Goal: Task Accomplishment & Management: Complete application form

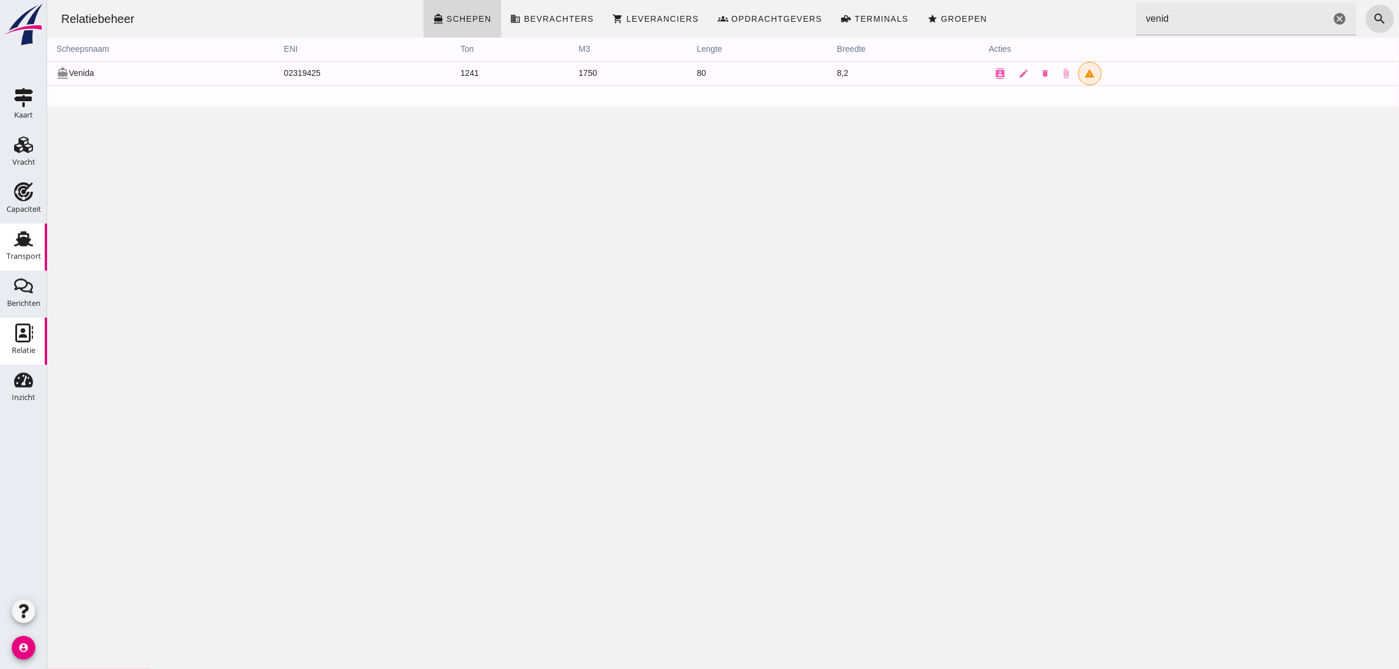
click at [13, 260] on div "Transport" at bounding box center [23, 256] width 35 height 8
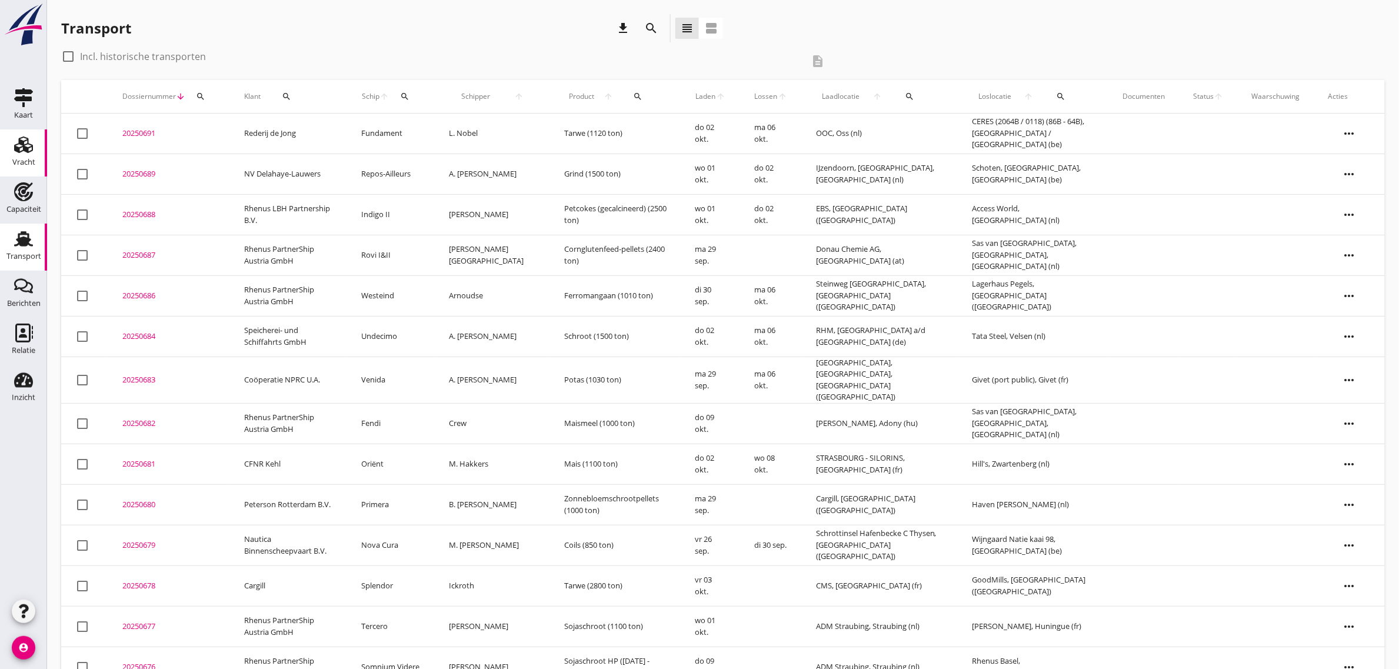
click at [25, 148] on use at bounding box center [23, 145] width 19 height 16
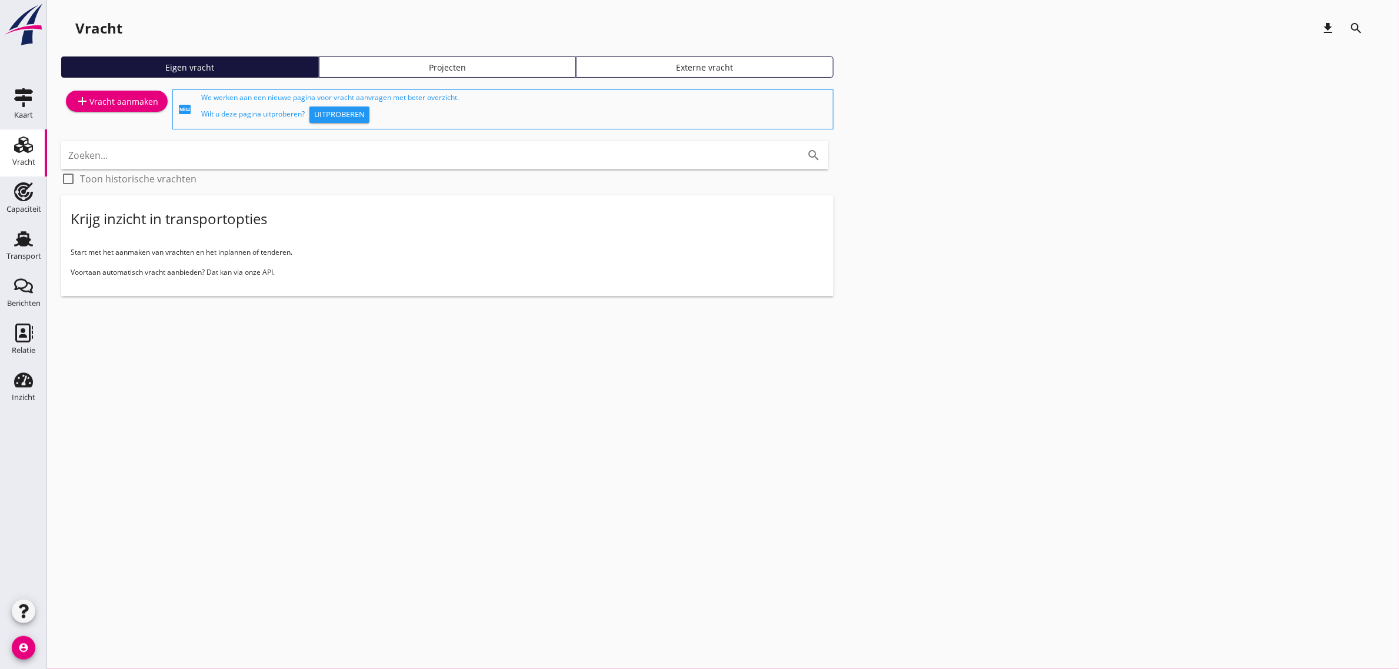
click at [130, 100] on div "add Vracht aanmaken" at bounding box center [116, 101] width 83 height 14
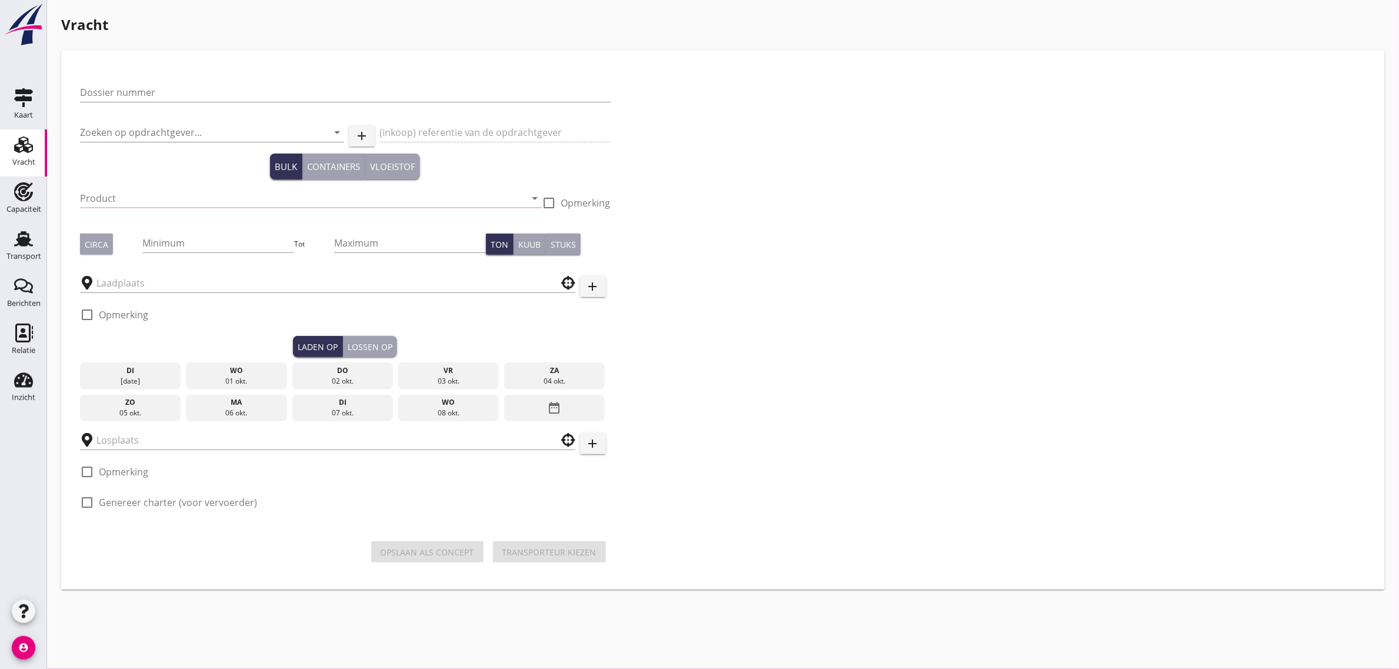
click at [165, 103] on div "Dossier nummer" at bounding box center [345, 98] width 531 height 31
click at [159, 95] on input "Dossier nummer" at bounding box center [345, 92] width 531 height 19
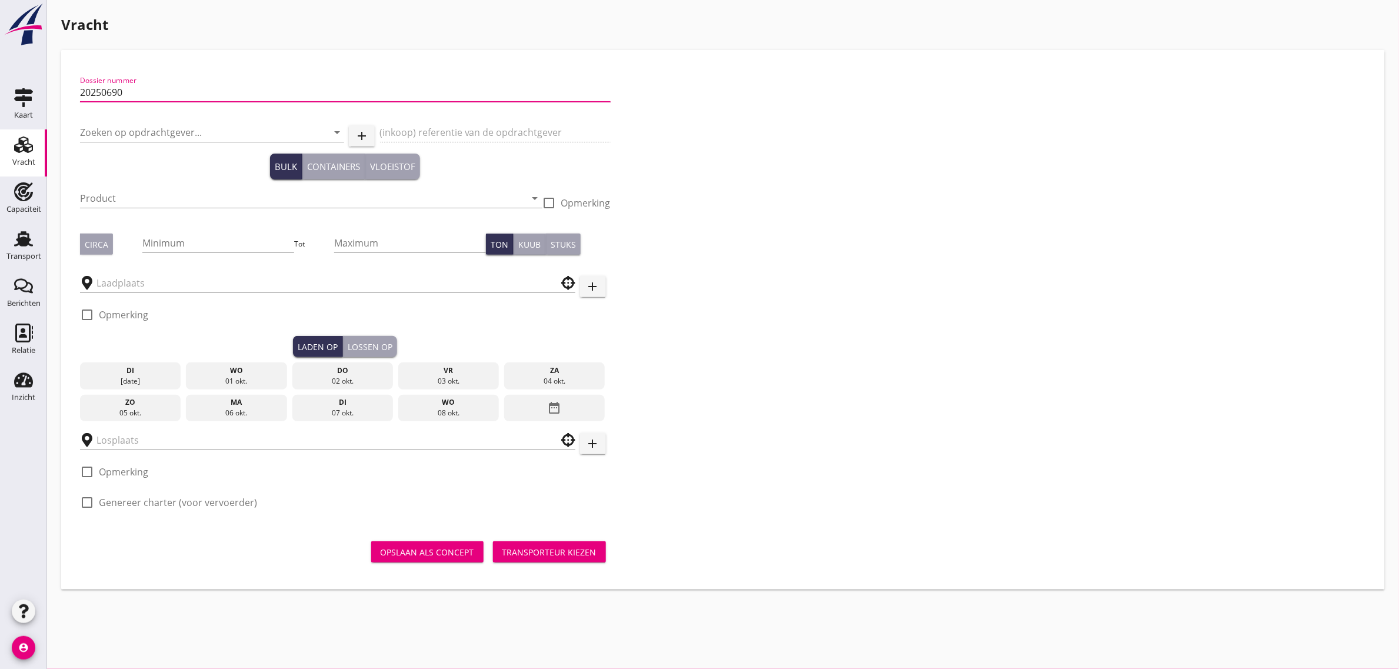
type input "20250690"
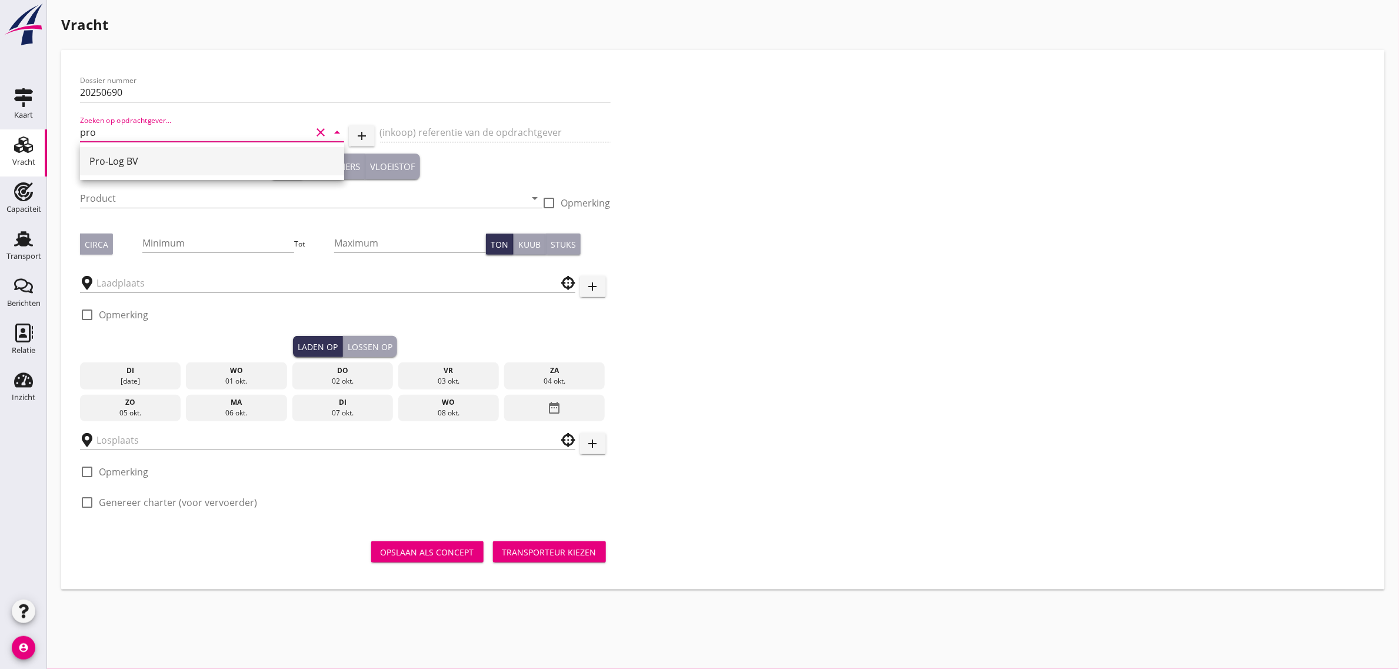
click at [145, 156] on div "Pro-Log BV" at bounding box center [211, 161] width 245 height 14
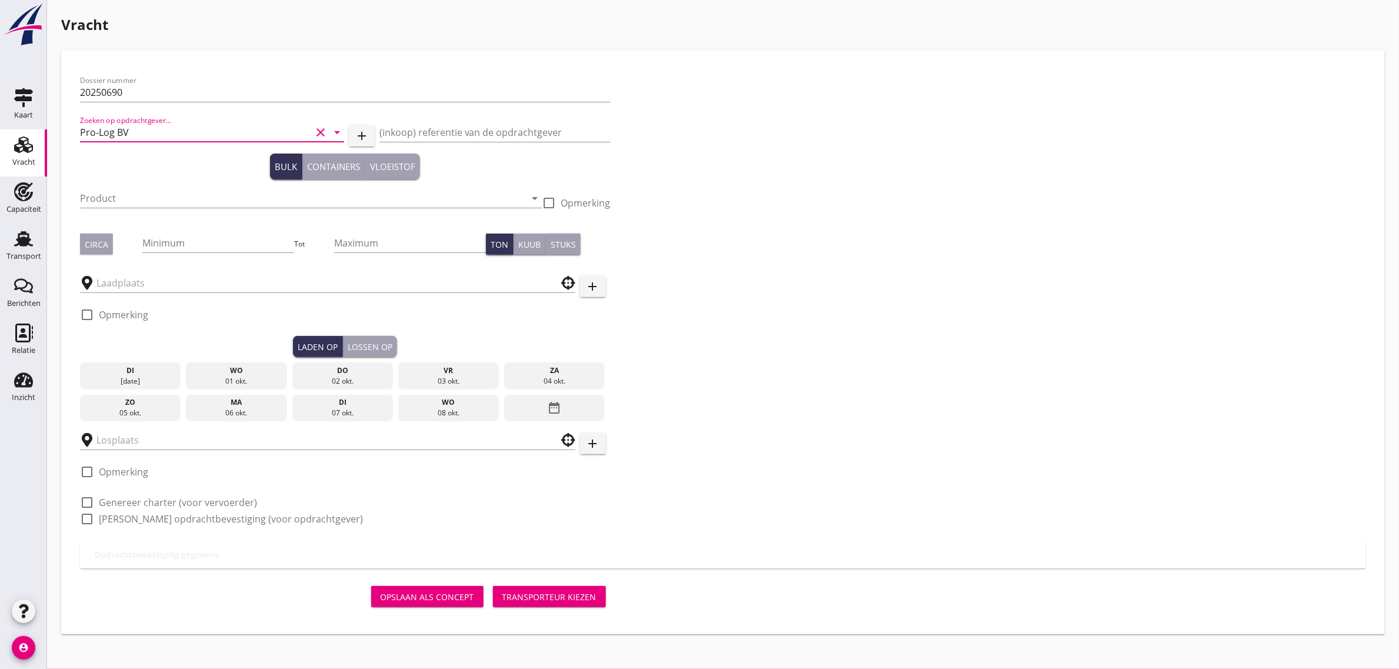
type input "Pro-Log BV"
click at [338, 167] on div "Containers" at bounding box center [333, 167] width 53 height 14
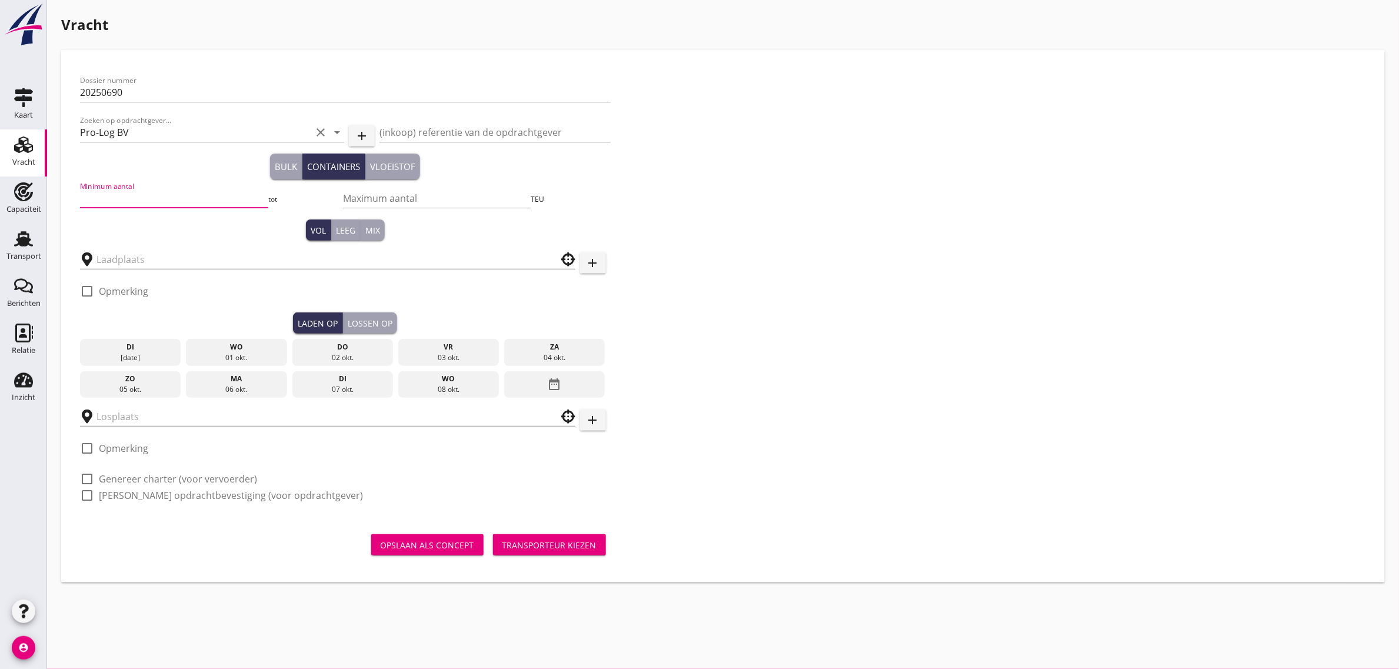
click at [180, 196] on input "Minimum aantal" at bounding box center [174, 198] width 188 height 19
type input "0"
type input "105"
click at [373, 227] on div "Mix" at bounding box center [372, 230] width 15 height 12
click at [148, 257] on input "text" at bounding box center [320, 259] width 446 height 19
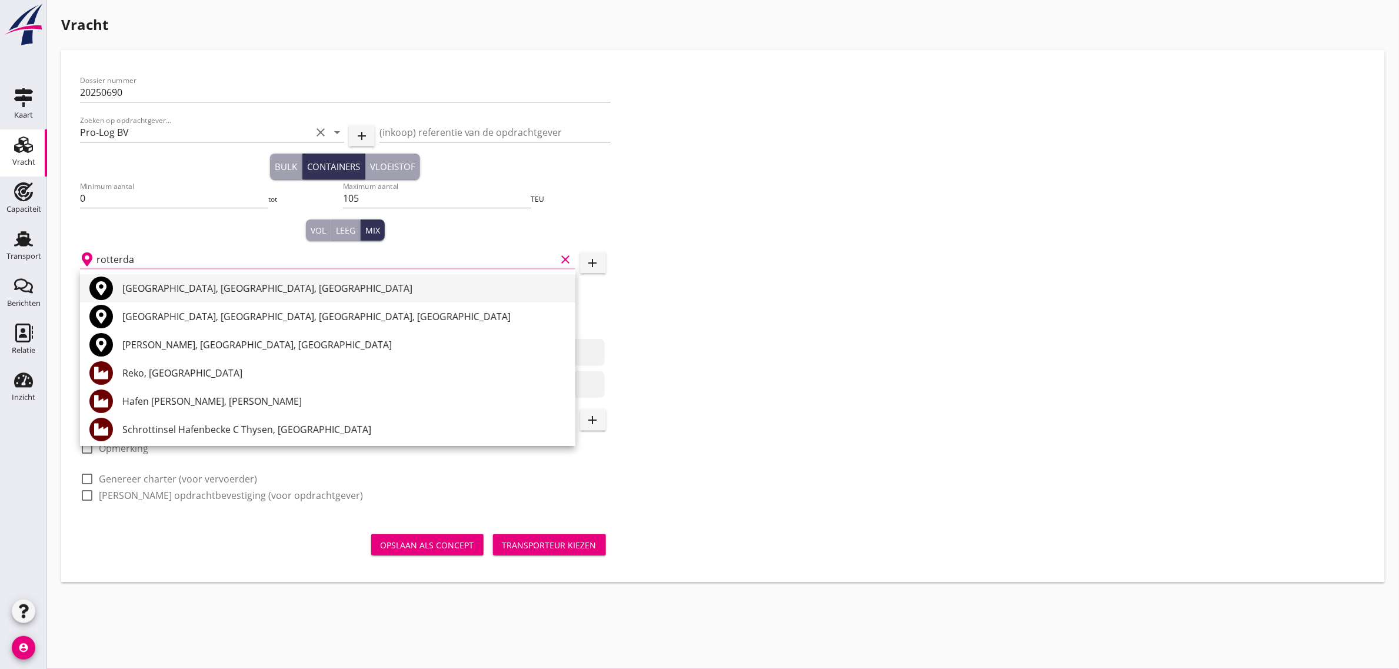
click at [157, 287] on div "[GEOGRAPHIC_DATA], [GEOGRAPHIC_DATA], [GEOGRAPHIC_DATA]" at bounding box center [344, 288] width 444 height 14
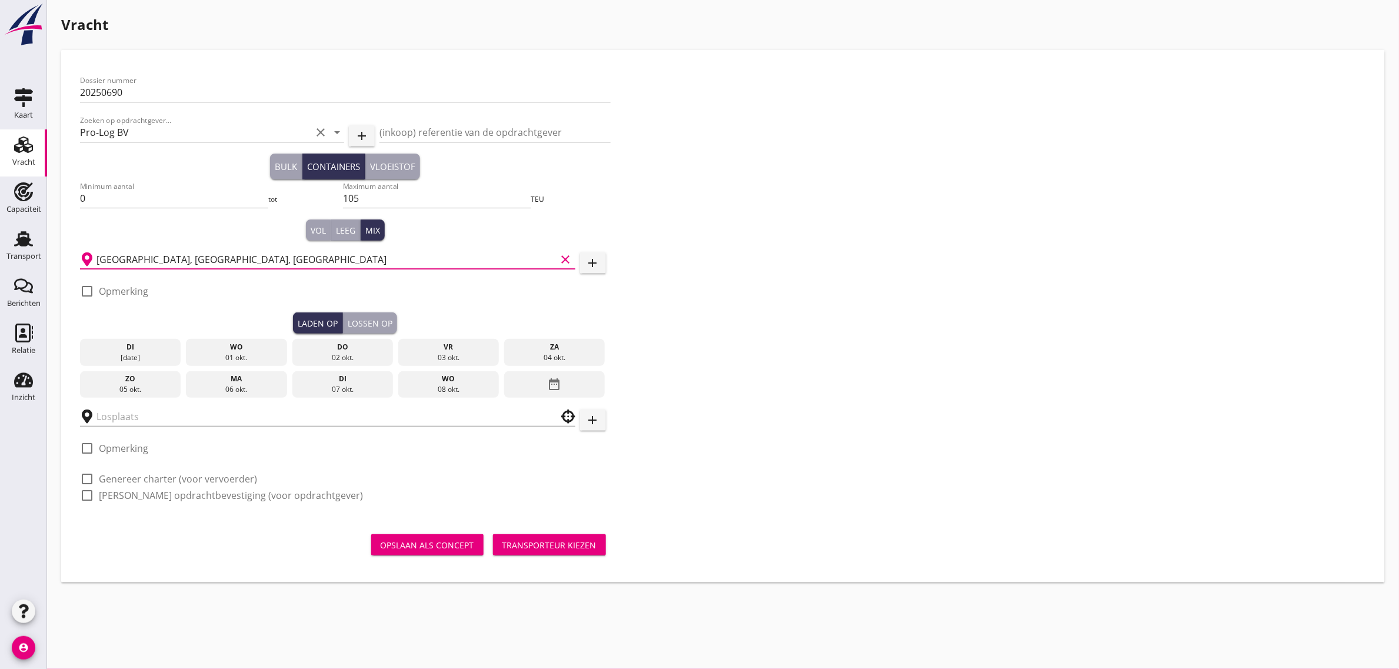
type input "[GEOGRAPHIC_DATA], [GEOGRAPHIC_DATA], [GEOGRAPHIC_DATA]"
click at [557, 384] on icon "date_range" at bounding box center [555, 384] width 14 height 21
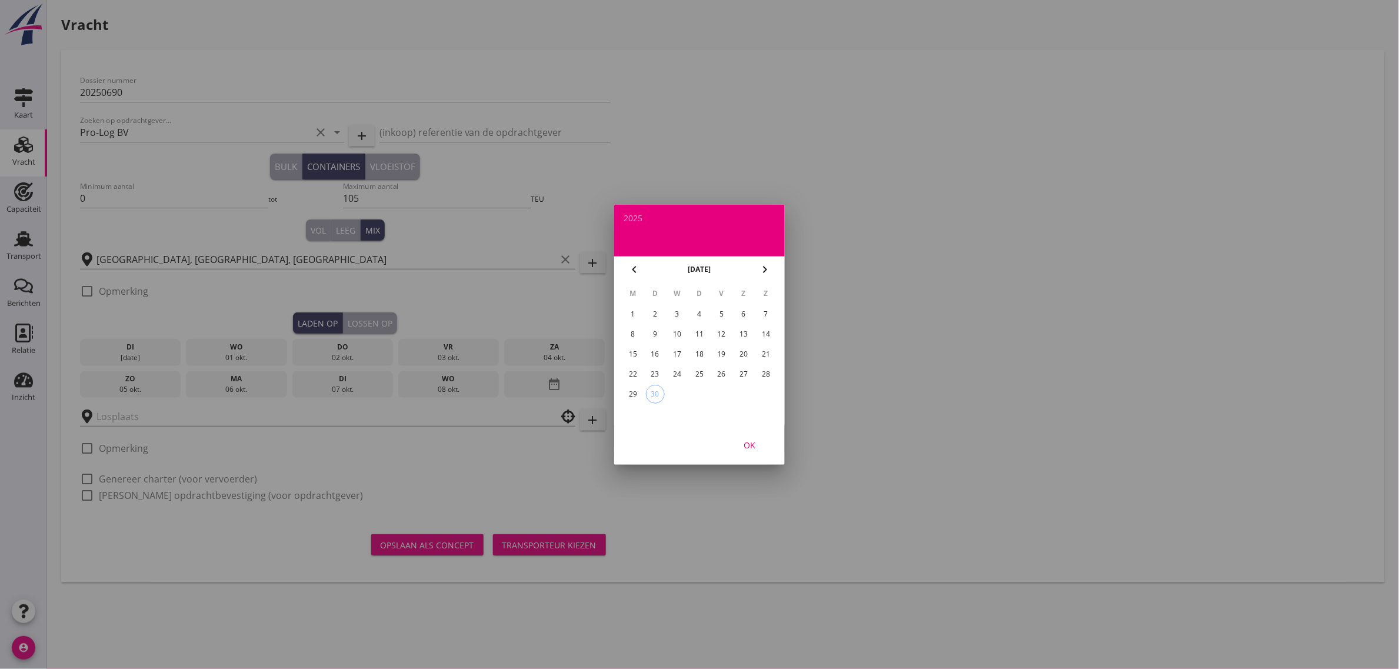
click at [628, 389] on div "29" at bounding box center [633, 394] width 19 height 19
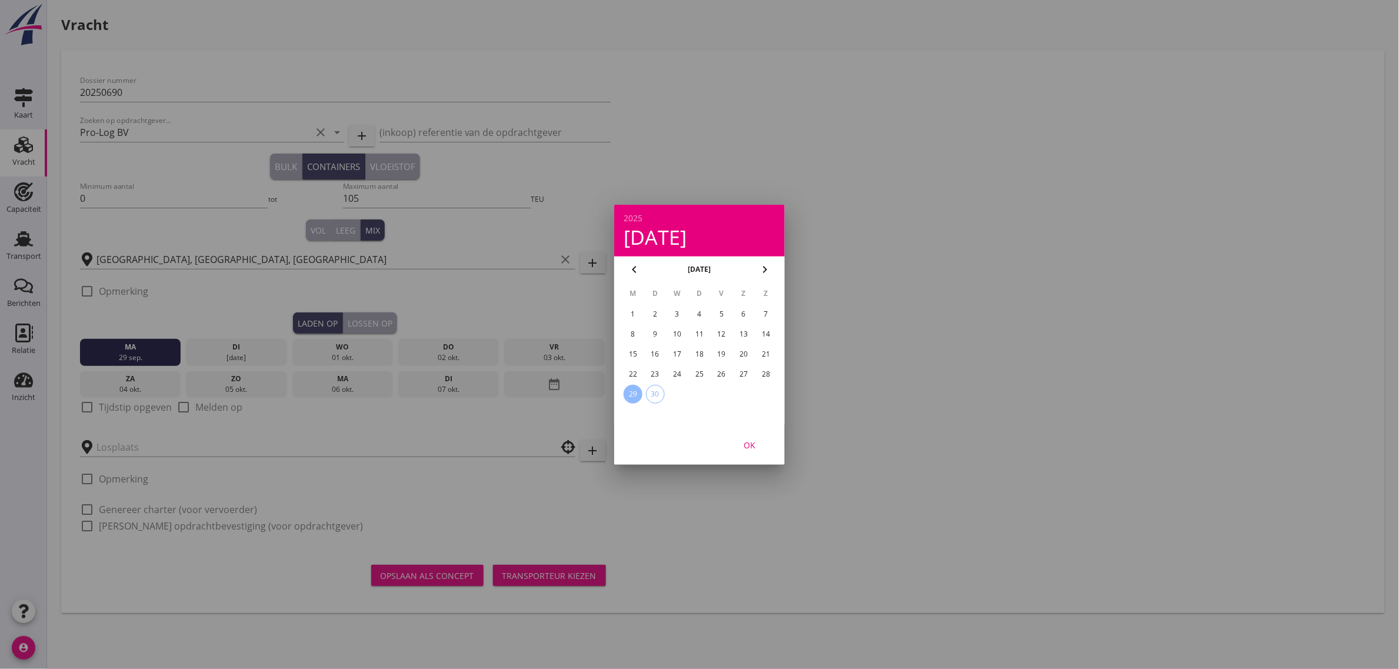
click at [758, 447] on div "OK" at bounding box center [749, 444] width 33 height 12
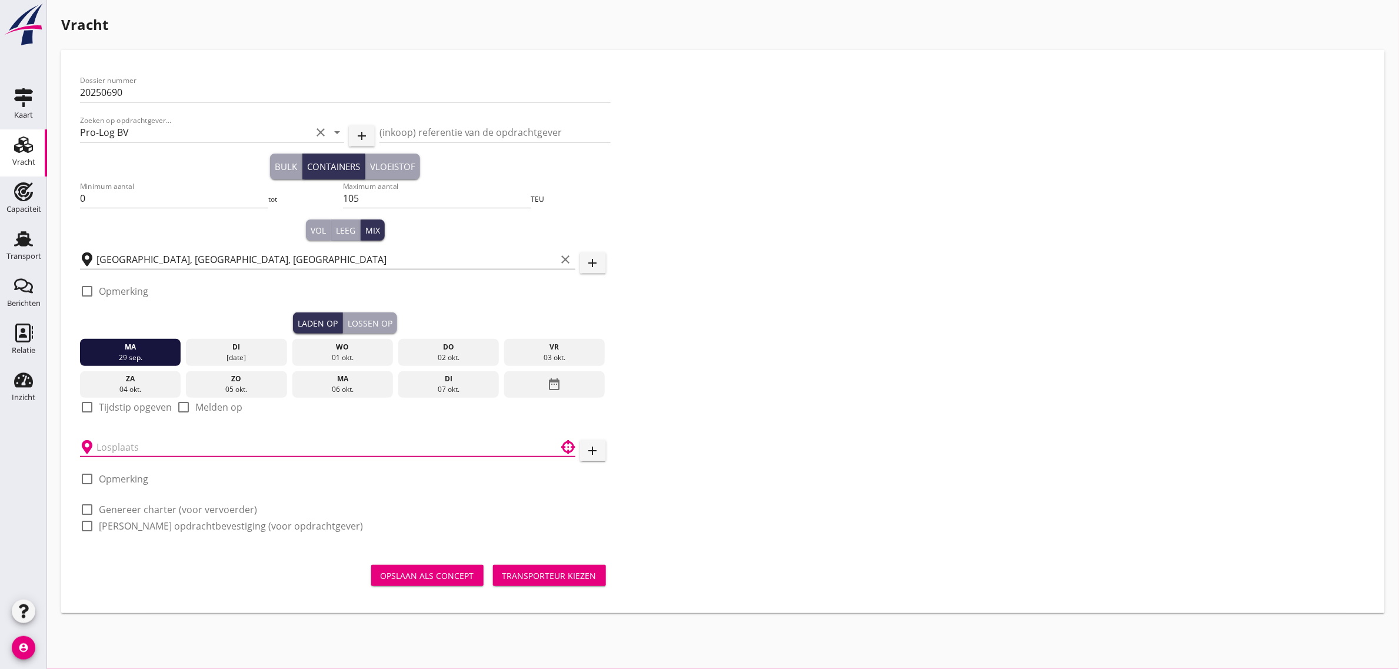
click at [159, 450] on input "text" at bounding box center [320, 447] width 446 height 19
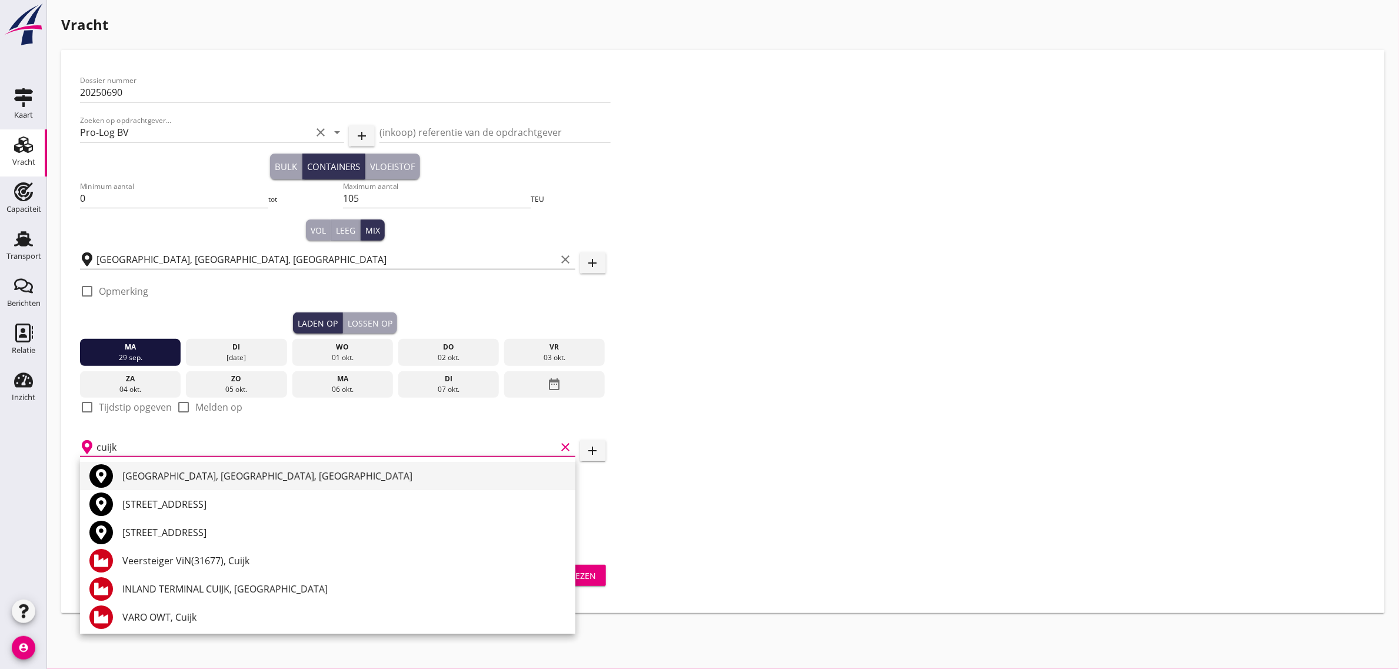
click at [136, 483] on div "[GEOGRAPHIC_DATA], [GEOGRAPHIC_DATA], [GEOGRAPHIC_DATA]" at bounding box center [344, 476] width 444 height 14
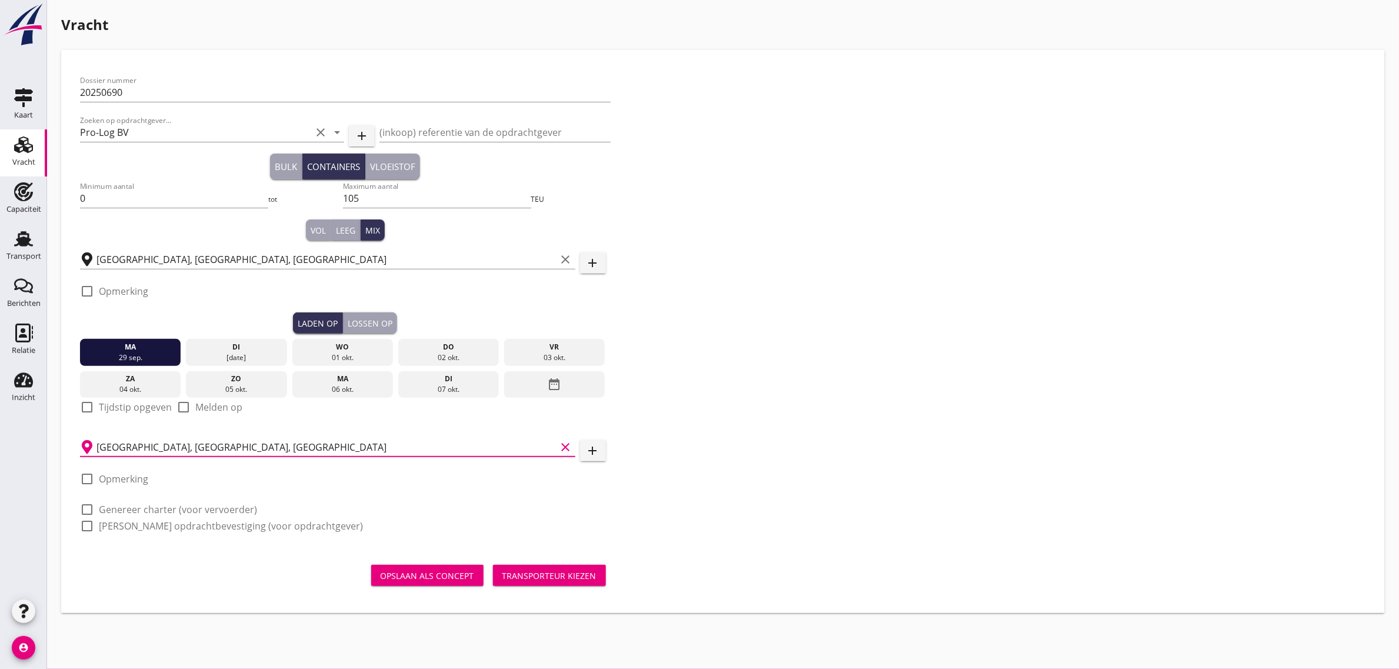
type input "[GEOGRAPHIC_DATA], [GEOGRAPHIC_DATA], [GEOGRAPHIC_DATA]"
click at [182, 510] on label "Genereer charter (voor vervoerder)" at bounding box center [178, 510] width 158 height 12
click at [178, 531] on label "[PERSON_NAME] opdrachtbevestiging (voor opdrachtgever)" at bounding box center [231, 526] width 264 height 12
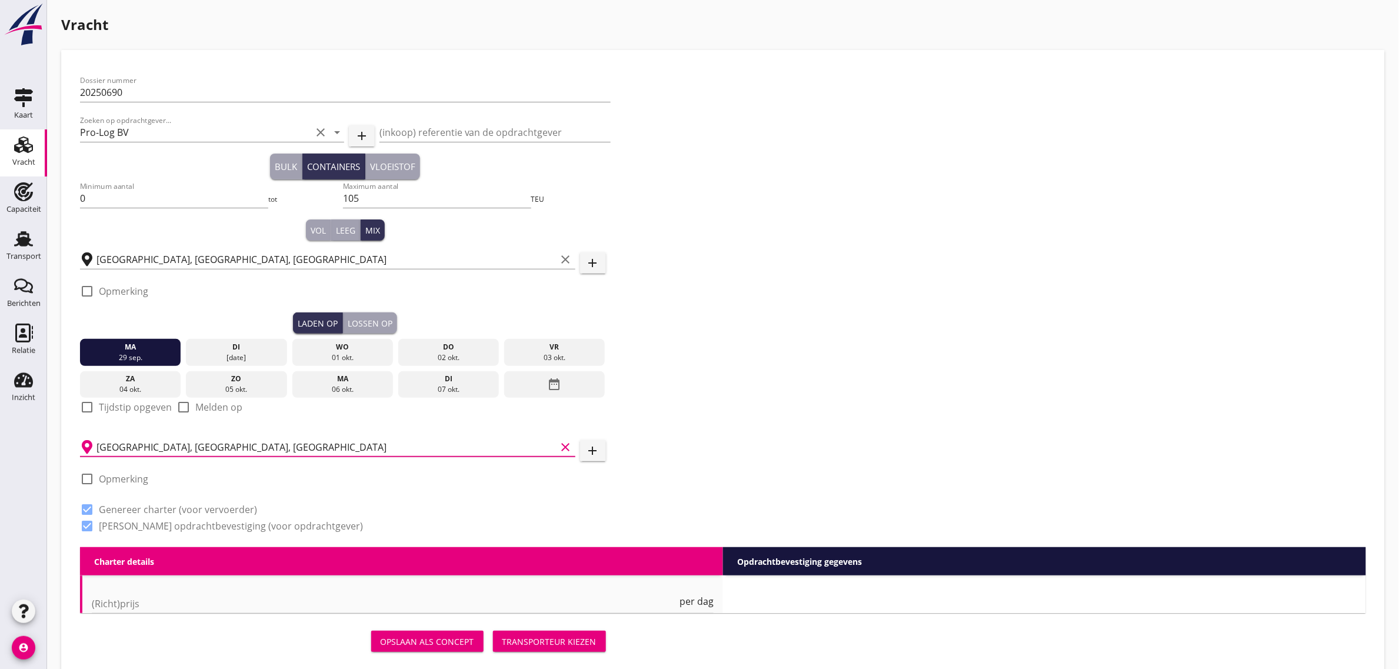
checkbox input "true"
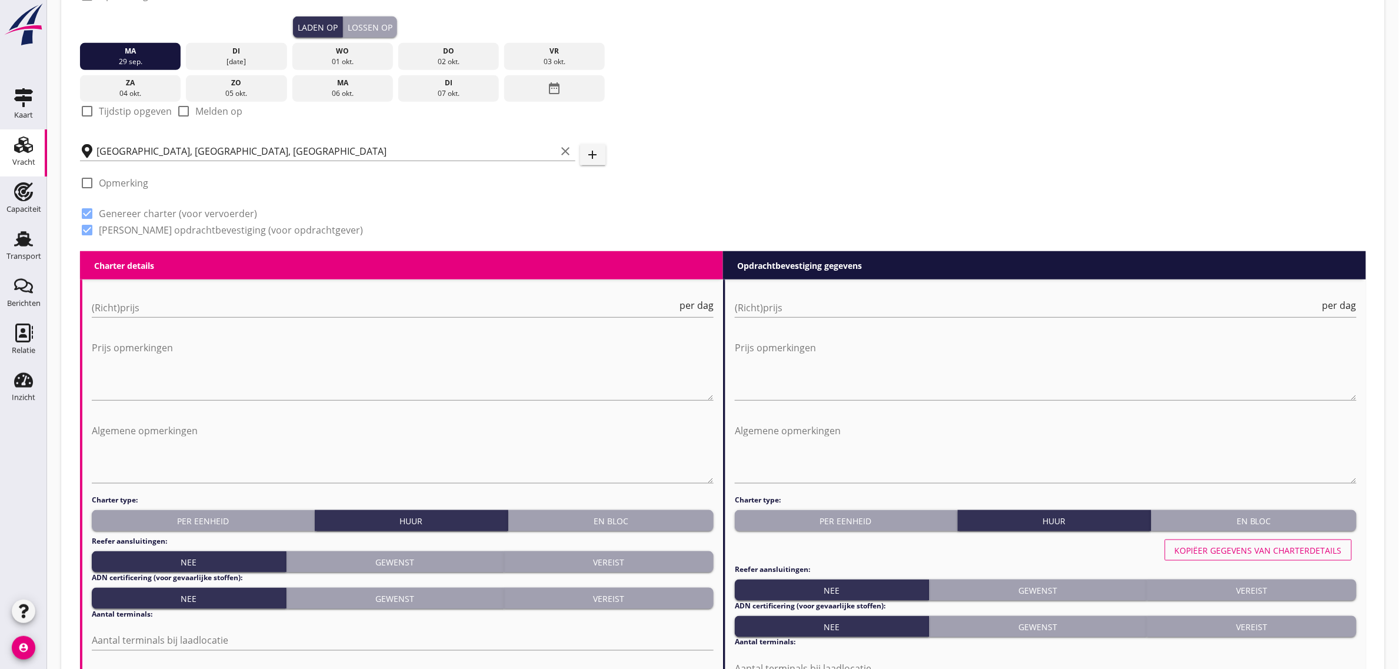
scroll to position [368, 0]
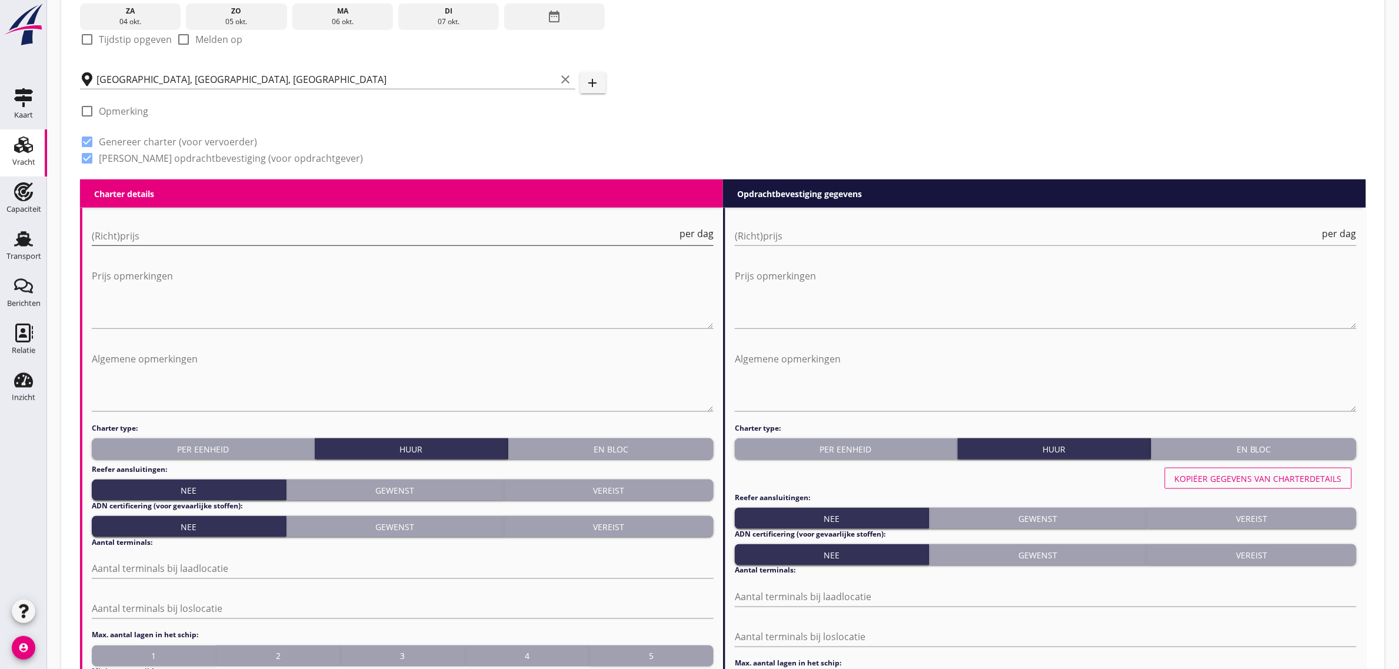
click at [142, 227] on input "(Richt)prijs" at bounding box center [385, 236] width 586 height 19
type input "1950"
click at [130, 351] on textarea "Algemene opmerkingen" at bounding box center [403, 381] width 622 height 62
paste textarea "16 uur per dag (basis), ene weekend doorvaren, andere weekend stil (weekend op-…"
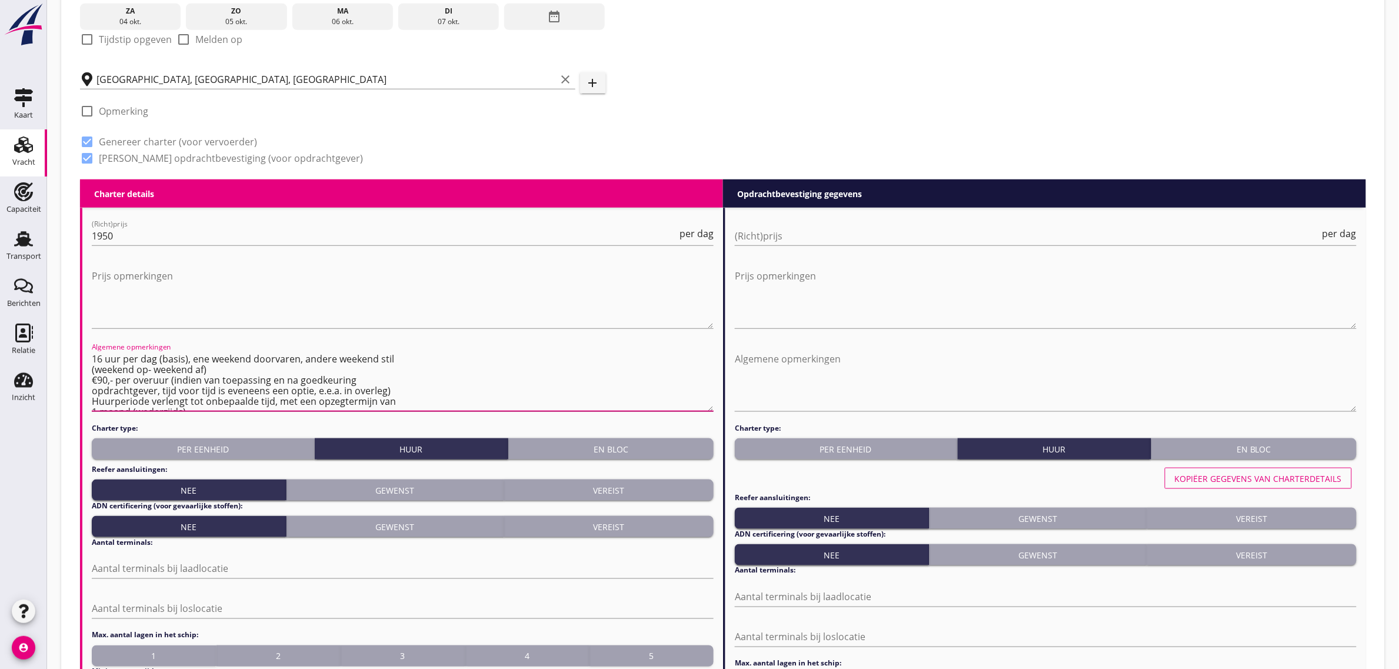
scroll to position [7, 0]
click at [92, 363] on textarea "16 uur per dag (basis), ene weekend doorvaren, andere weekend stil (weekend op-…" at bounding box center [403, 381] width 622 height 62
click at [93, 381] on textarea "16 uur per dag (basis), ene weekend doorvaren, andere weekend stil (weekend op-…" at bounding box center [403, 381] width 622 height 62
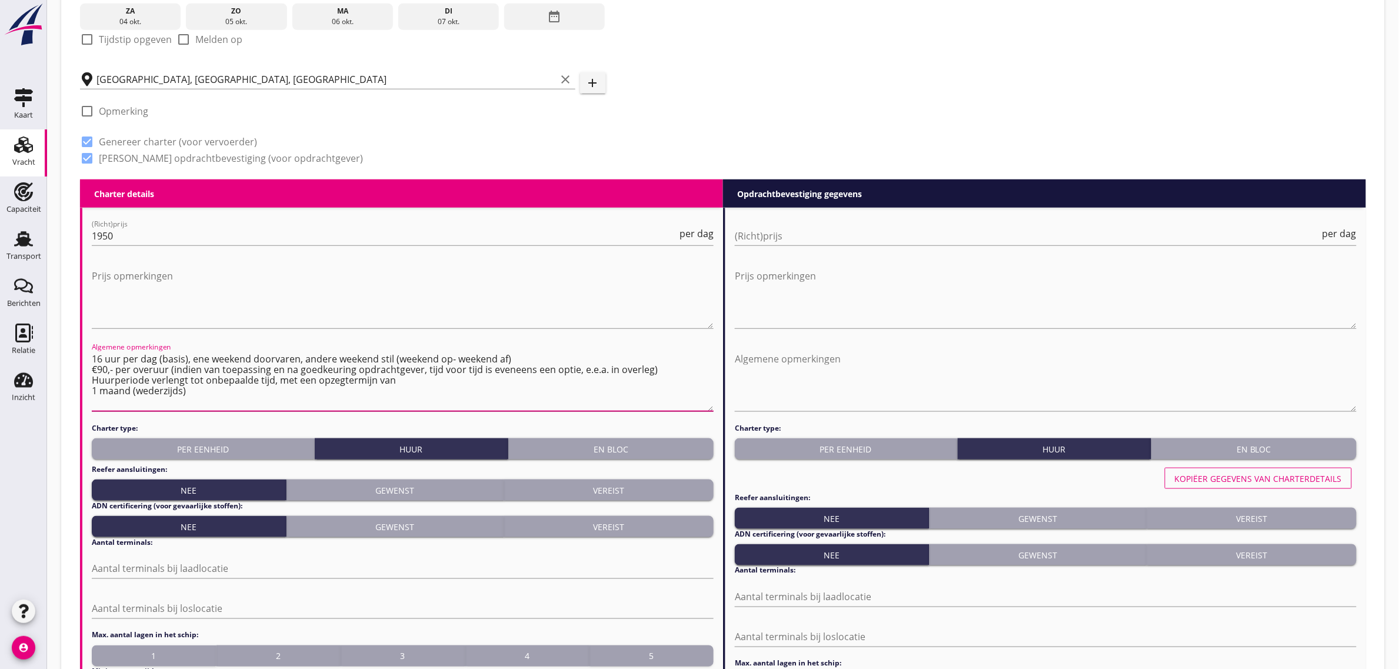
click at [92, 390] on textarea "16 uur per dag (basis), ene weekend doorvaren, andere weekend stil (weekend op-…" at bounding box center [403, 381] width 622 height 62
type textarea "16 uur per dag (basis), ene weekend doorvaren, andere weekend stil (weekend op-…"
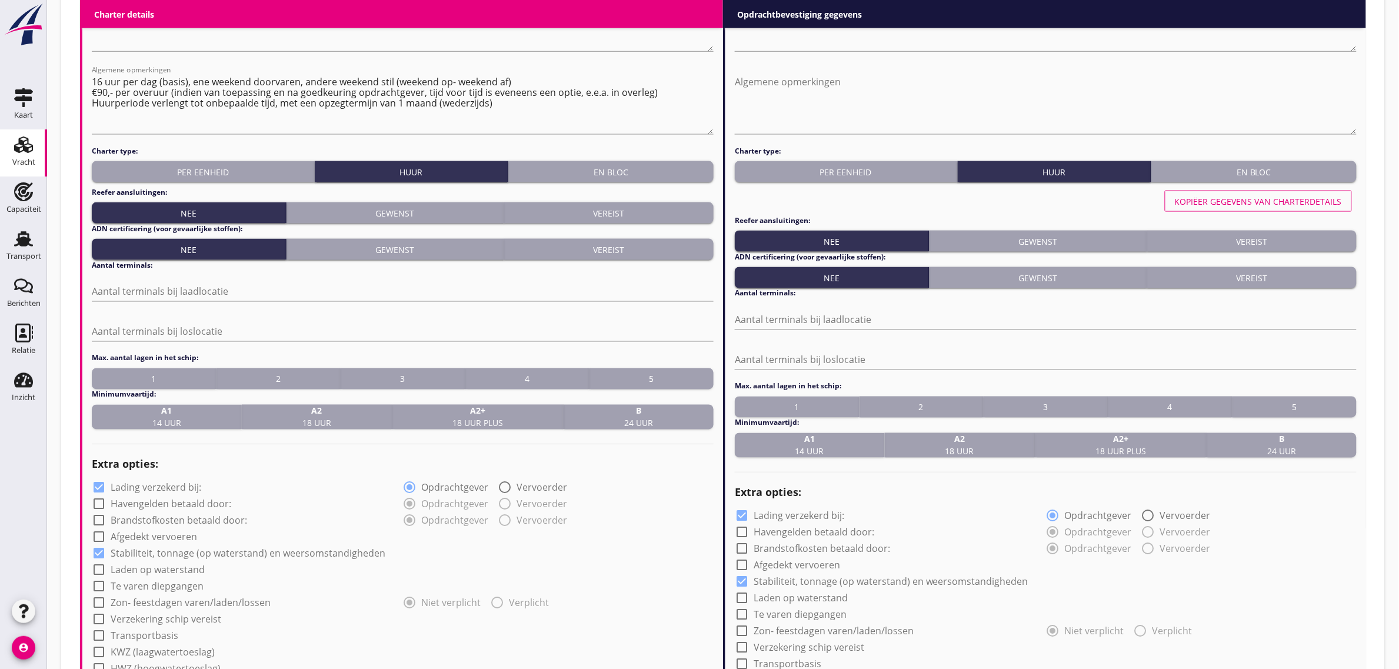
scroll to position [662, 0]
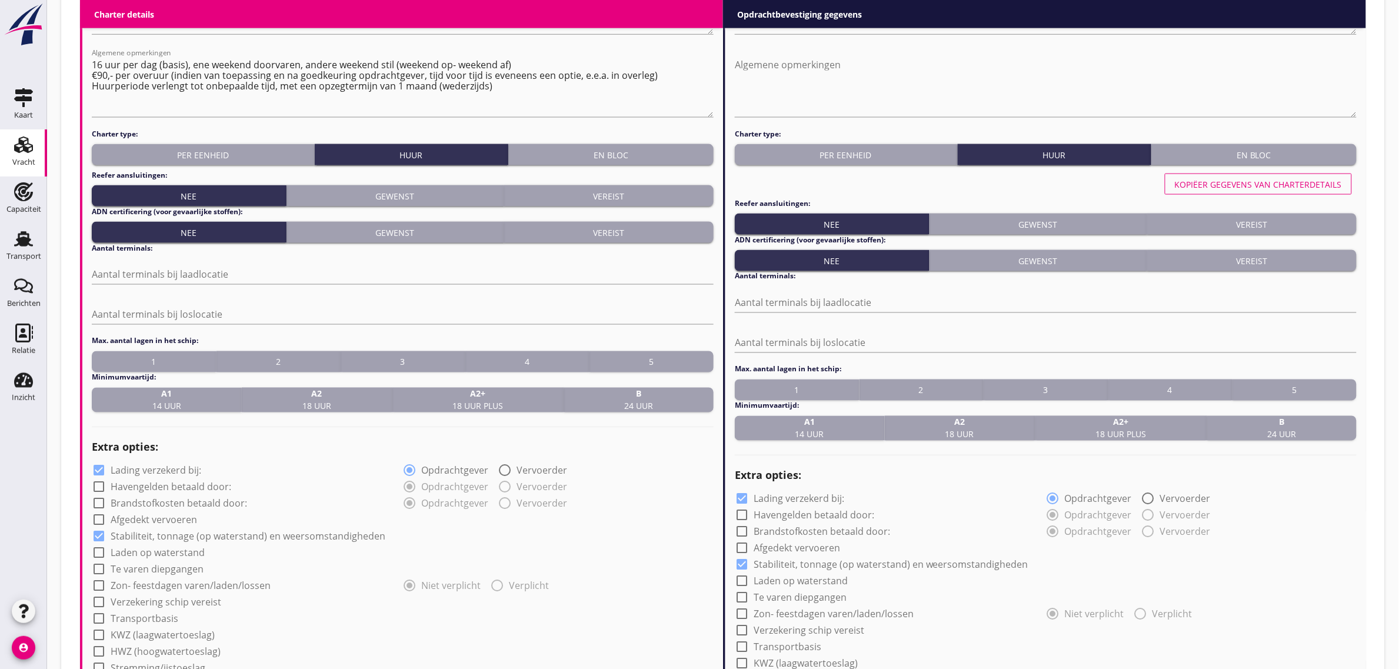
click at [383, 360] on div "3" at bounding box center [402, 362] width 115 height 12
click at [190, 400] on div "A1 14 uur" at bounding box center [167, 400] width 140 height 25
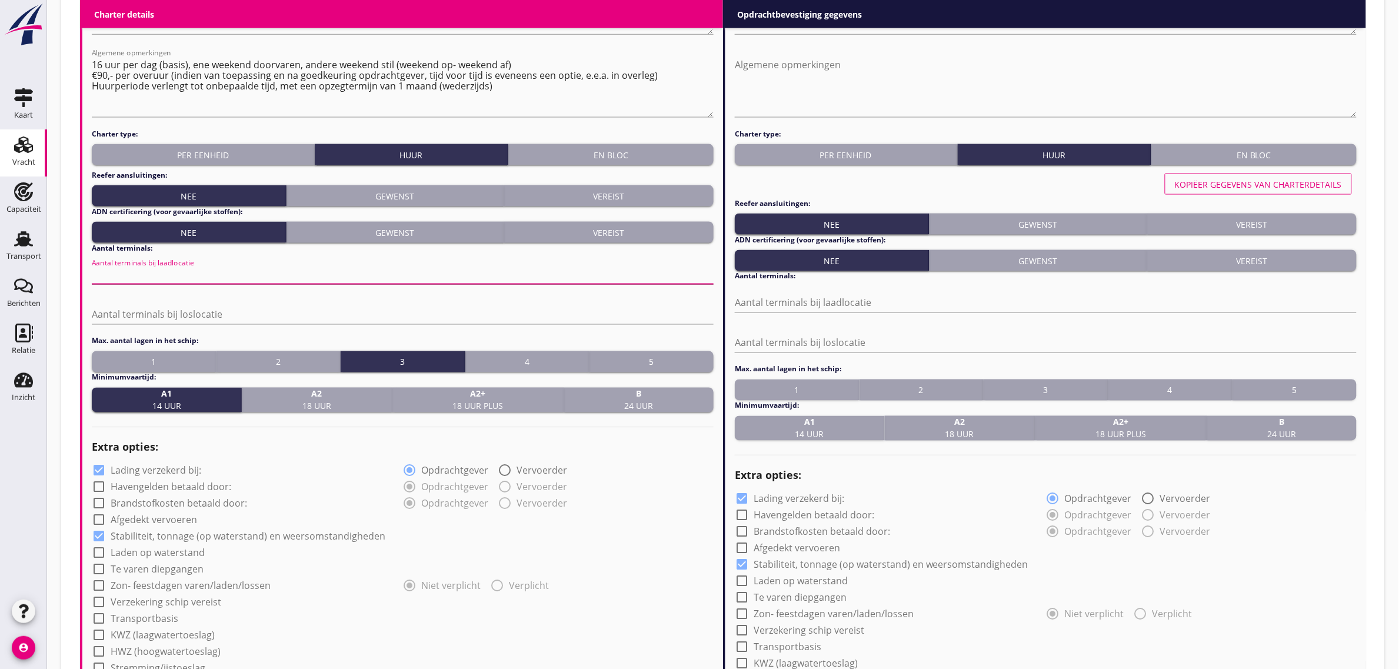
click at [171, 277] on input "Aantal terminals bij laadlocatie" at bounding box center [403, 274] width 622 height 19
type input "1"
type button "1"
click at [649, 436] on div "Extra opties:" at bounding box center [403, 448] width 622 height 28
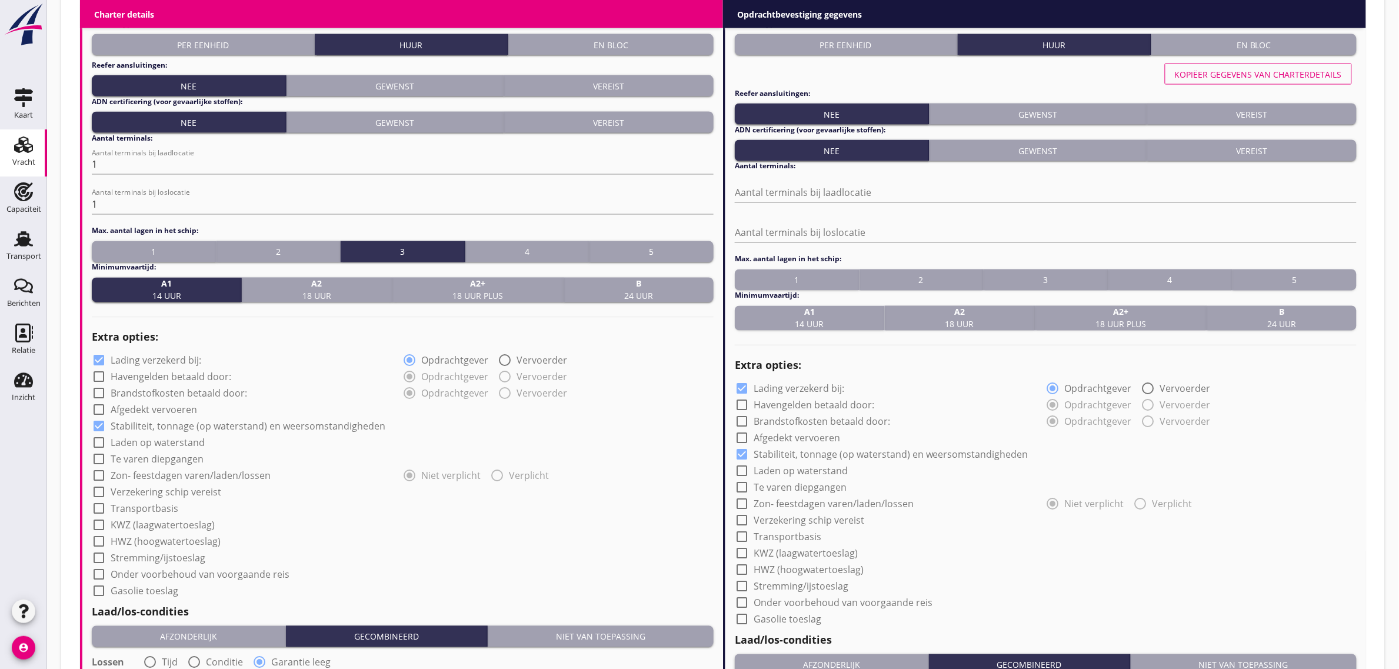
scroll to position [809, 0]
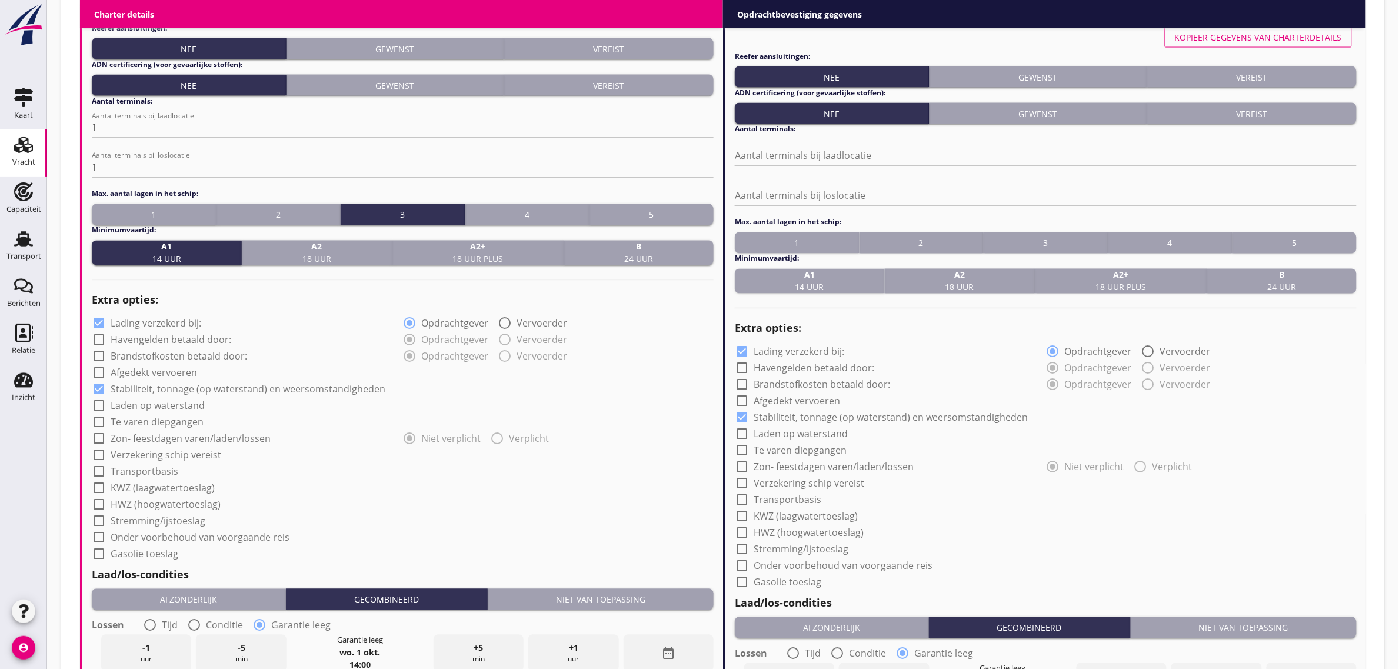
click at [202, 339] on label "Havengelden betaald door:" at bounding box center [171, 340] width 121 height 12
checkbox input "true"
click at [203, 358] on label "Brandstofkosten betaald door:" at bounding box center [179, 357] width 137 height 12
checkbox input "true"
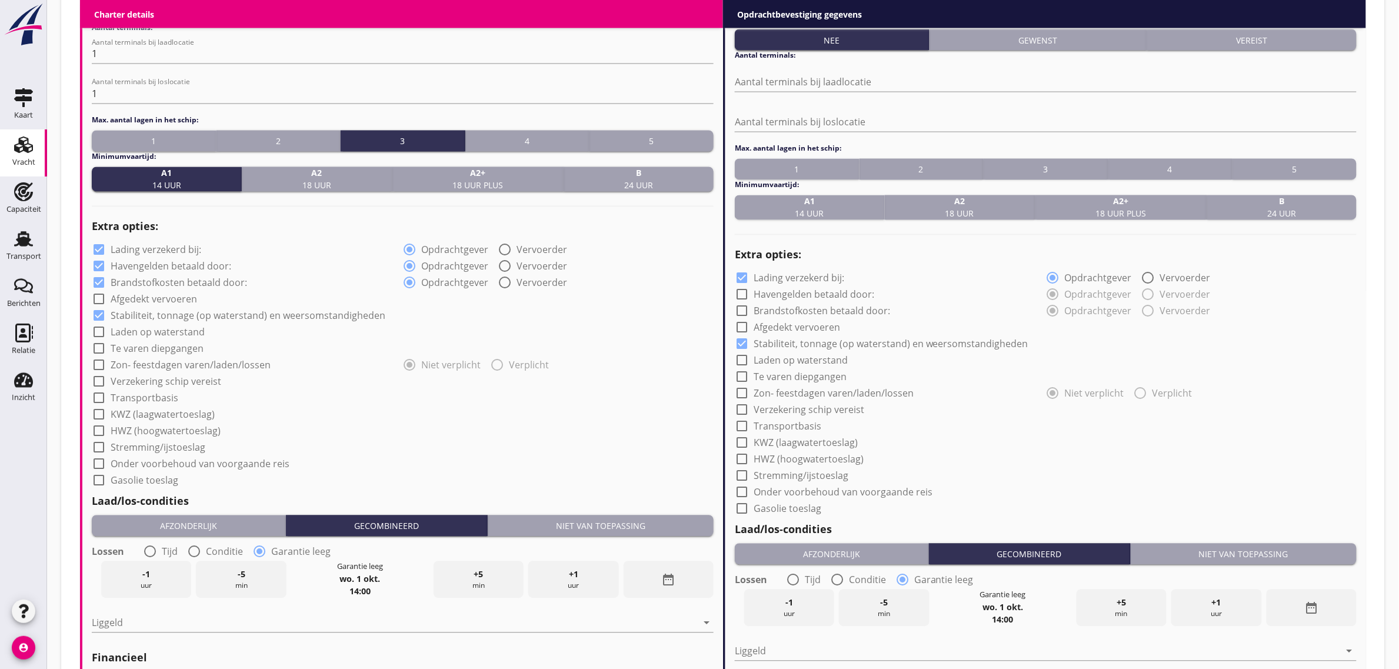
click at [156, 395] on label "Transportbasis" at bounding box center [145, 399] width 68 height 12
checkbox input "true"
click at [0, 0] on div "Transportbasis arrow_drop_down" at bounding box center [0, 0] width 0 height 0
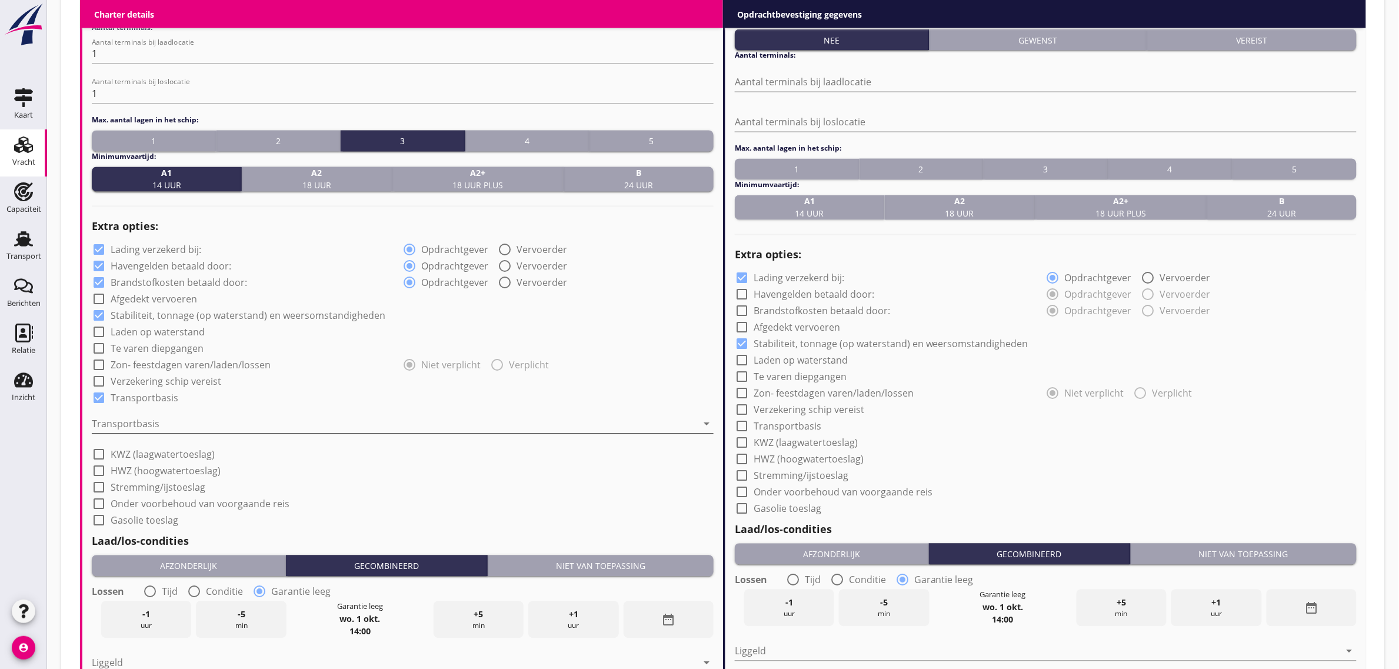
click at [151, 428] on div at bounding box center [395, 424] width 606 height 19
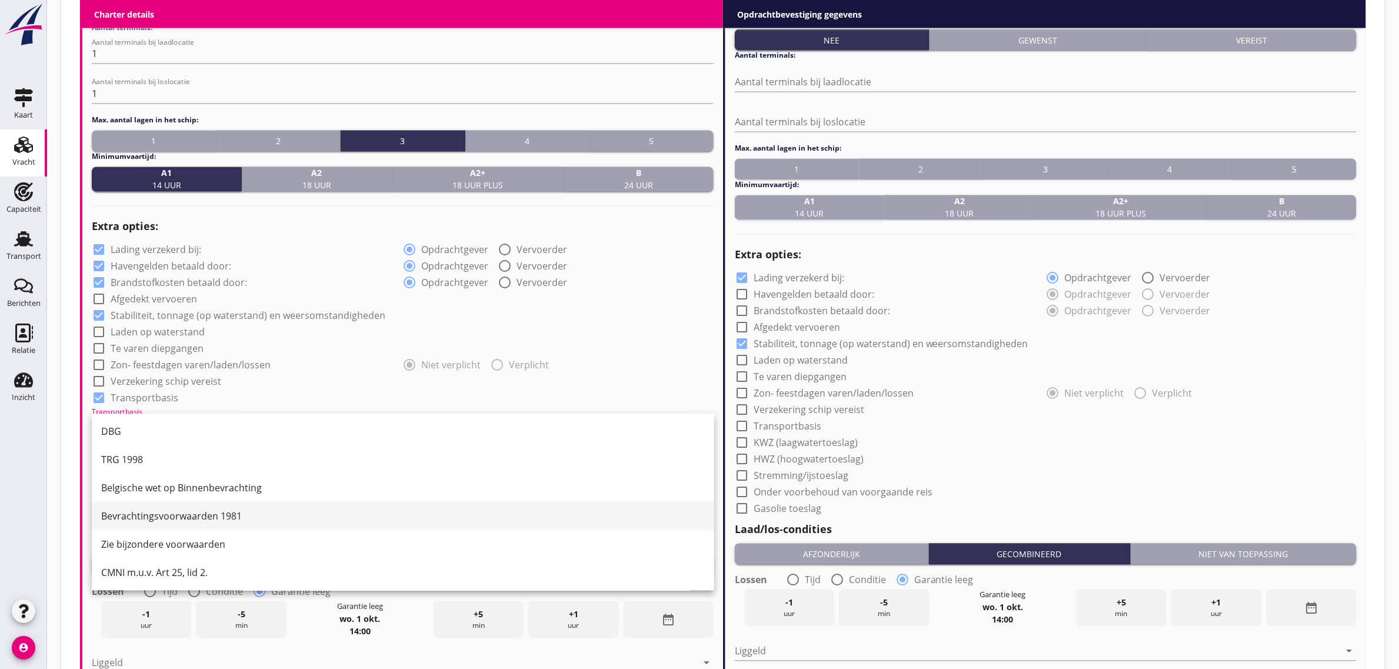
scroll to position [31, 0]
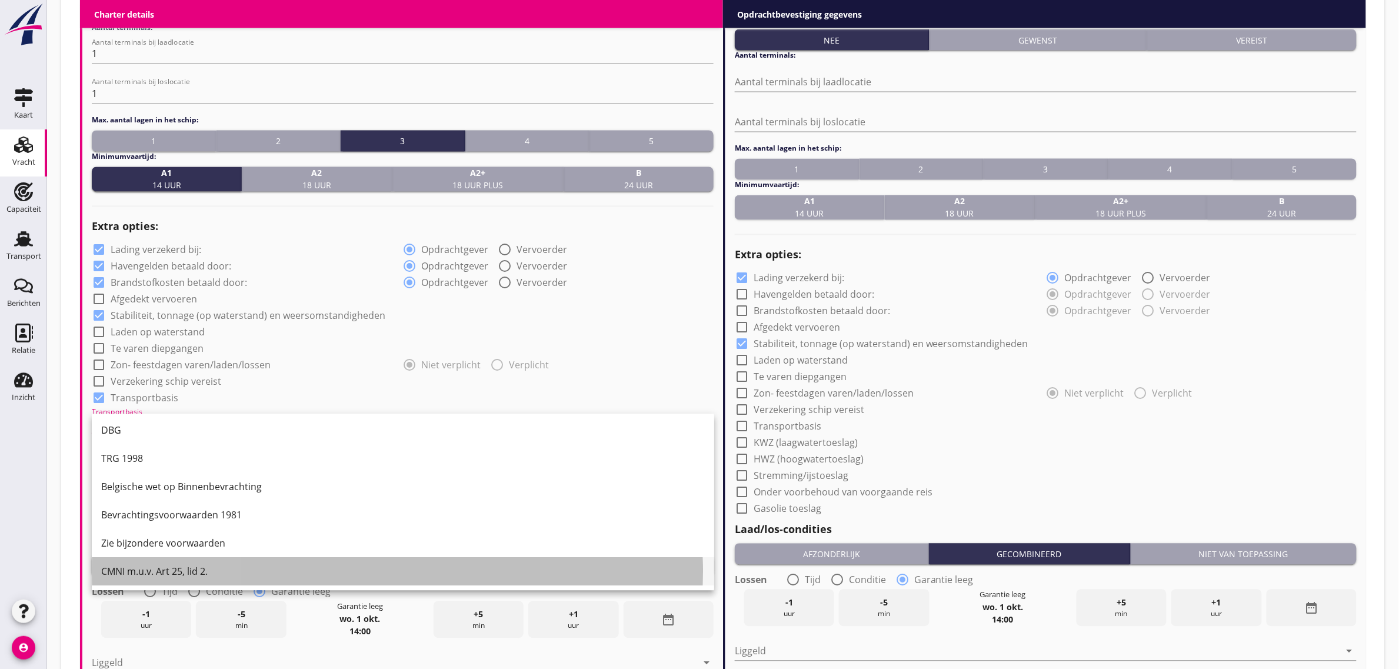
click at [189, 565] on div "CMNI m.u.v. Art 25, lid 2." at bounding box center [403, 572] width 604 height 14
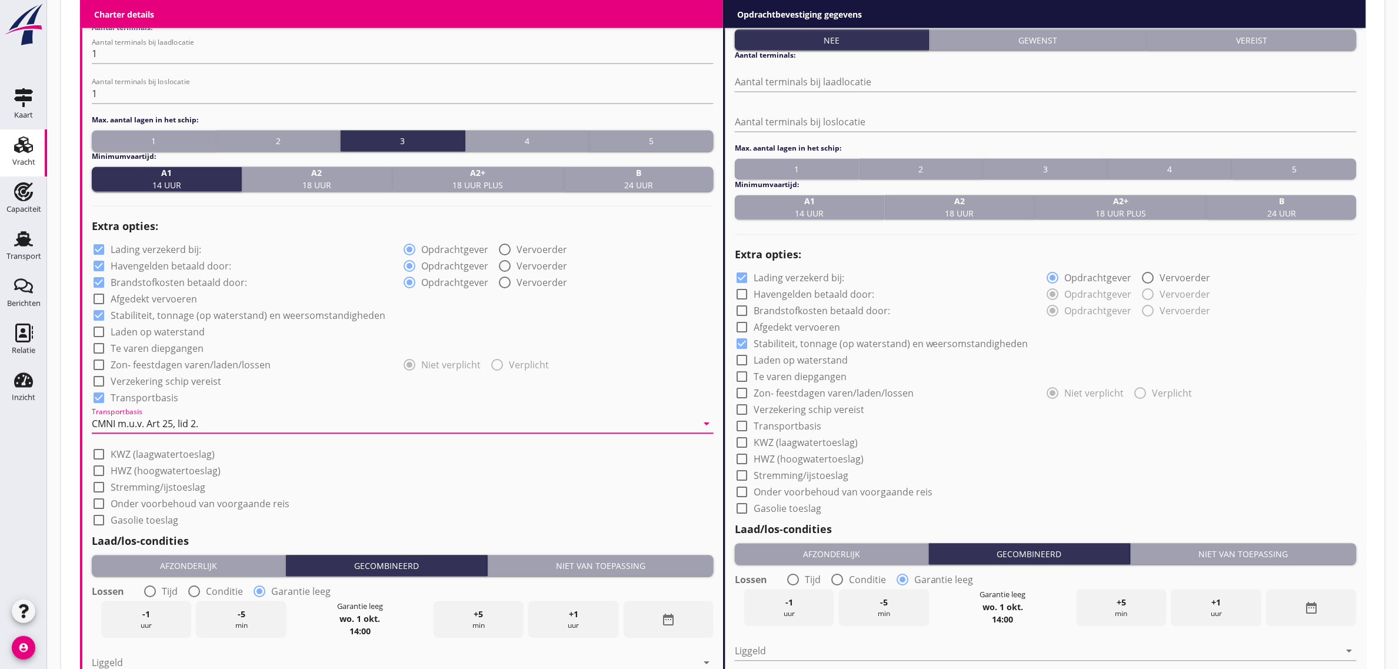
click at [624, 571] on div "Niet van toepassing" at bounding box center [601, 566] width 217 height 12
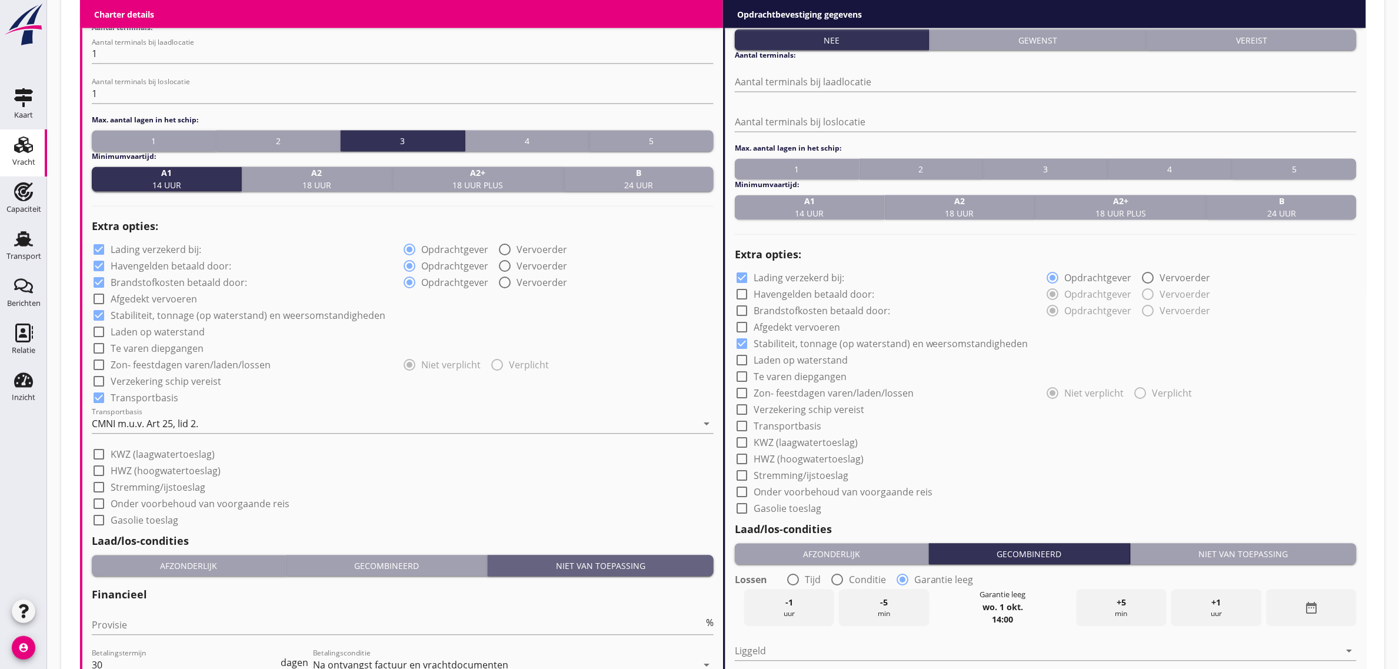
click at [556, 501] on div "check_box_outline_blank Onder voorbehoud van voorgaande reis" at bounding box center [403, 503] width 622 height 16
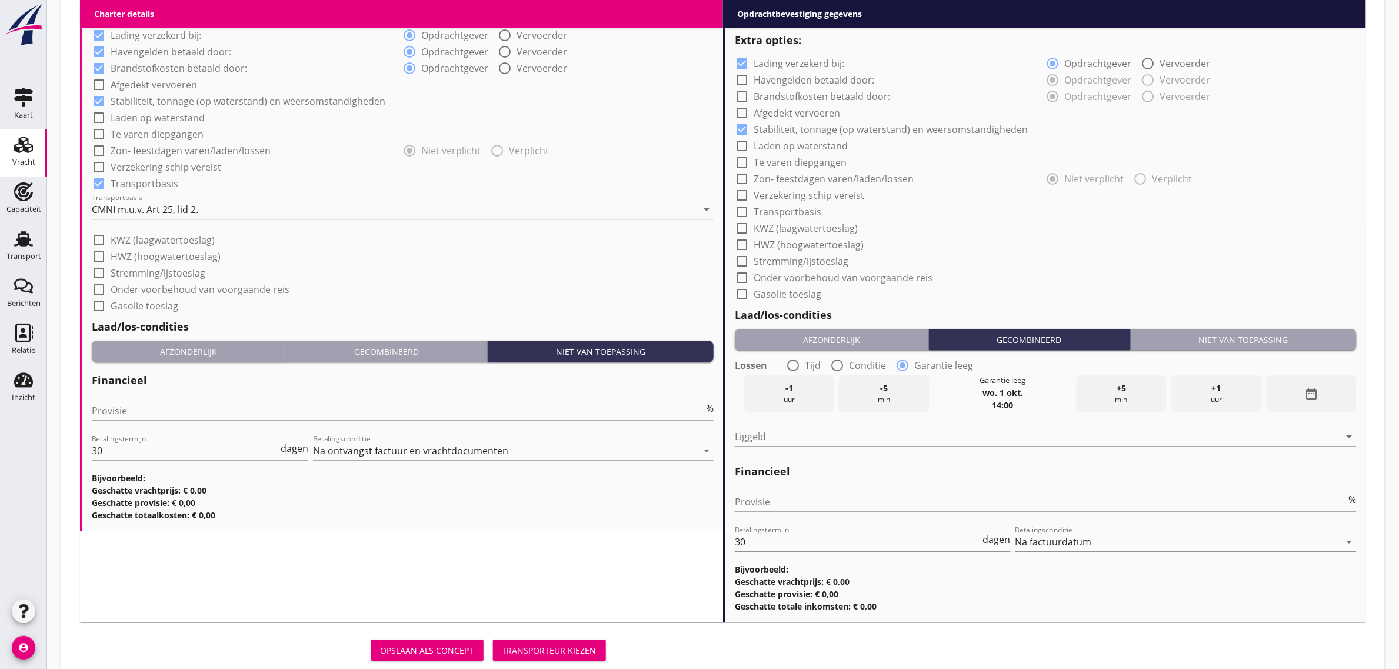
scroll to position [1129, 0]
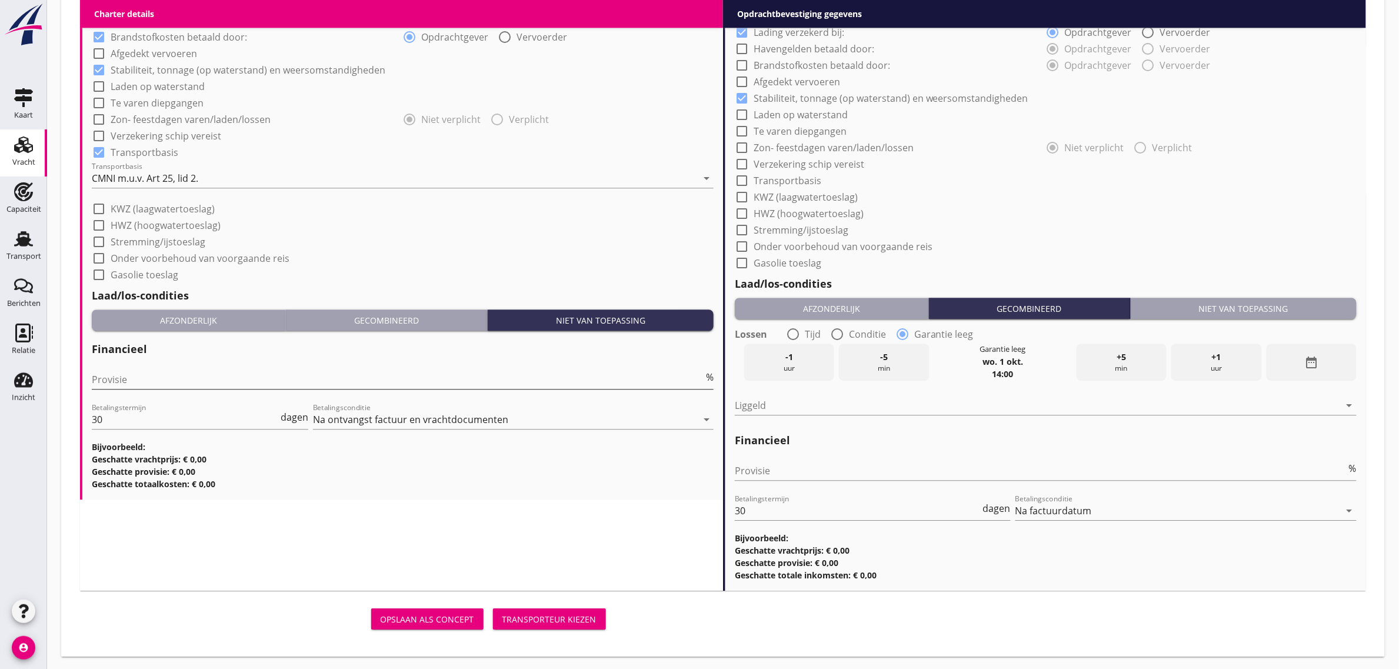
click at [152, 380] on input "Provisie" at bounding box center [398, 379] width 612 height 19
type input "0"
click at [1008, 218] on div "check_box_outline_blank HWZ (hoogwatertoeslag)" at bounding box center [1046, 212] width 622 height 16
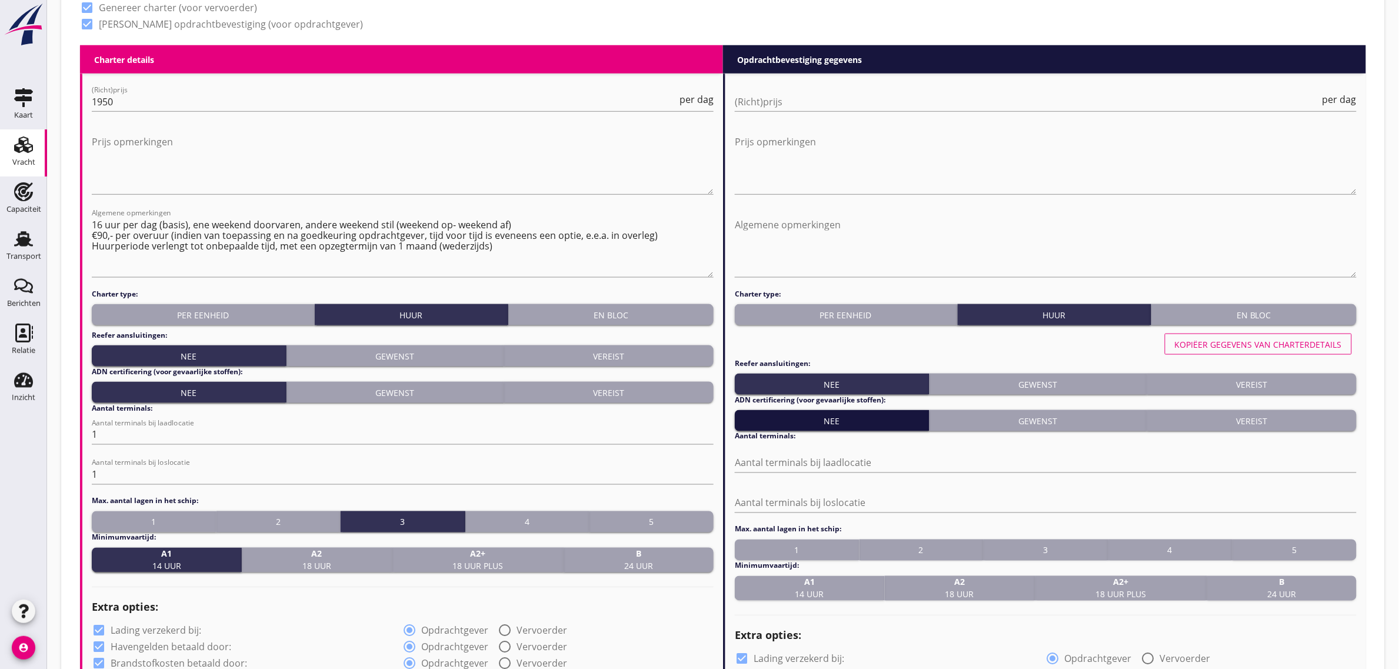
scroll to position [540, 0]
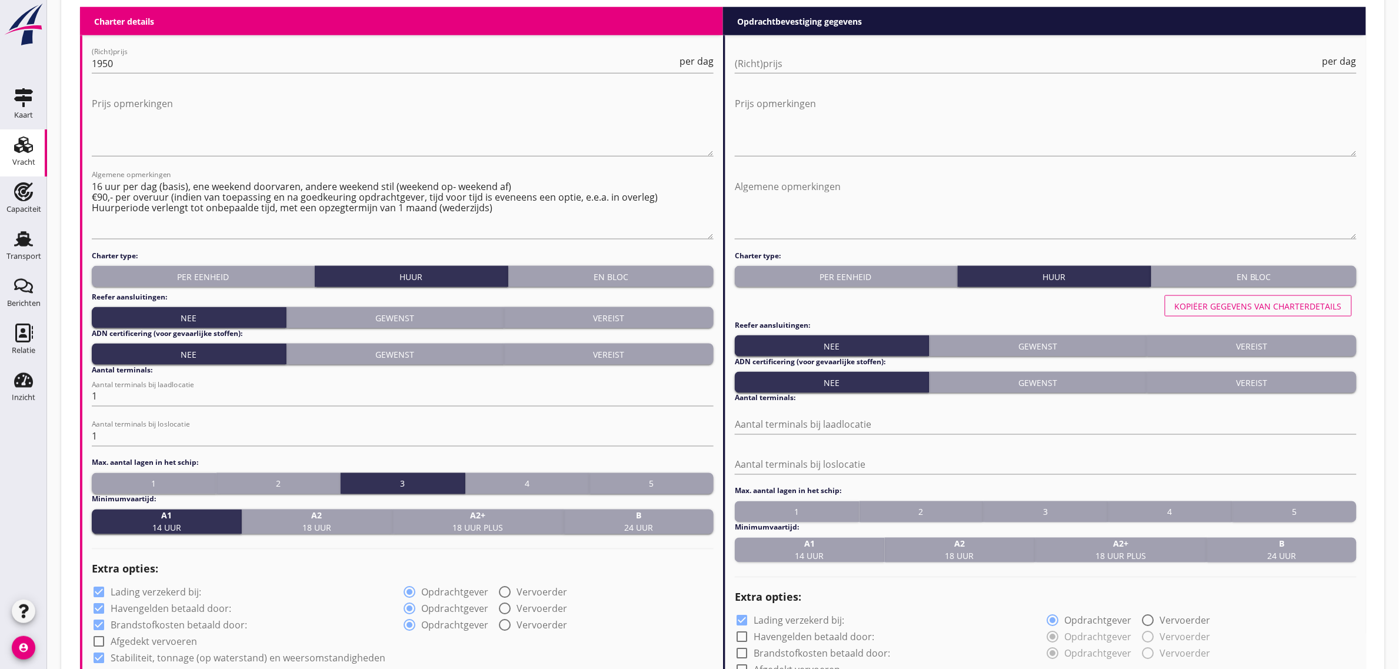
click at [1202, 309] on div "Kopiëer gegevens van charterdetails" at bounding box center [1258, 306] width 167 height 12
type input "1"
checkbox input "true"
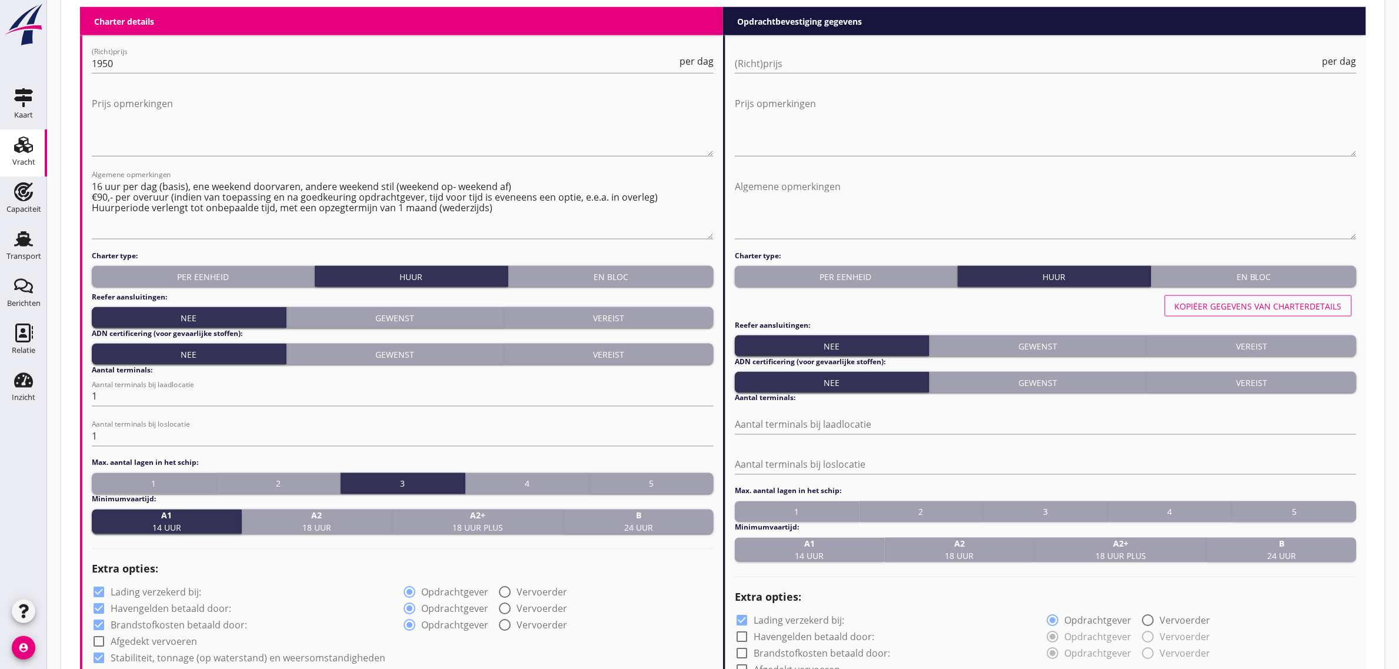
checkbox input "true"
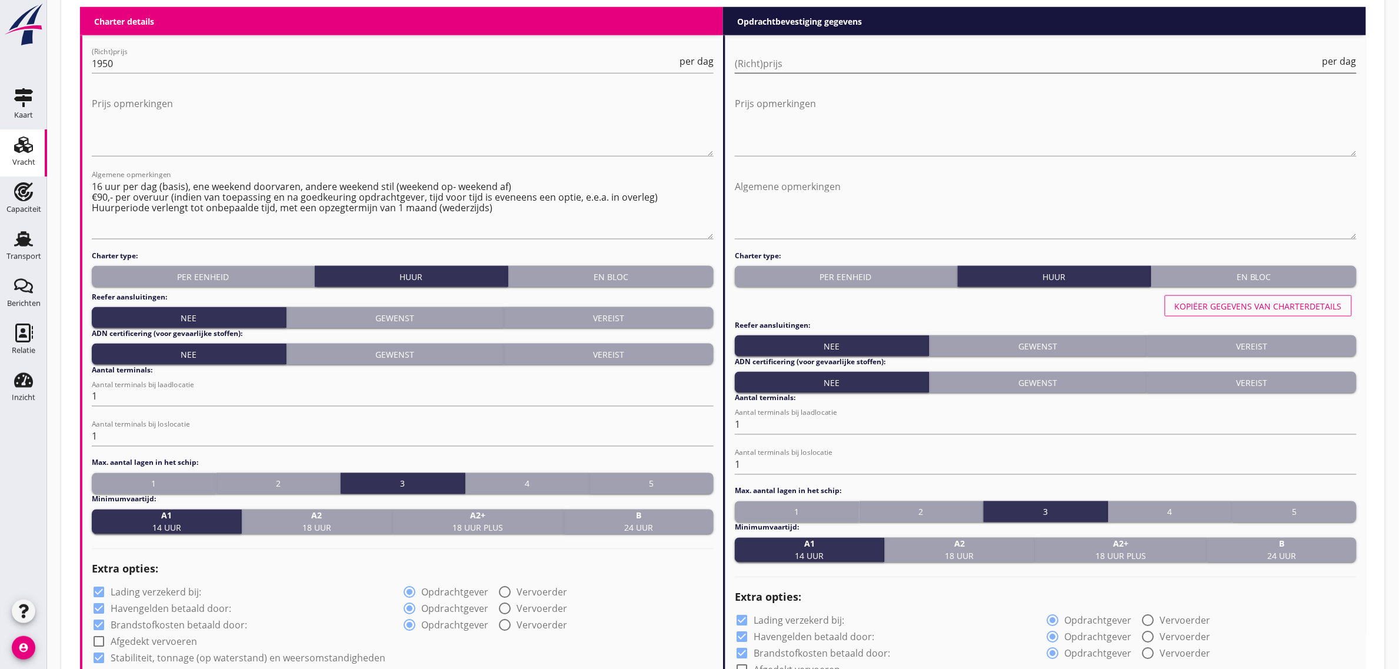
click at [762, 65] on input "(Richt)prijs" at bounding box center [1028, 63] width 586 height 19
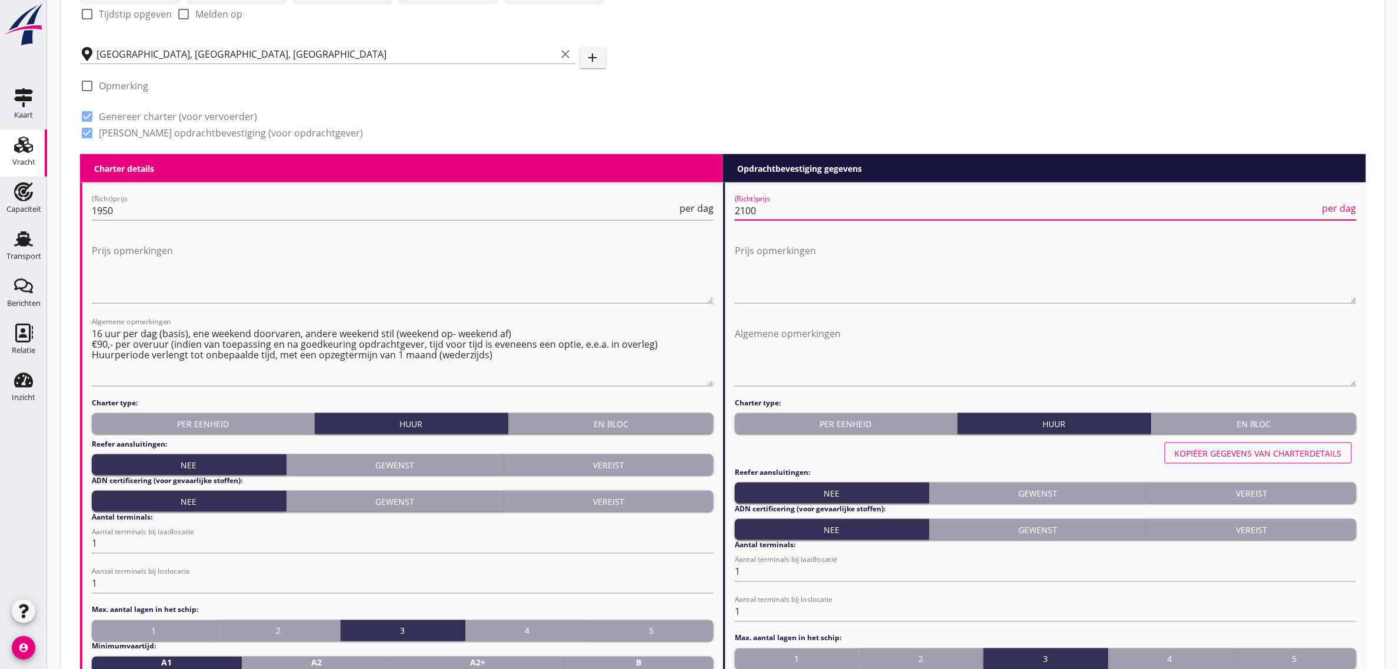
type input "2100"
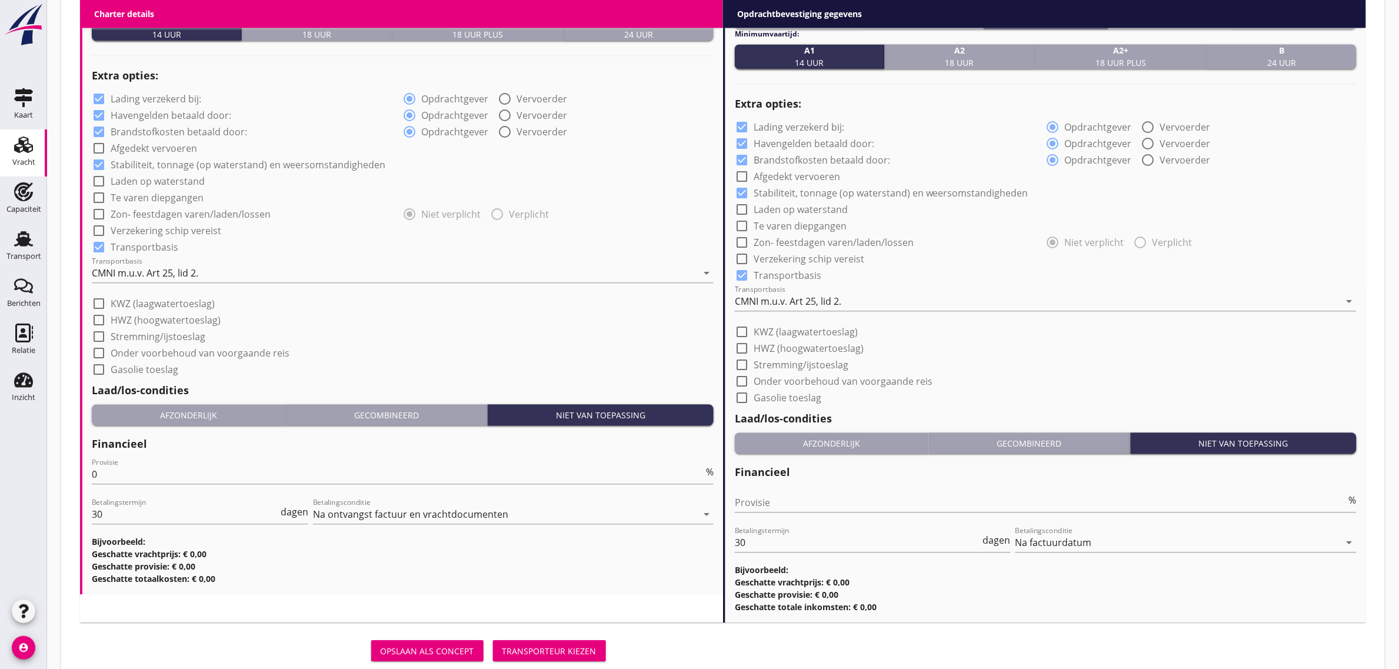
scroll to position [1066, 0]
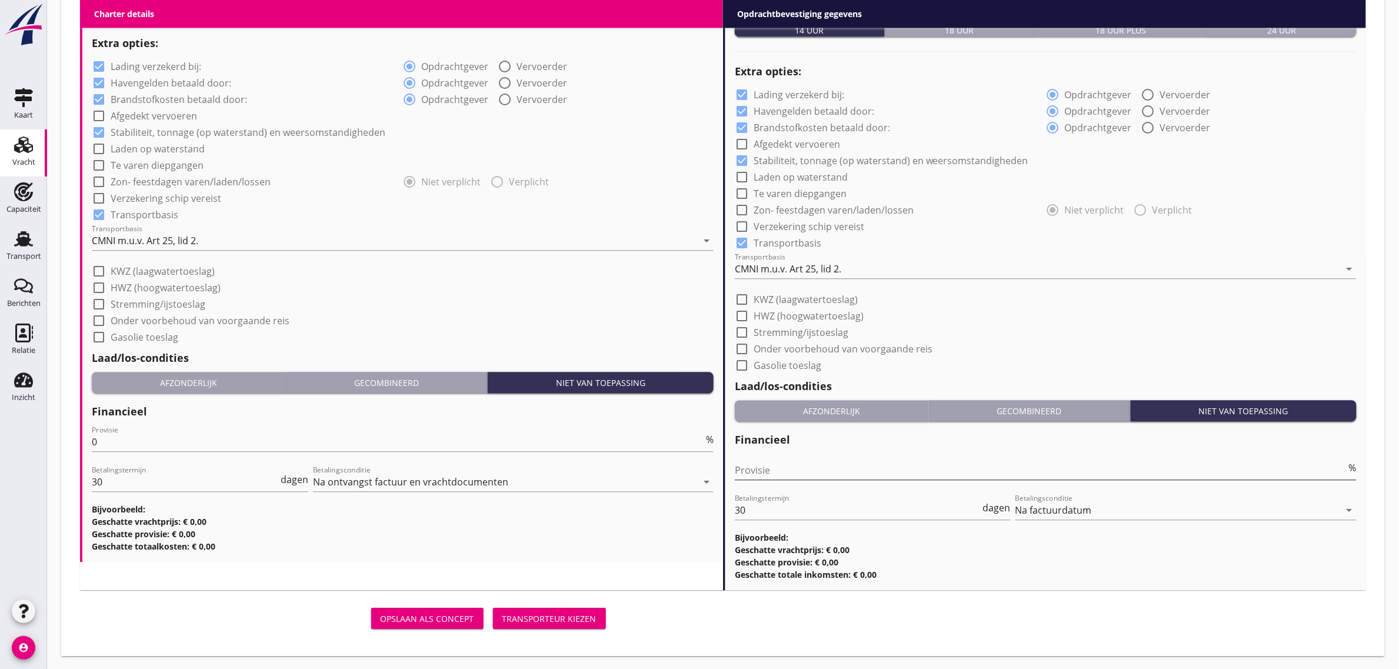
click at [784, 467] on input "Provisie" at bounding box center [1041, 470] width 612 height 19
type input "0"
click at [974, 373] on div "Laad/los-condities Afzonderlijk Gecombineerd Niet van toepassing" at bounding box center [1046, 400] width 622 height 54
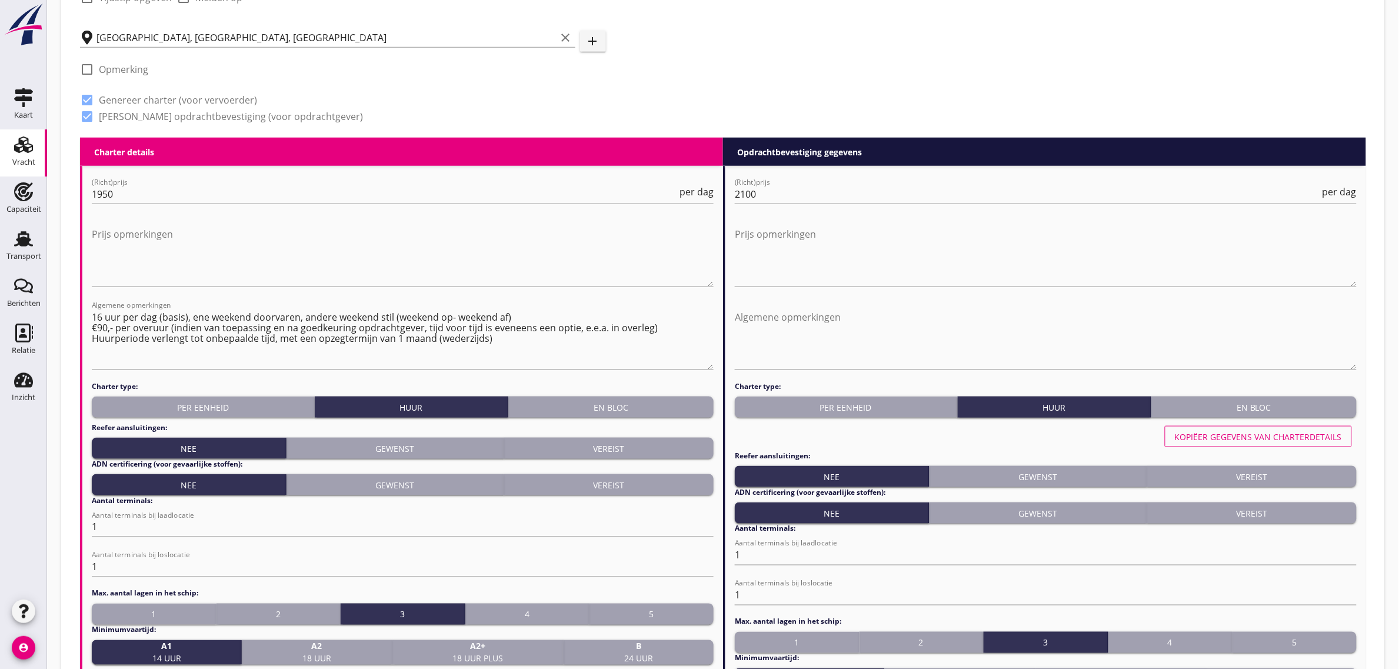
scroll to position [404, 0]
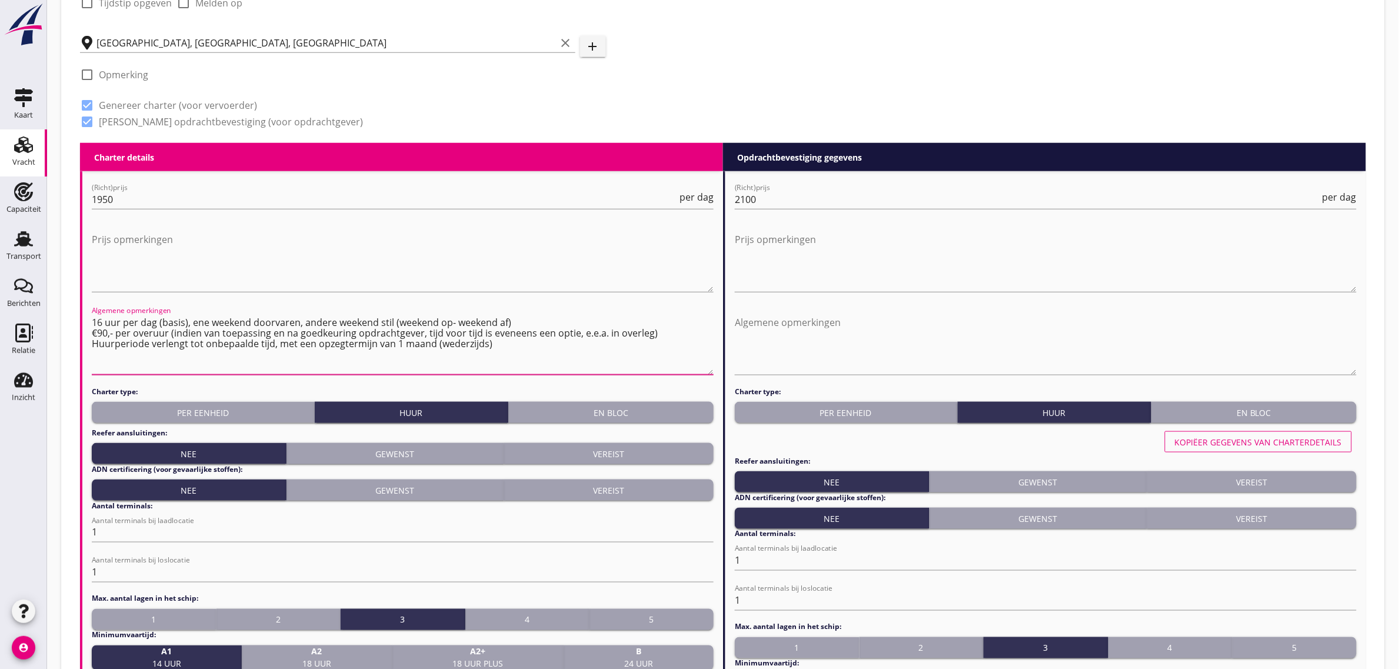
drag, startPoint x: 495, startPoint y: 341, endPoint x: 71, endPoint y: 313, distance: 424.7
click at [71, 313] on div "Dossier nummer 20250690 Zoeken op opdrachtgever... Pro-Log BV clear arrow_drop_…" at bounding box center [723, 482] width 1305 height 1654
click at [776, 327] on textarea "Algemene opmerkingen" at bounding box center [1046, 344] width 622 height 62
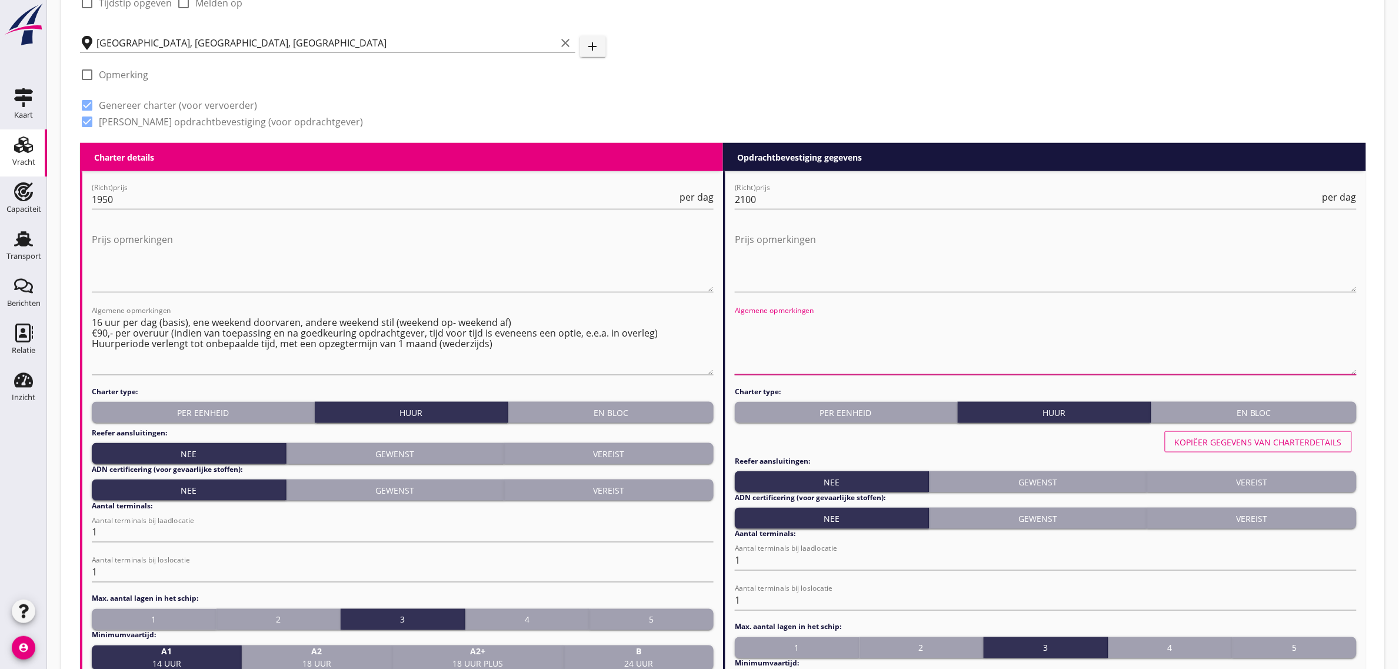
paste textarea "16 uur per dag (basis), ene weekend doorvaren, andere weekend stil (weekend op-…"
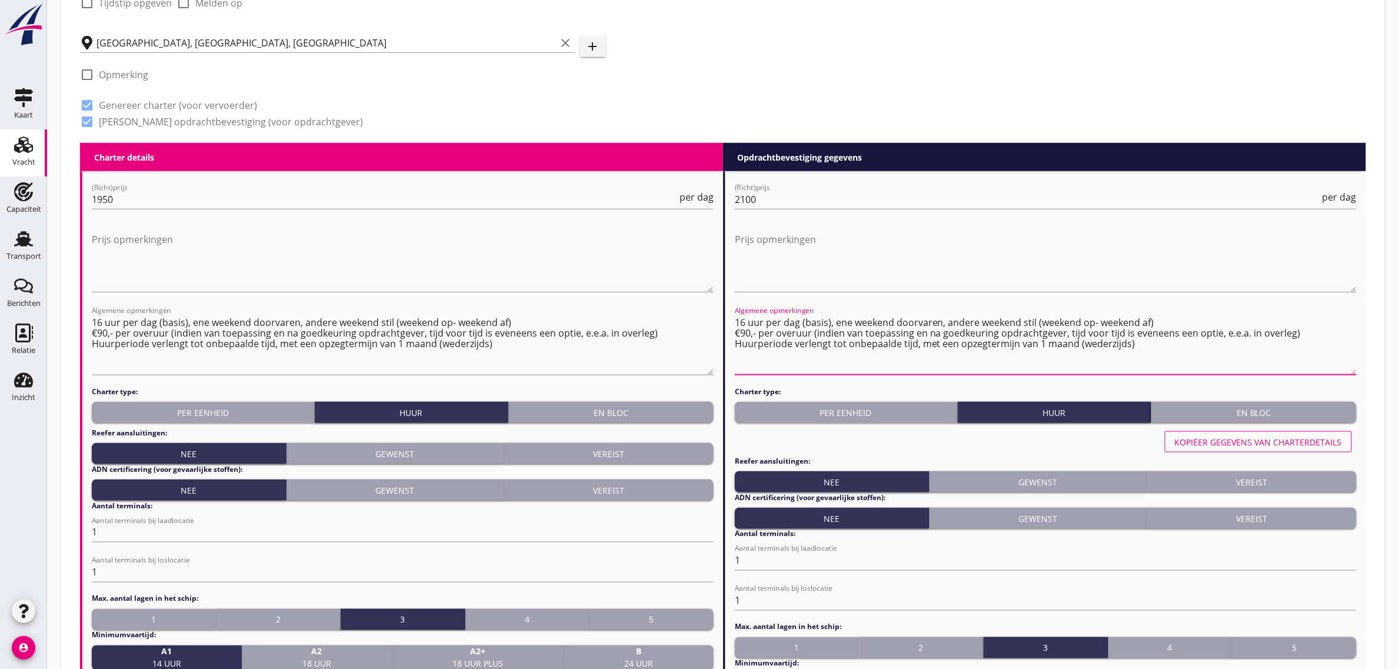
type textarea "16 uur per dag (basis), ene weekend doorvaren, andere weekend stil (weekend op-…"
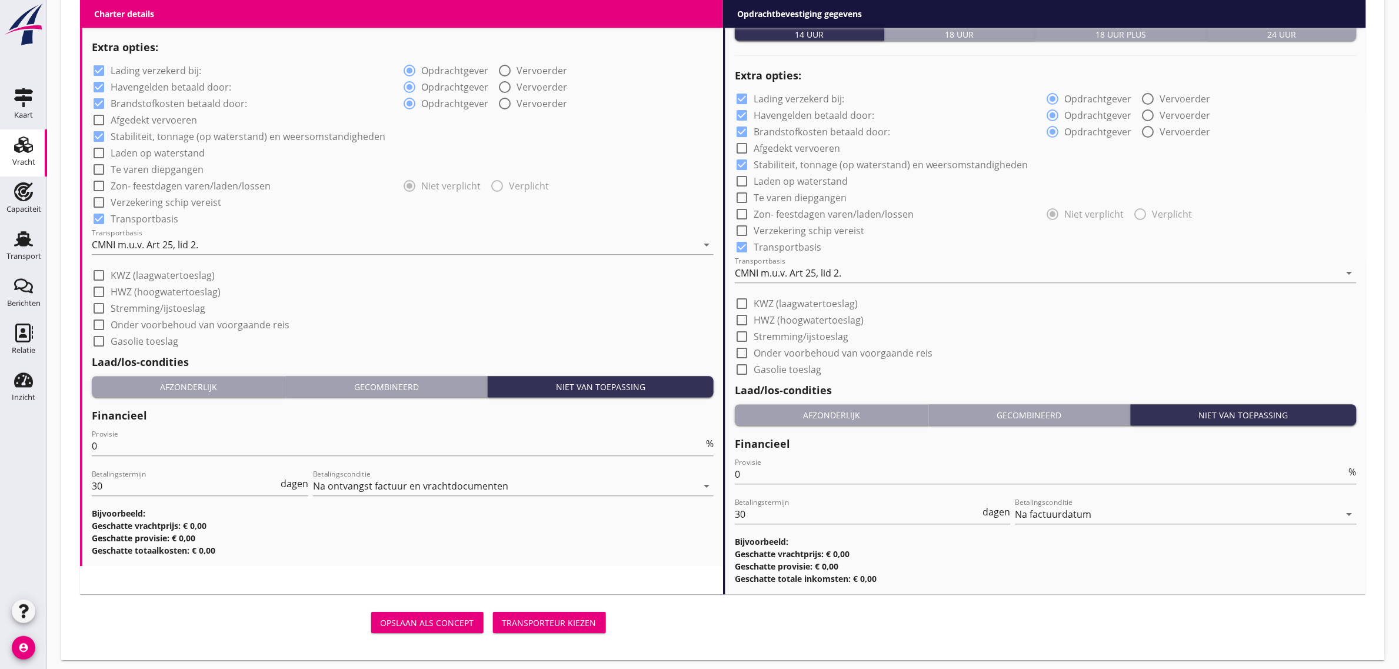
scroll to position [1066, 0]
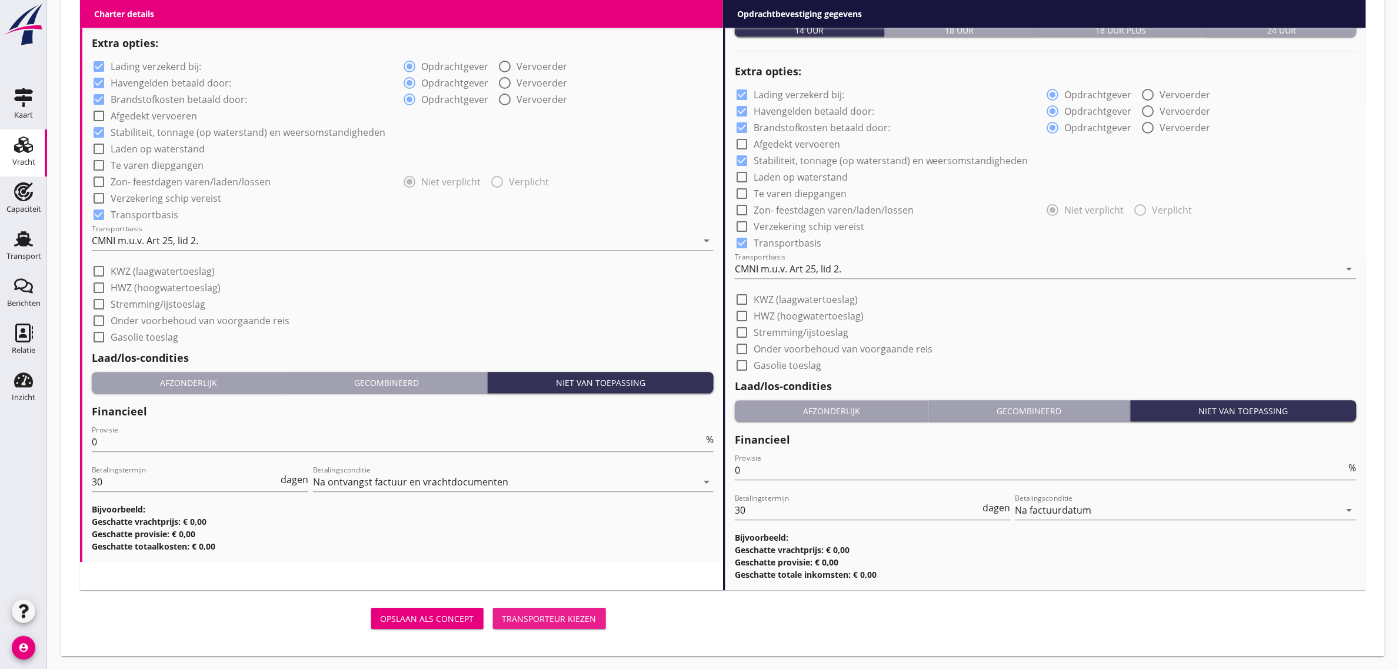
drag, startPoint x: 537, startPoint y: 620, endPoint x: 1, endPoint y: 151, distance: 712.8
click at [537, 620] on div "Transporteur kiezen" at bounding box center [550, 619] width 94 height 12
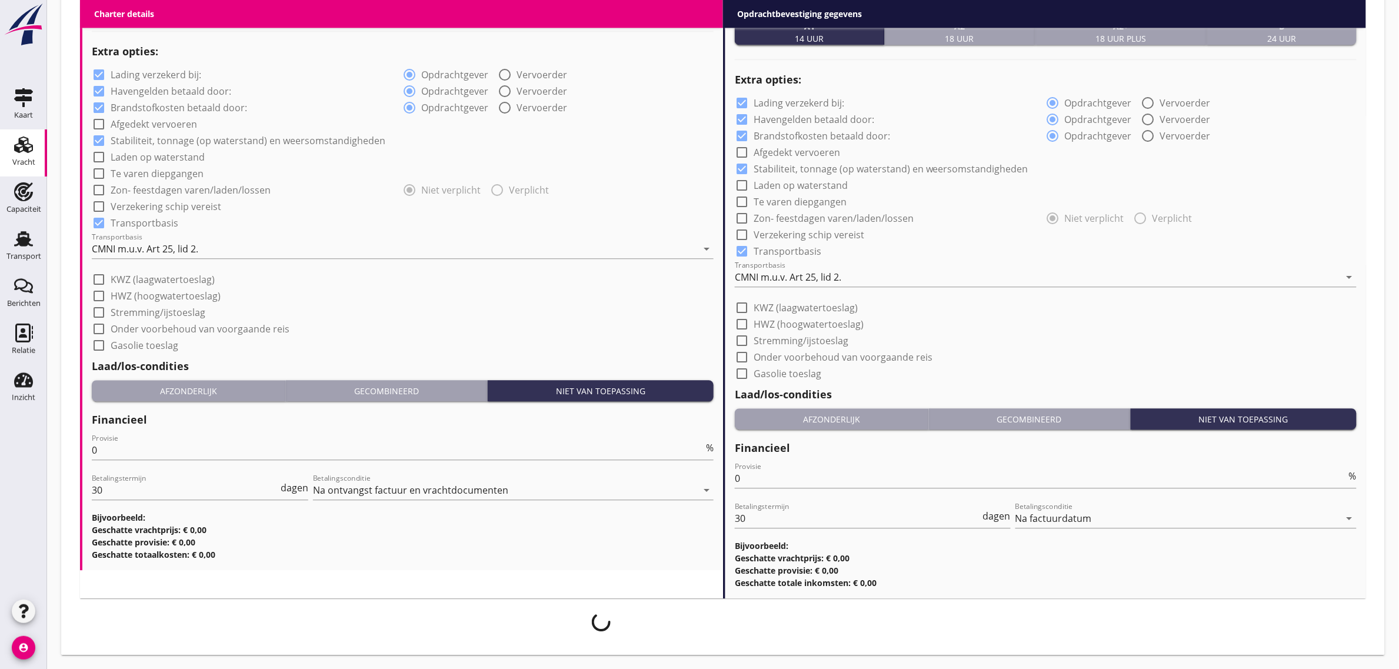
scroll to position [1057, 0]
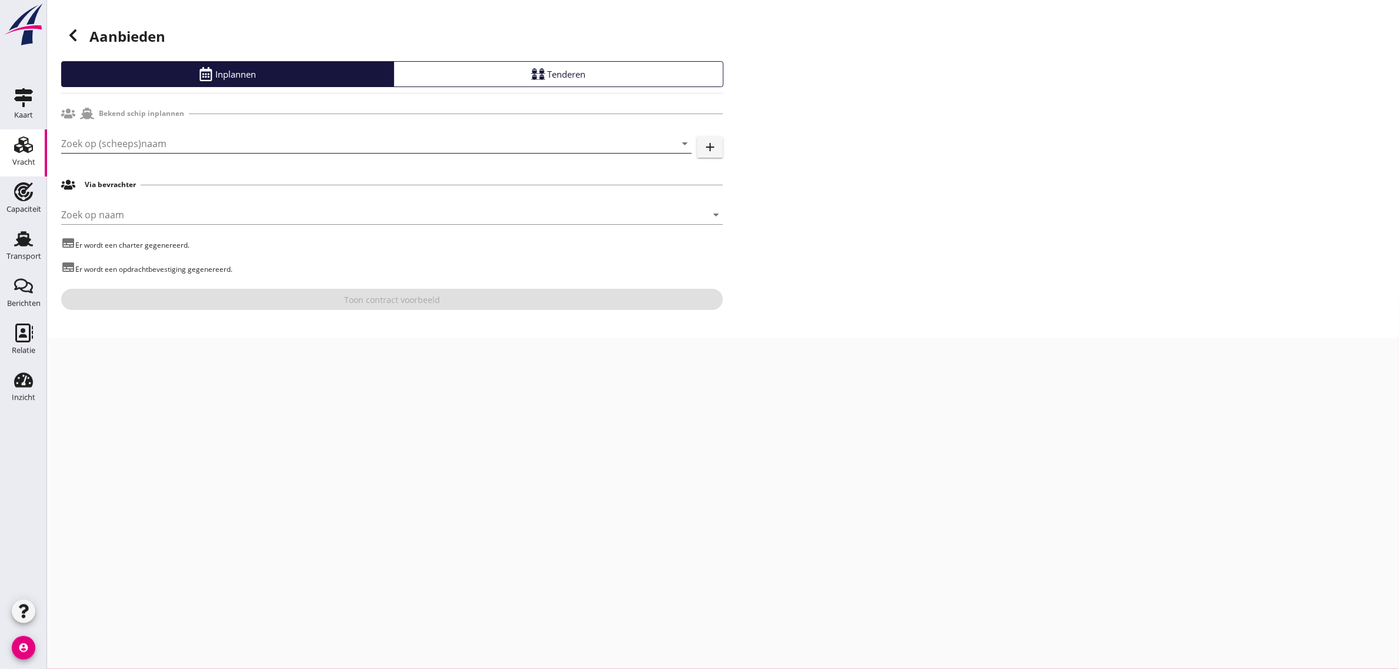
click at [134, 148] on input "Zoek op (scheeps)naam" at bounding box center [360, 143] width 598 height 19
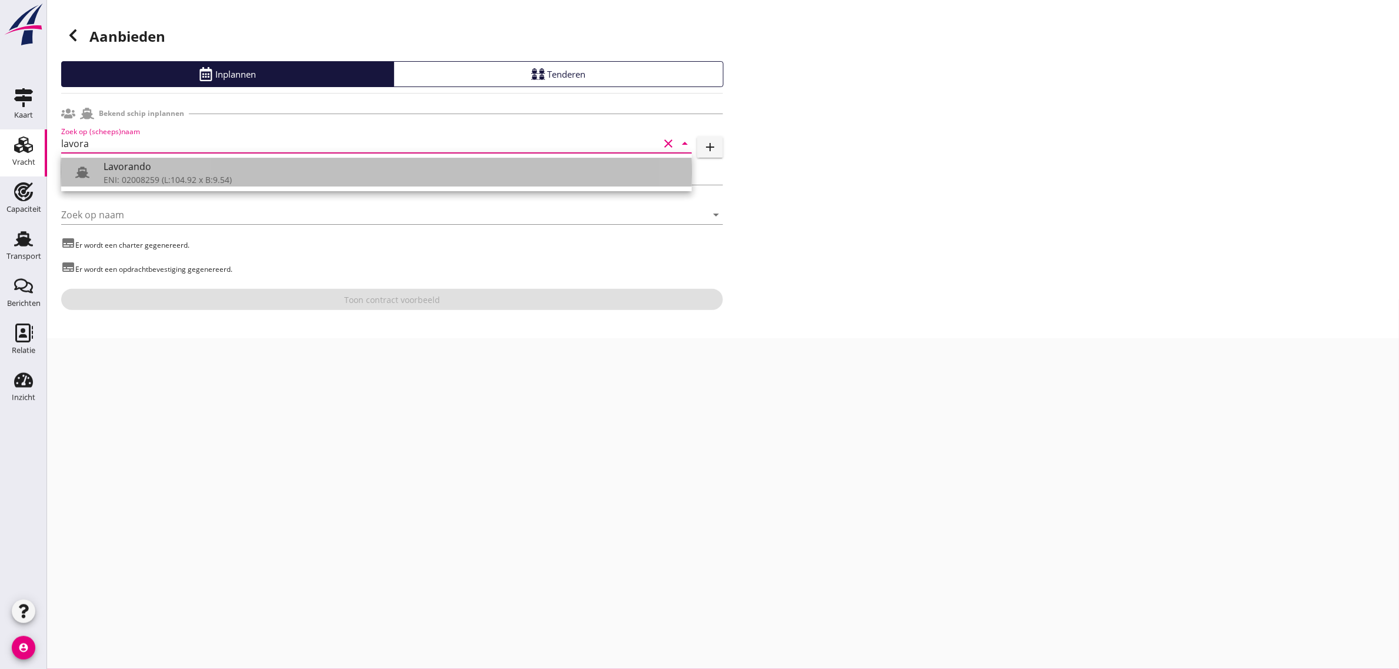
click at [144, 172] on div "Lavorando" at bounding box center [393, 166] width 579 height 14
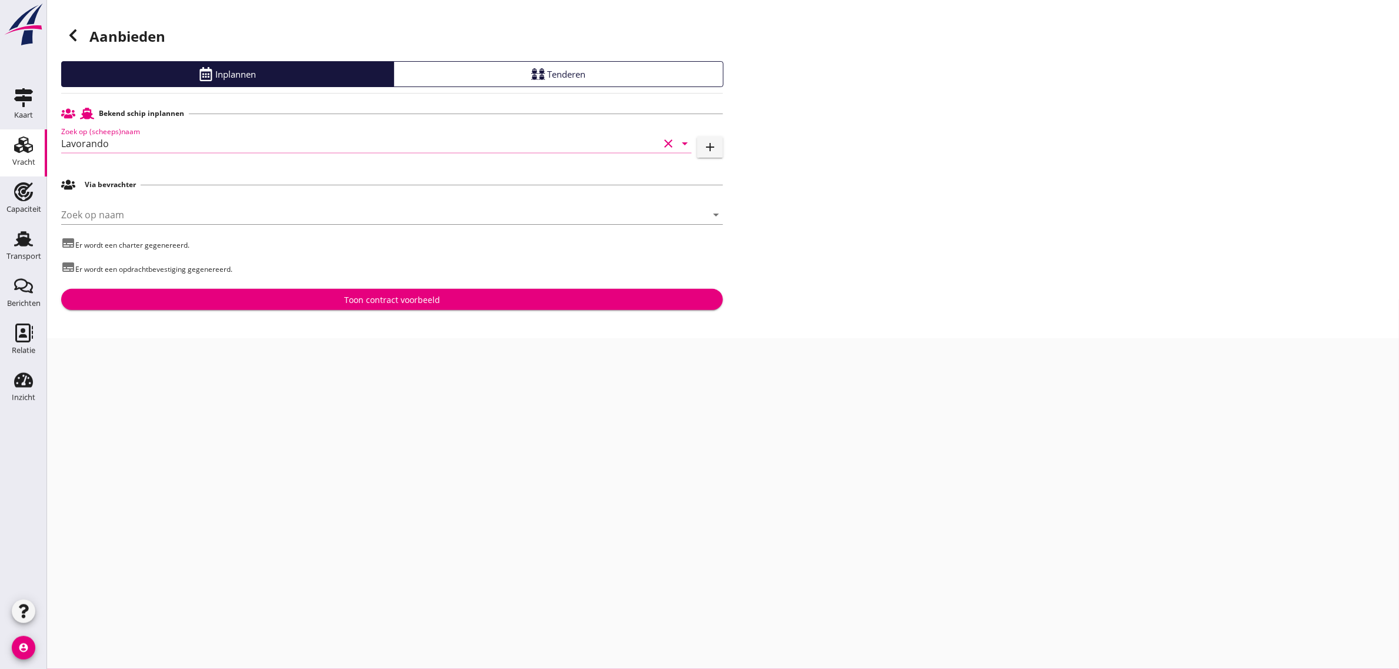
type input "Lavorando"
click at [293, 304] on div "Toon contract voorbeeld" at bounding box center [392, 300] width 643 height 12
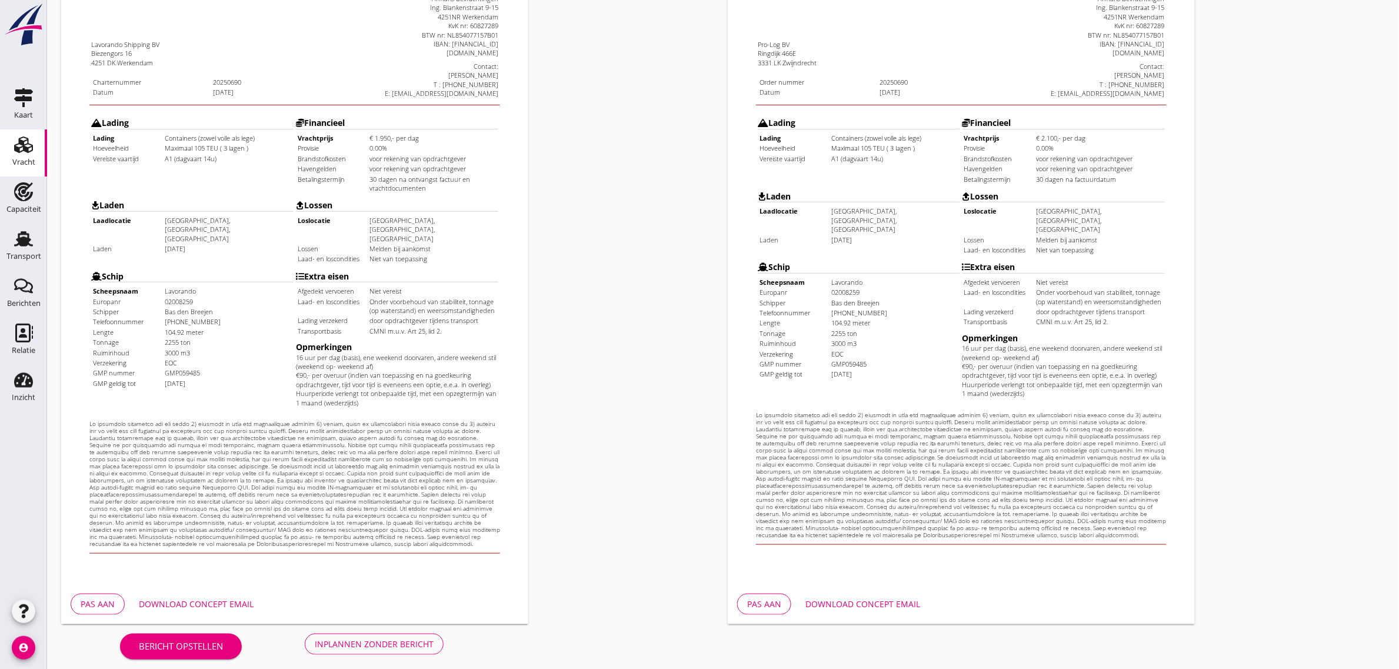
scroll to position [201, 0]
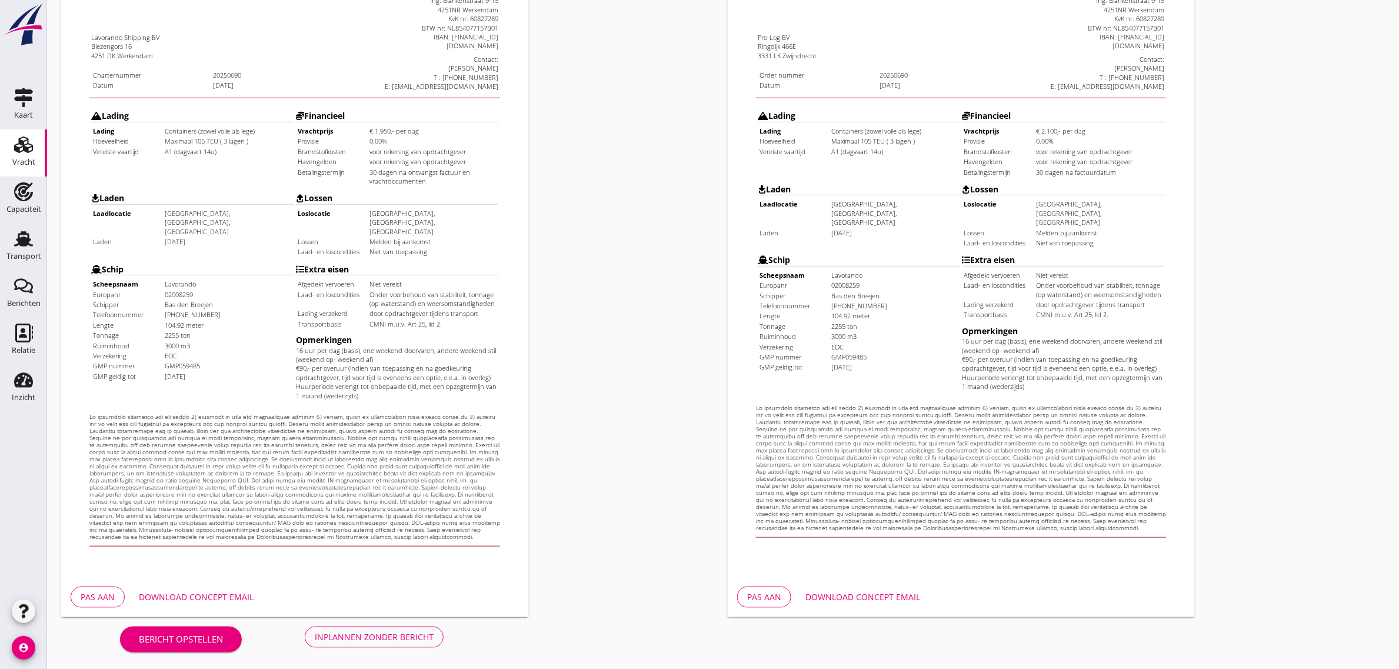
click at [375, 639] on div "Inplannen zonder bericht" at bounding box center [374, 637] width 119 height 12
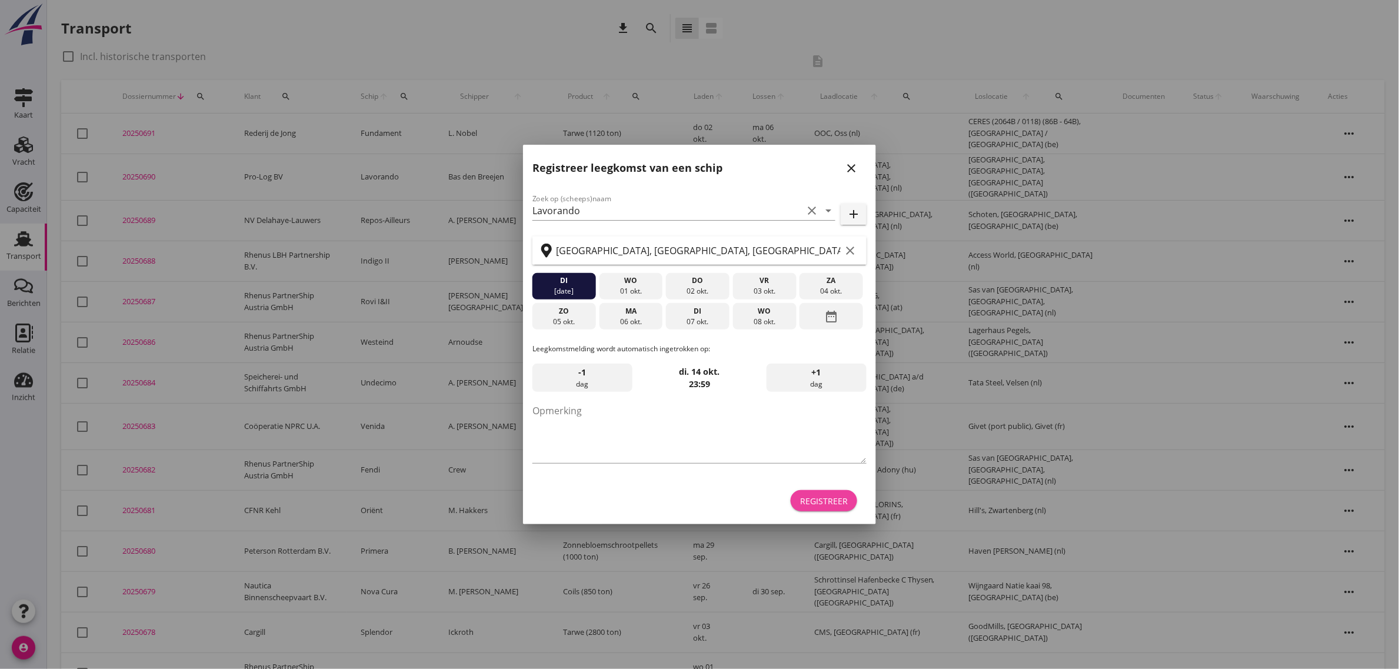
click at [816, 501] on div "Registreer" at bounding box center [824, 501] width 48 height 12
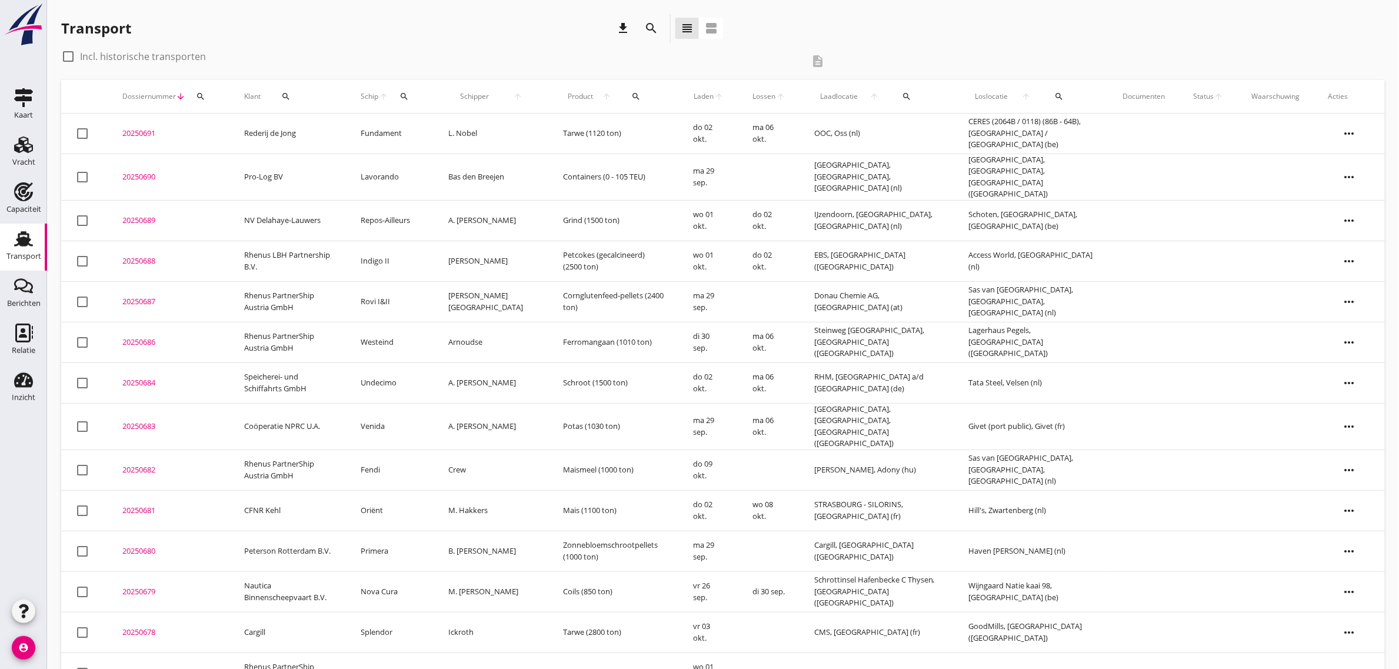
click at [272, 169] on td "Pro-Log BV" at bounding box center [288, 177] width 117 height 46
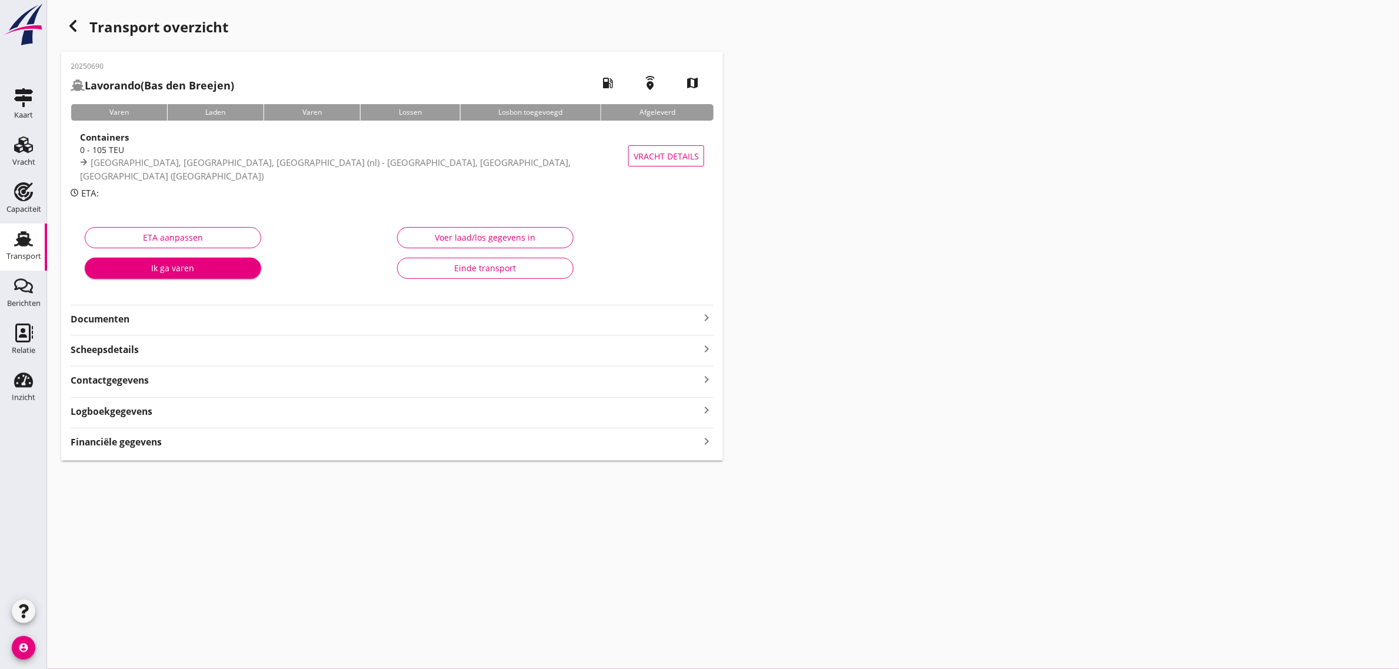
click at [100, 324] on strong "Documenten" at bounding box center [385, 319] width 629 height 14
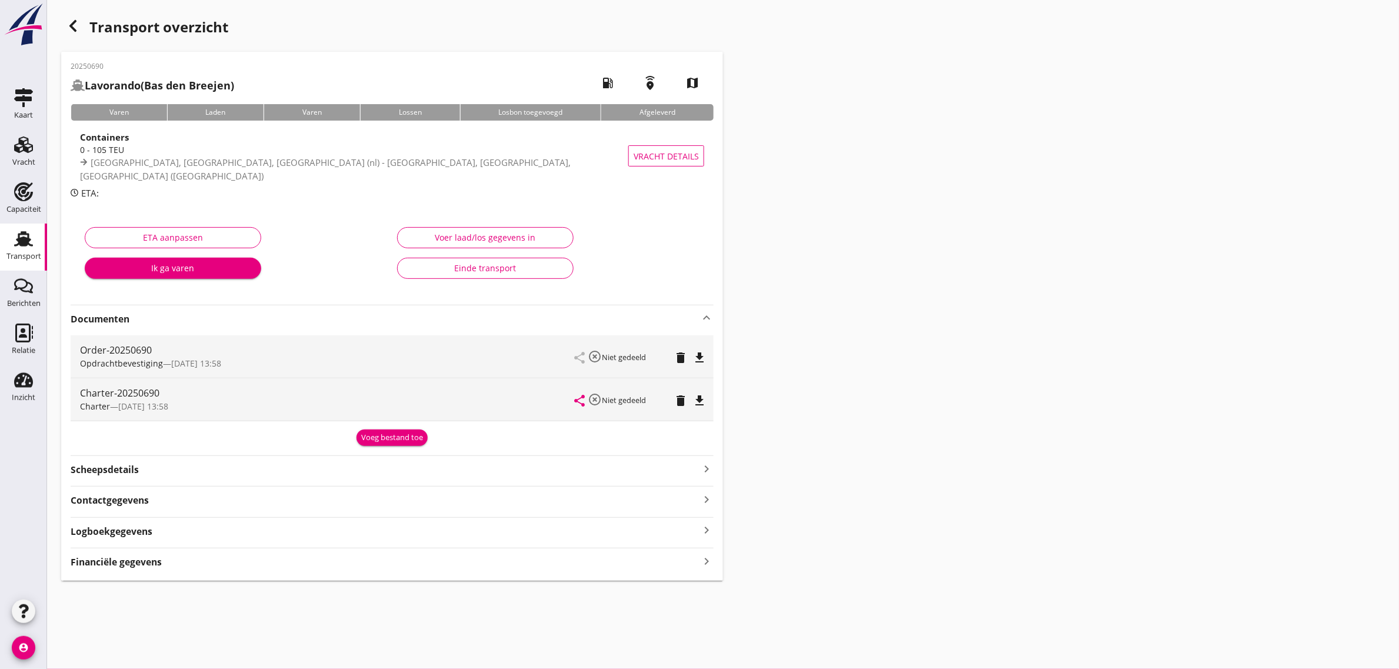
click at [703, 400] on icon "file_download" at bounding box center [700, 401] width 14 height 14
click at [19, 233] on icon "Transport" at bounding box center [23, 239] width 19 height 19
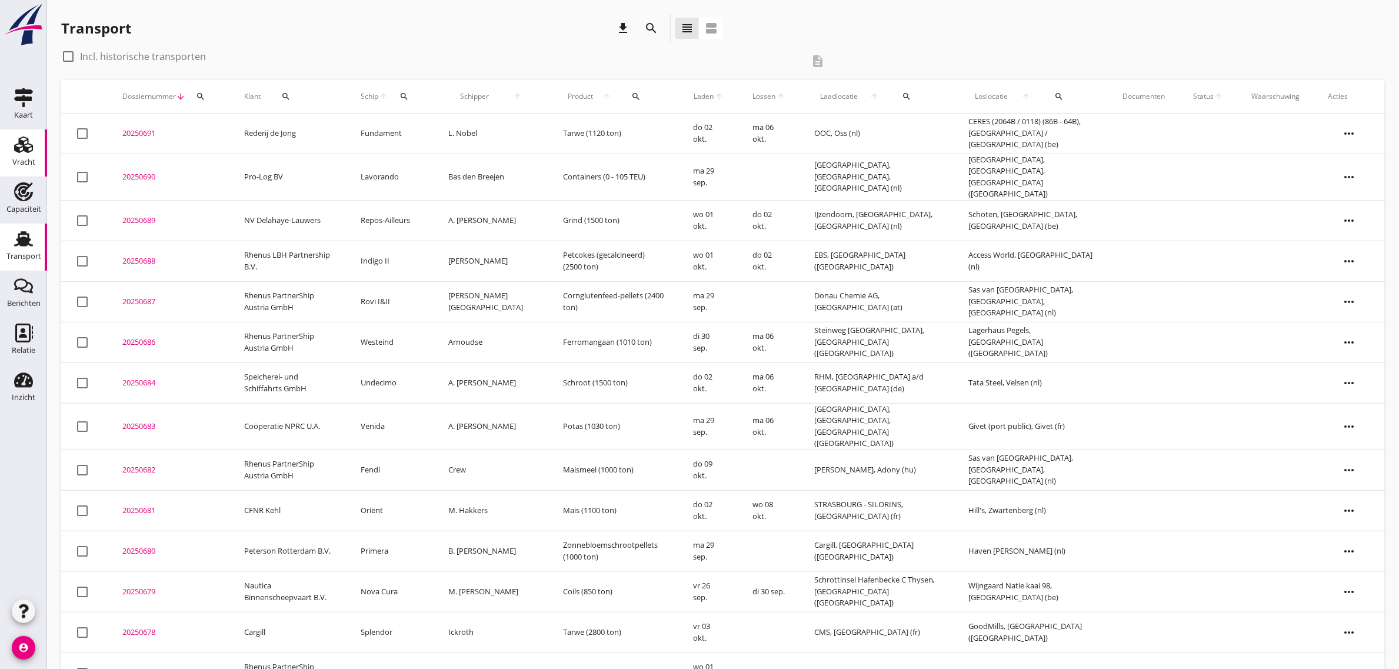
click at [34, 145] on div "Vracht" at bounding box center [23, 144] width 28 height 19
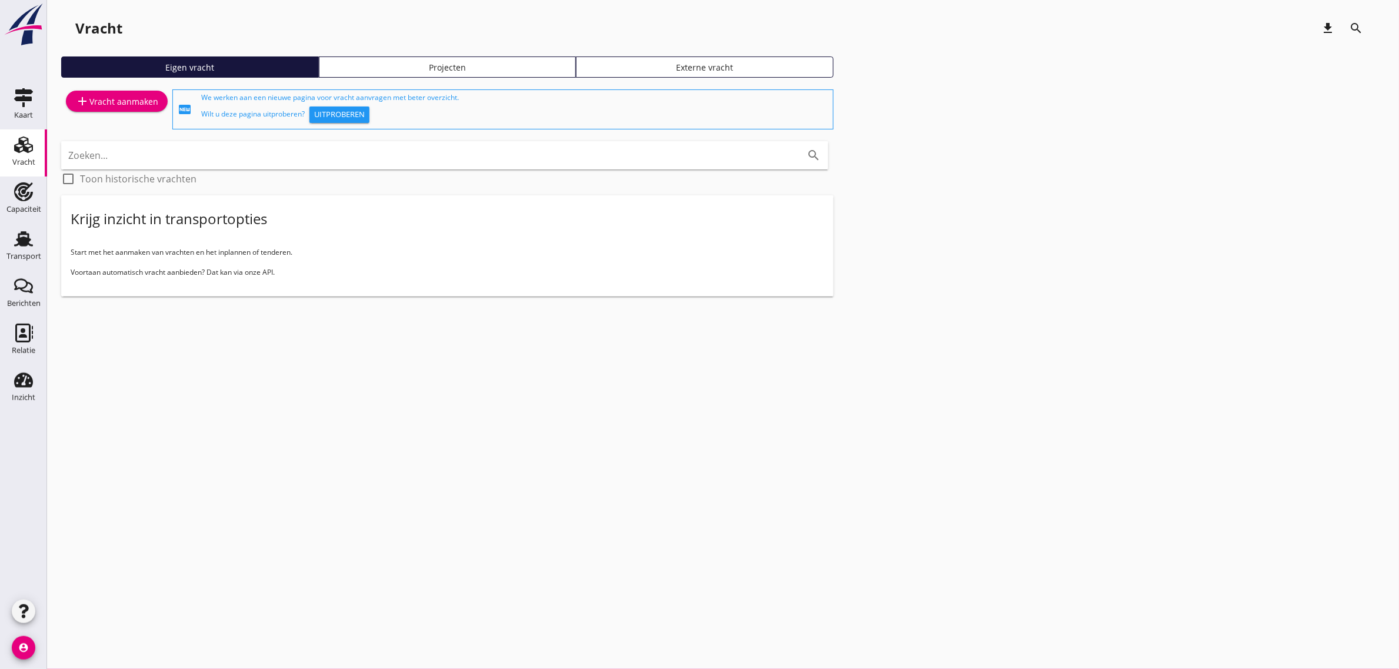
click at [137, 94] on div "add Vracht aanmaken" at bounding box center [116, 101] width 83 height 14
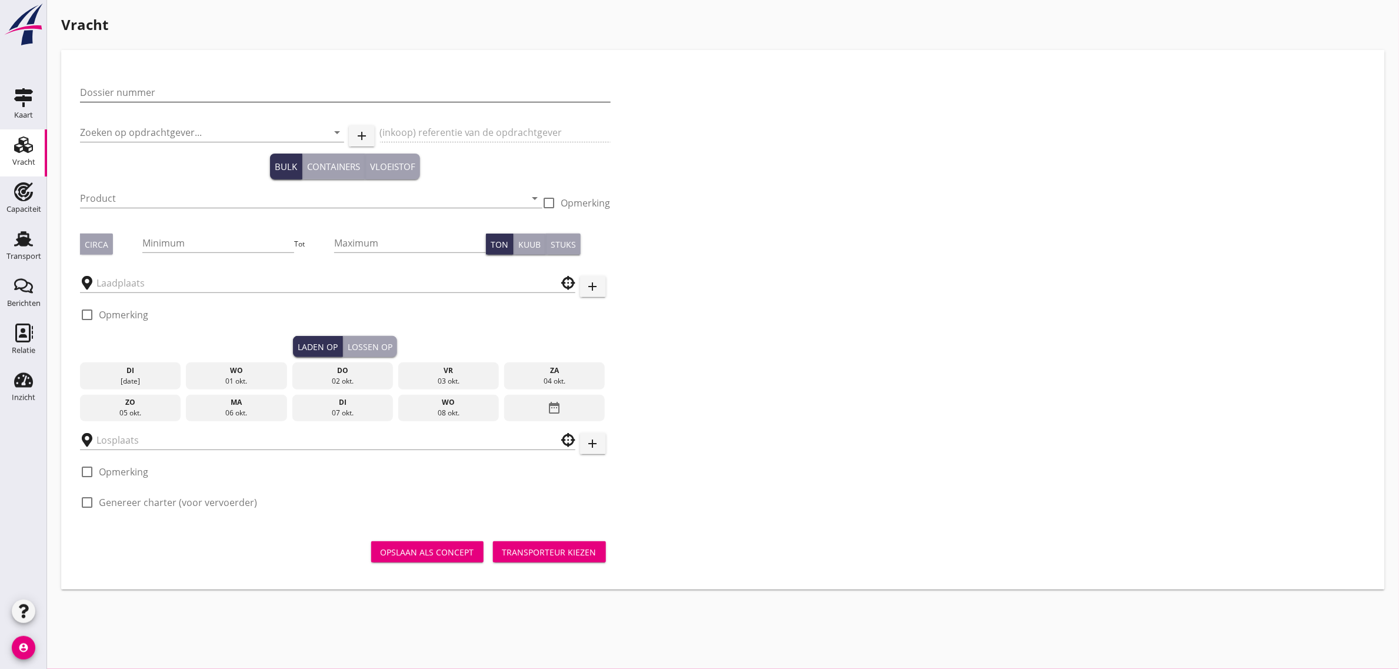
click at [172, 98] on input "Dossier nummer" at bounding box center [345, 92] width 531 height 19
type input "20250692"
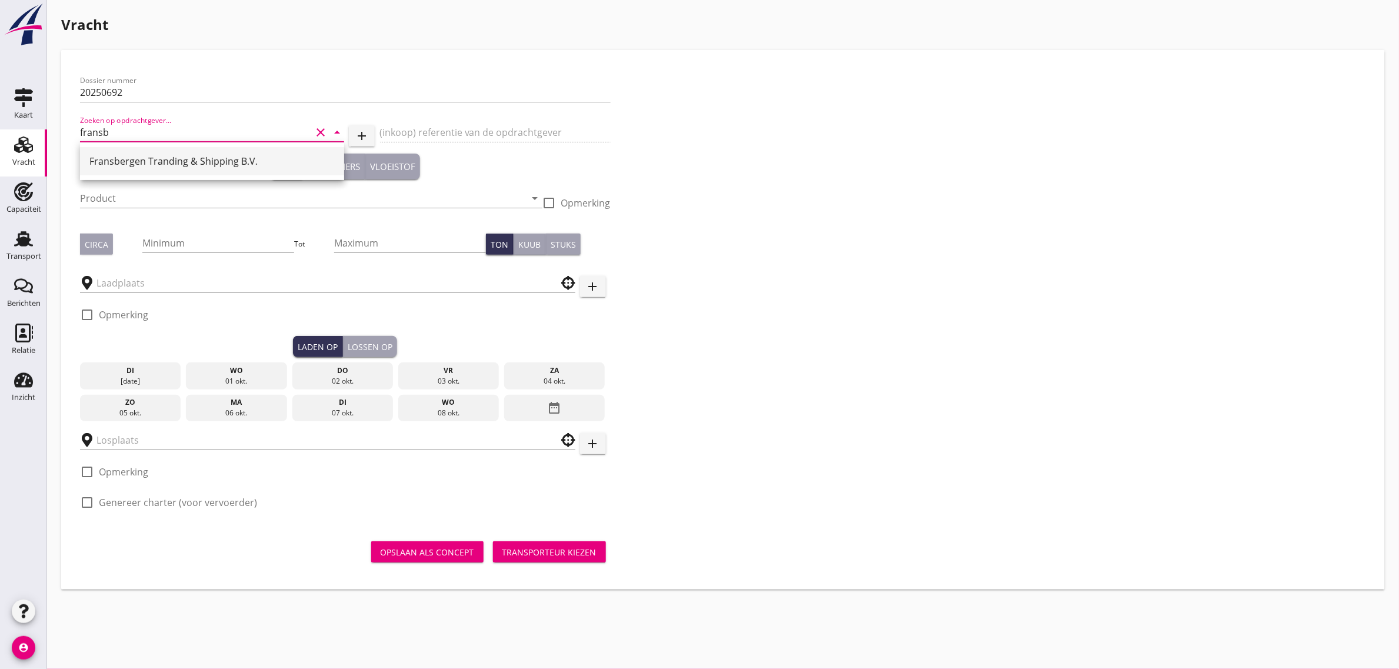
click at [160, 161] on div "Fransbergen Tranding & Shipping B.V." at bounding box center [211, 161] width 245 height 14
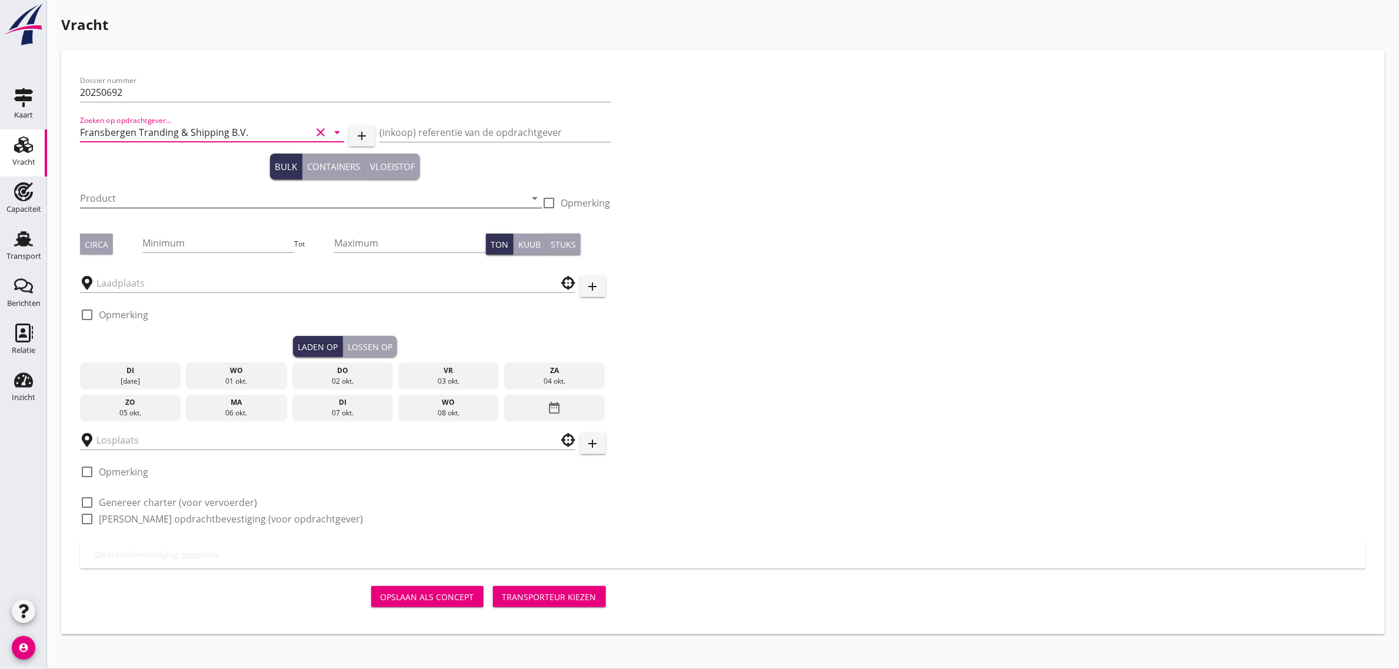
type input "Fransbergen Tranding & Shipping B.V."
click at [112, 196] on input "Product" at bounding box center [303, 198] width 446 height 19
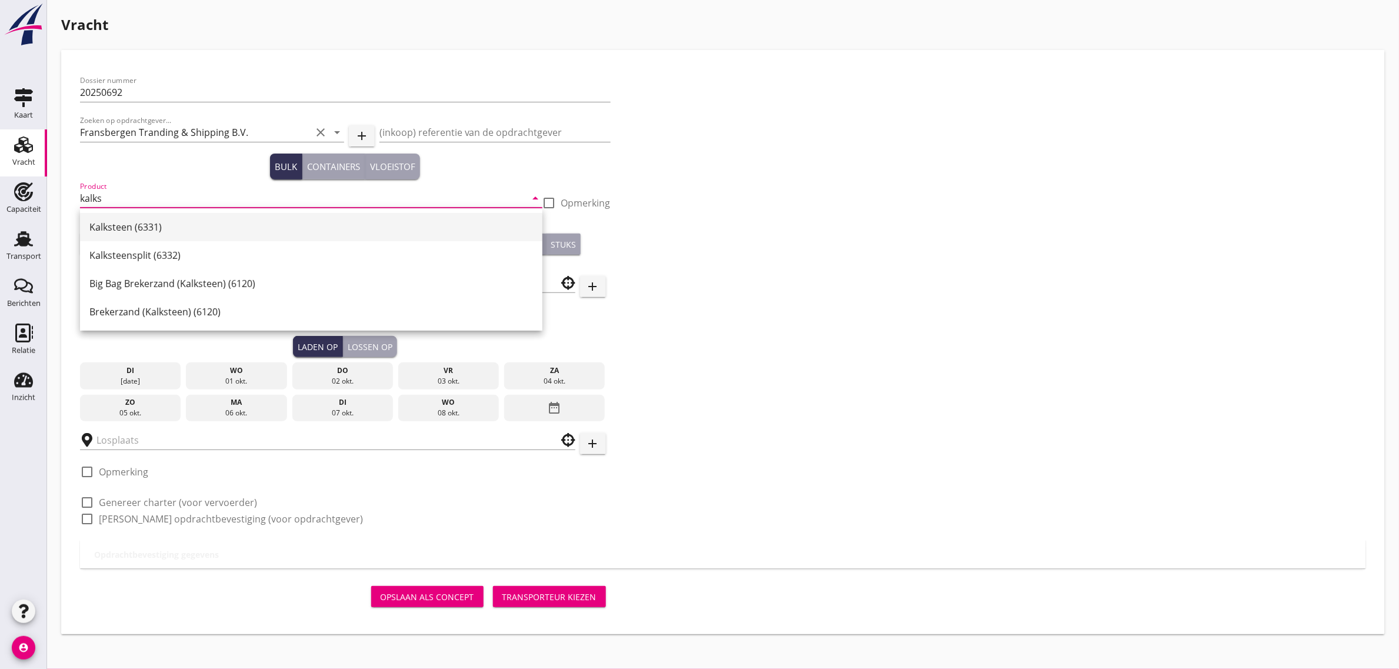
click at [108, 222] on div "Kalksteen (6331)" at bounding box center [311, 227] width 444 height 14
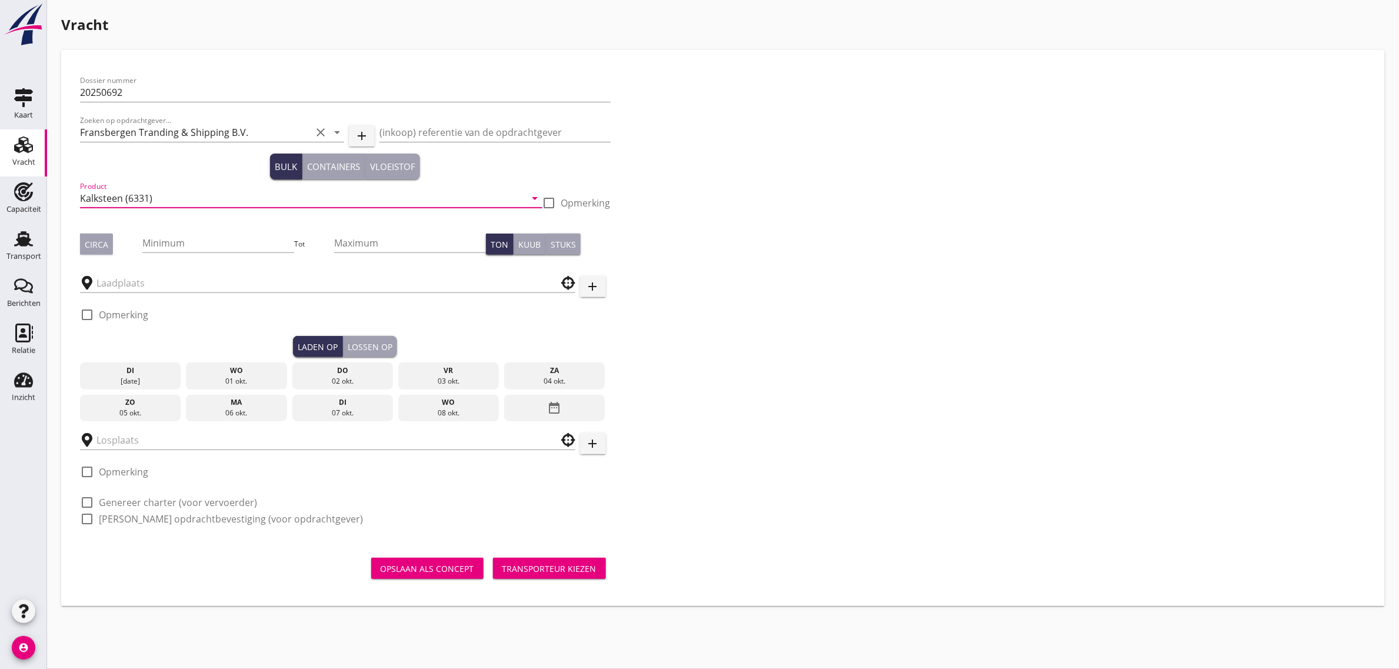
type input "Kalksteen (6331)"
click at [107, 246] on div "Circa" at bounding box center [97, 244] width 24 height 12
click at [165, 242] on input "Minimum" at bounding box center [218, 243] width 152 height 19
type input "1030"
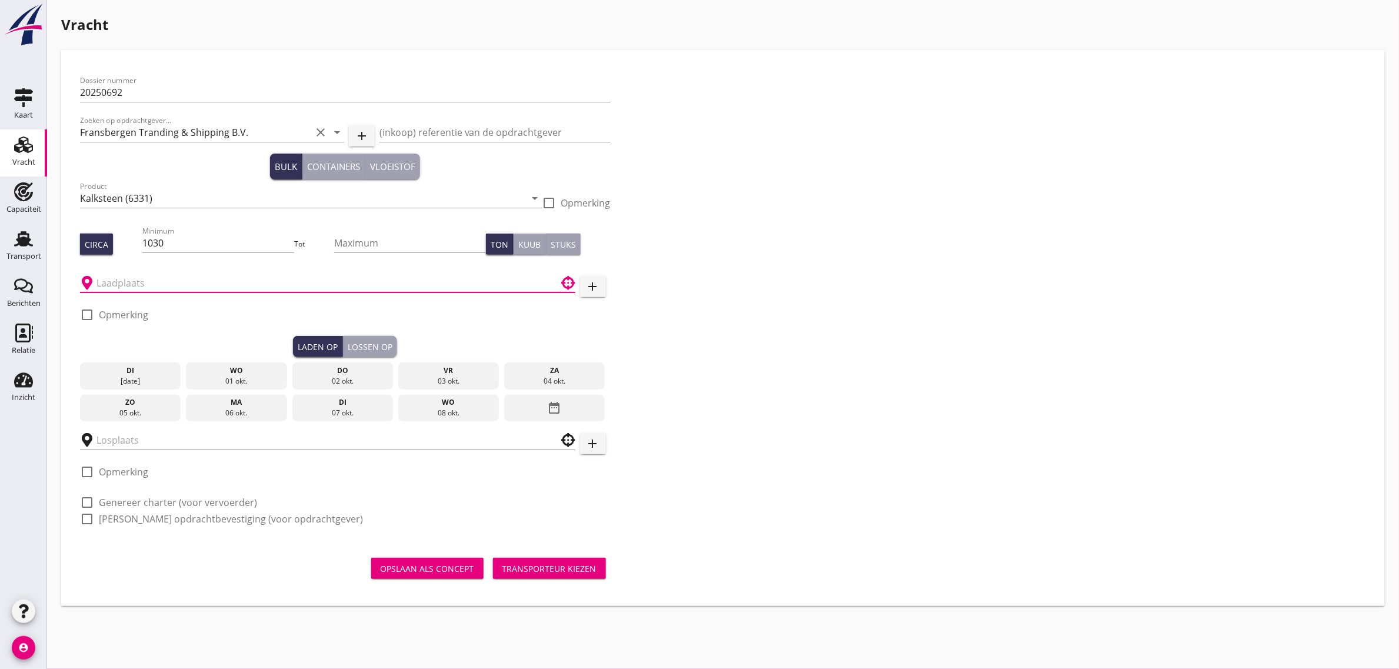
click at [145, 286] on input "text" at bounding box center [320, 283] width 446 height 19
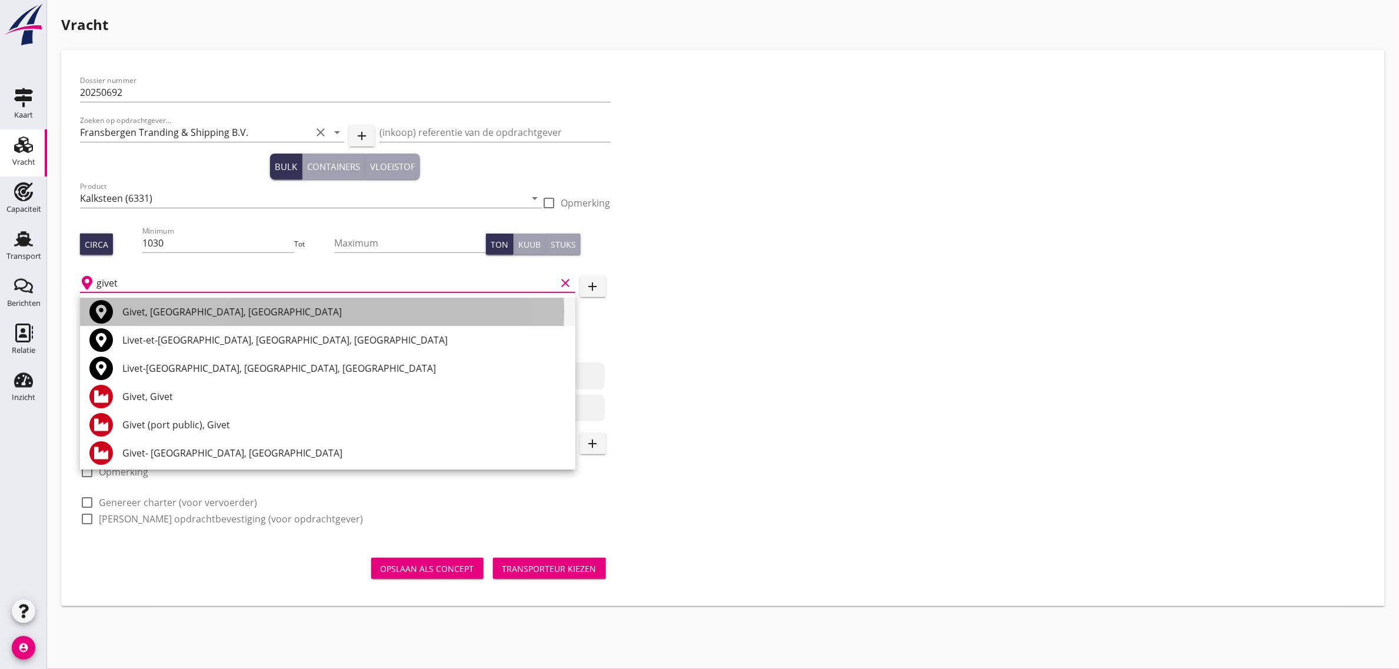
click at [150, 305] on div "Givet, [GEOGRAPHIC_DATA], [GEOGRAPHIC_DATA]" at bounding box center [344, 312] width 444 height 14
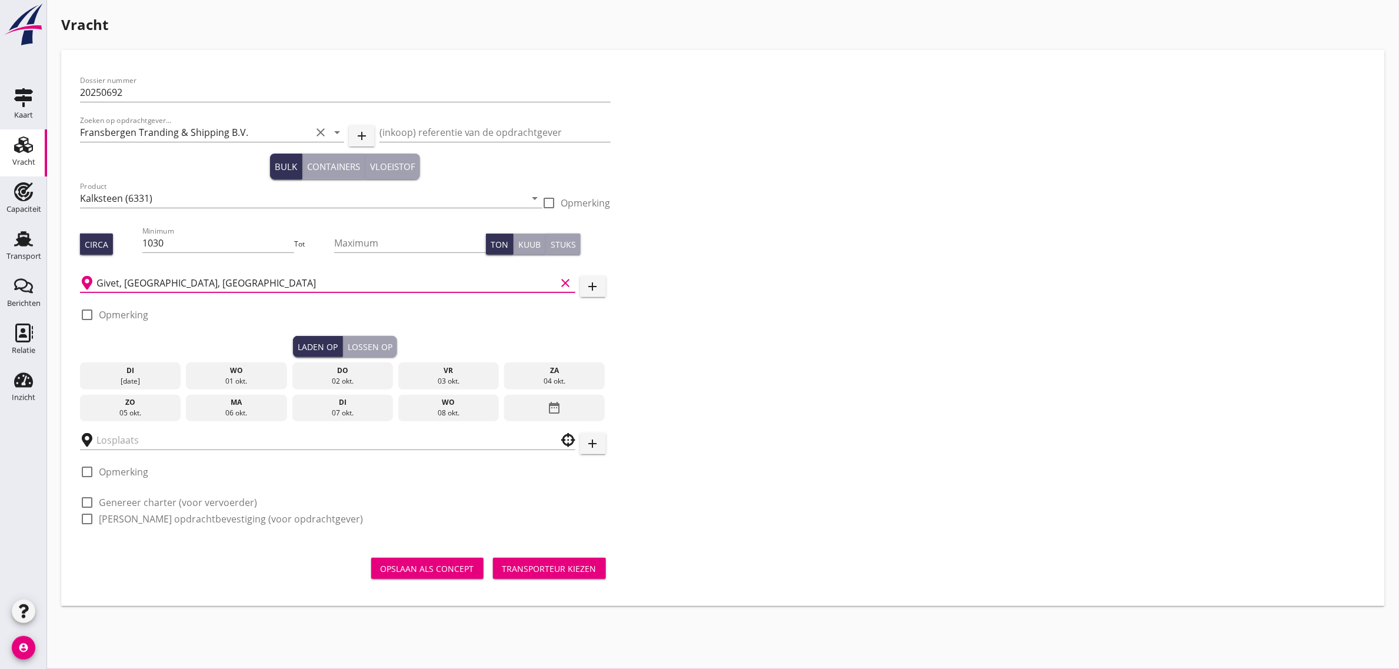
type input "Givet, [GEOGRAPHIC_DATA], [GEOGRAPHIC_DATA]"
drag, startPoint x: 107, startPoint y: 308, endPoint x: 151, endPoint y: 327, distance: 48.8
click at [107, 309] on label "Opmerking" at bounding box center [123, 315] width 49 height 12
checkbox input "true"
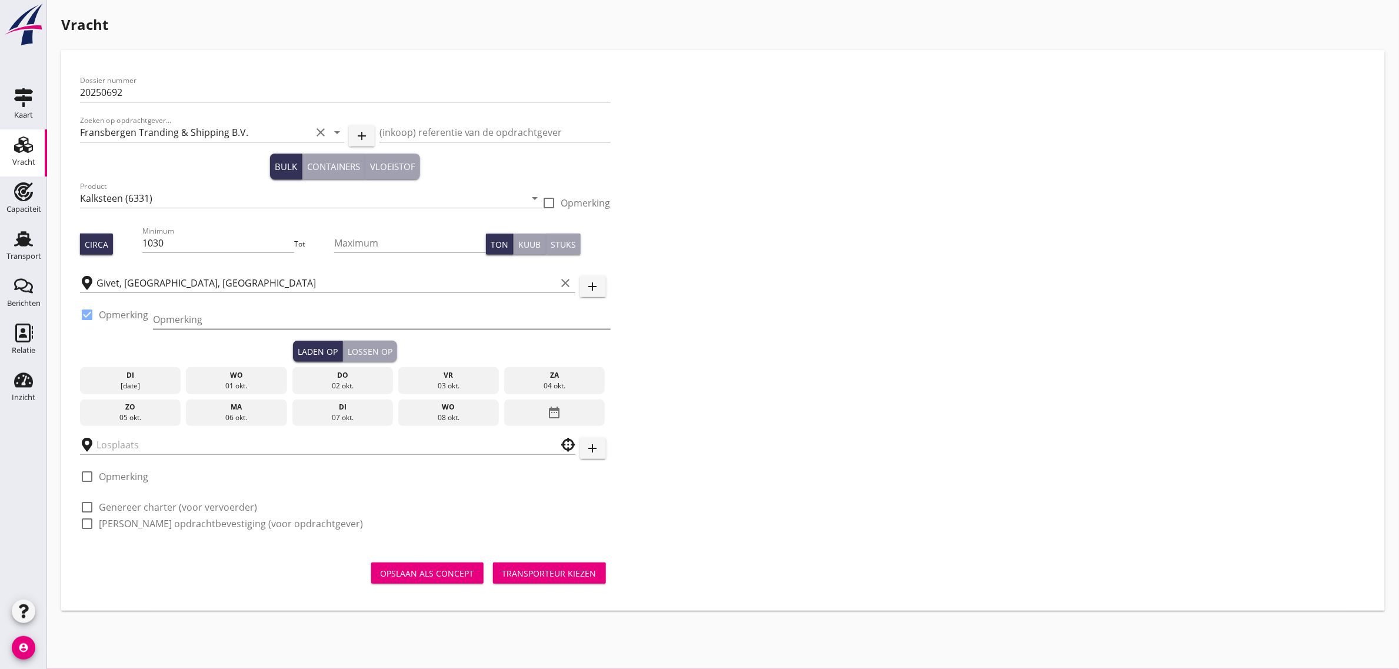
click at [215, 314] on input "Opmerking" at bounding box center [382, 319] width 458 height 19
type input "[PHONE_NUMBER]"
click at [330, 413] on div "07 okt." at bounding box center [342, 418] width 95 height 11
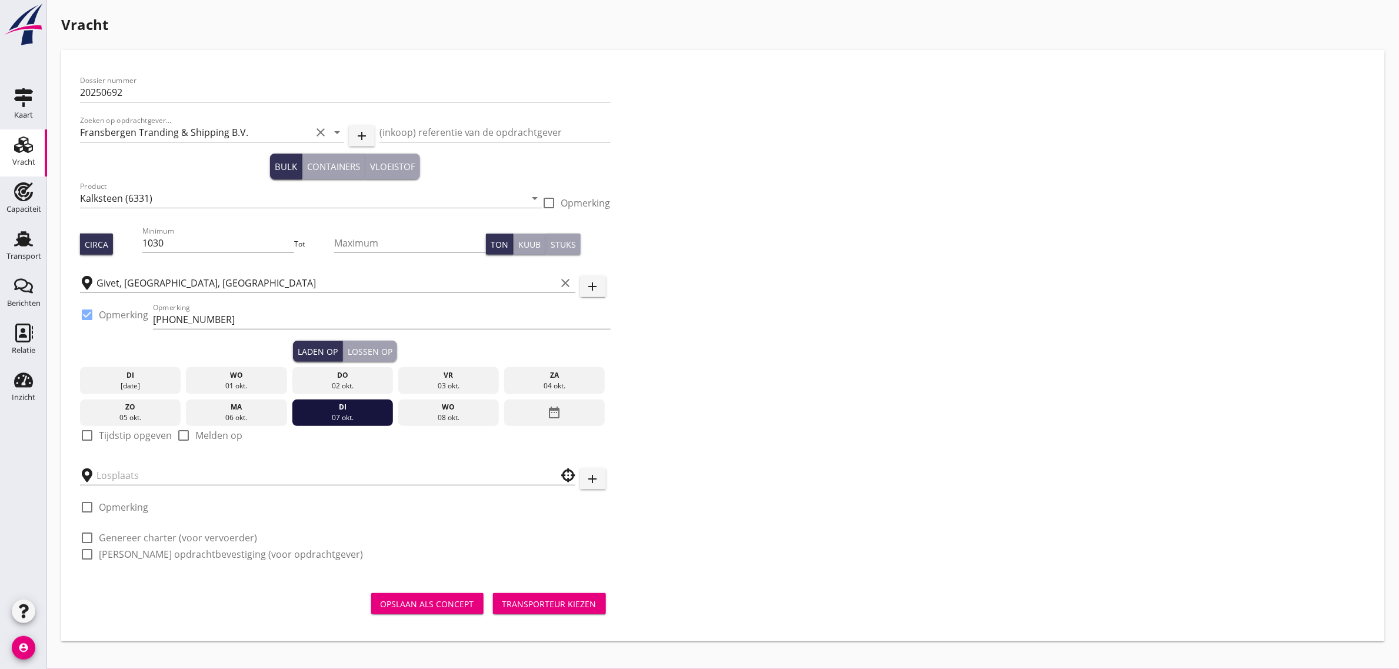
click at [133, 436] on label "Tijdstip opgeven" at bounding box center [135, 436] width 73 height 12
checkbox input "true"
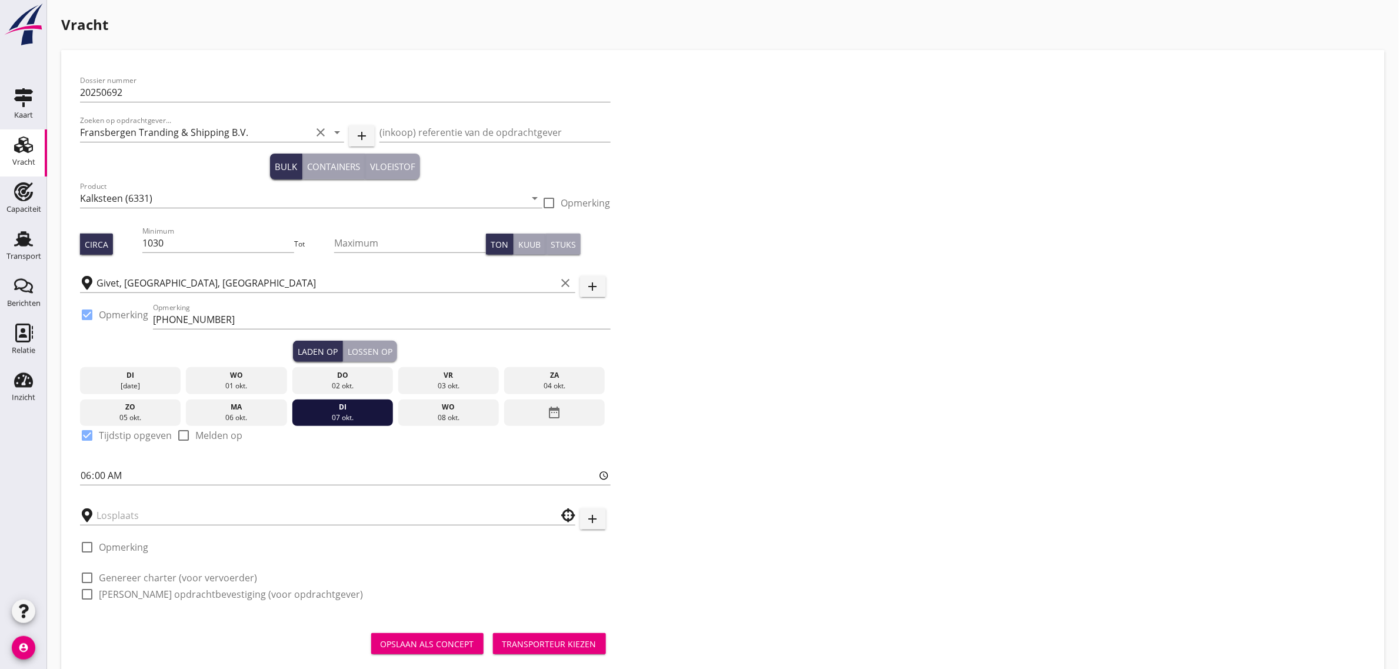
click at [364, 341] on button "Lossen op" at bounding box center [370, 351] width 54 height 21
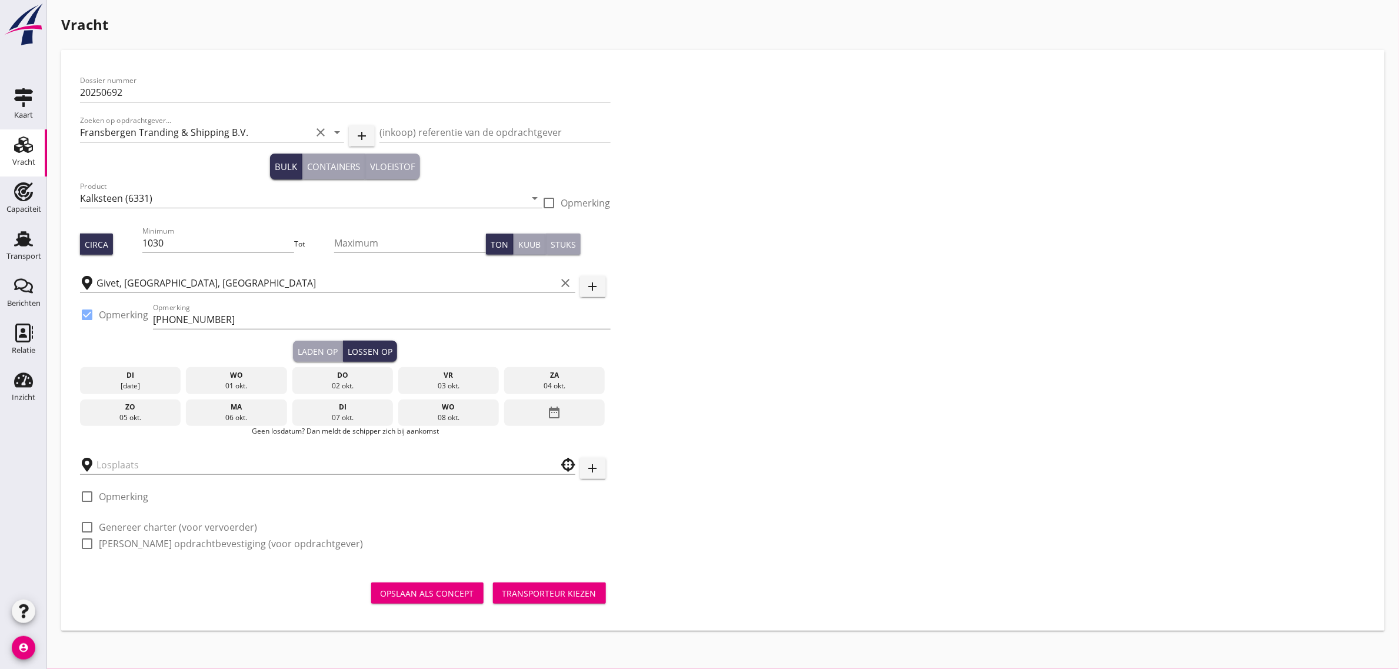
click at [544, 399] on div "[DATE] [DATE] [DATE] [DATE] [DATE] [DATE] [DATE] [DATE] [DATE] date_range" at bounding box center [345, 394] width 531 height 64
click at [551, 405] on icon "date_range" at bounding box center [555, 412] width 14 height 21
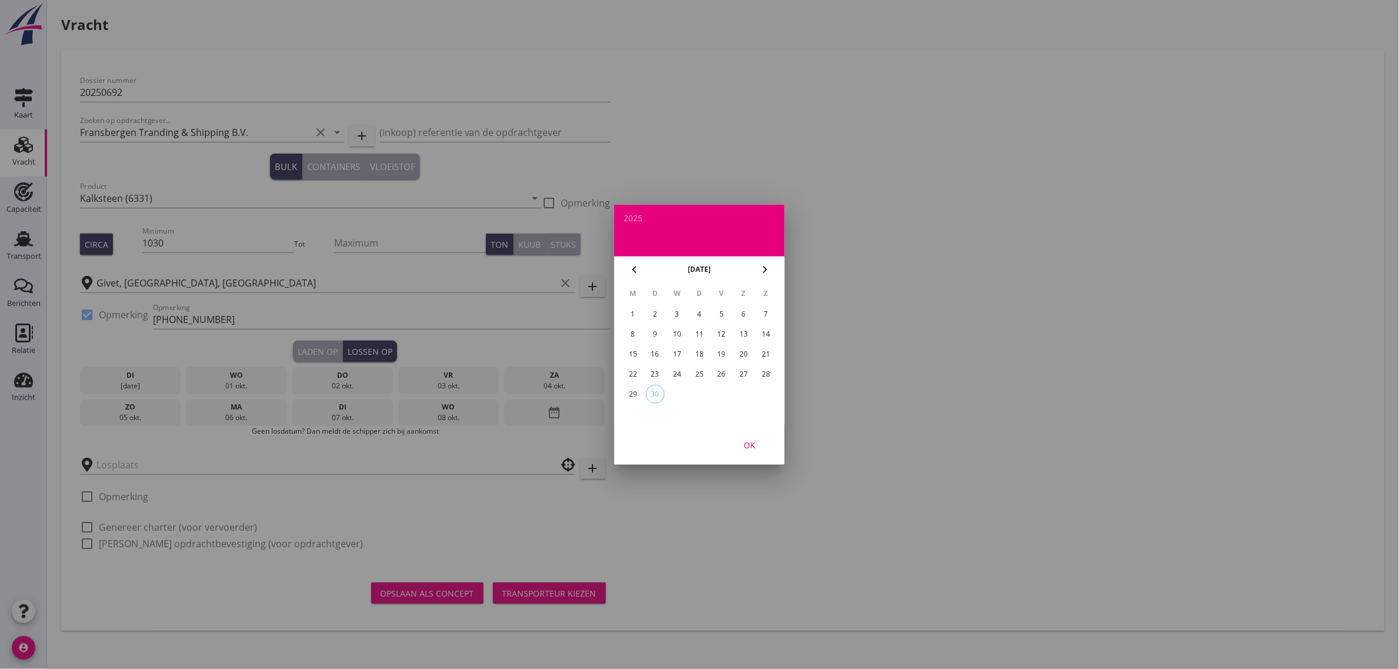
click at [766, 268] on icon "chevron_right" at bounding box center [765, 269] width 14 height 14
click at [702, 334] on div "9" at bounding box center [699, 334] width 19 height 19
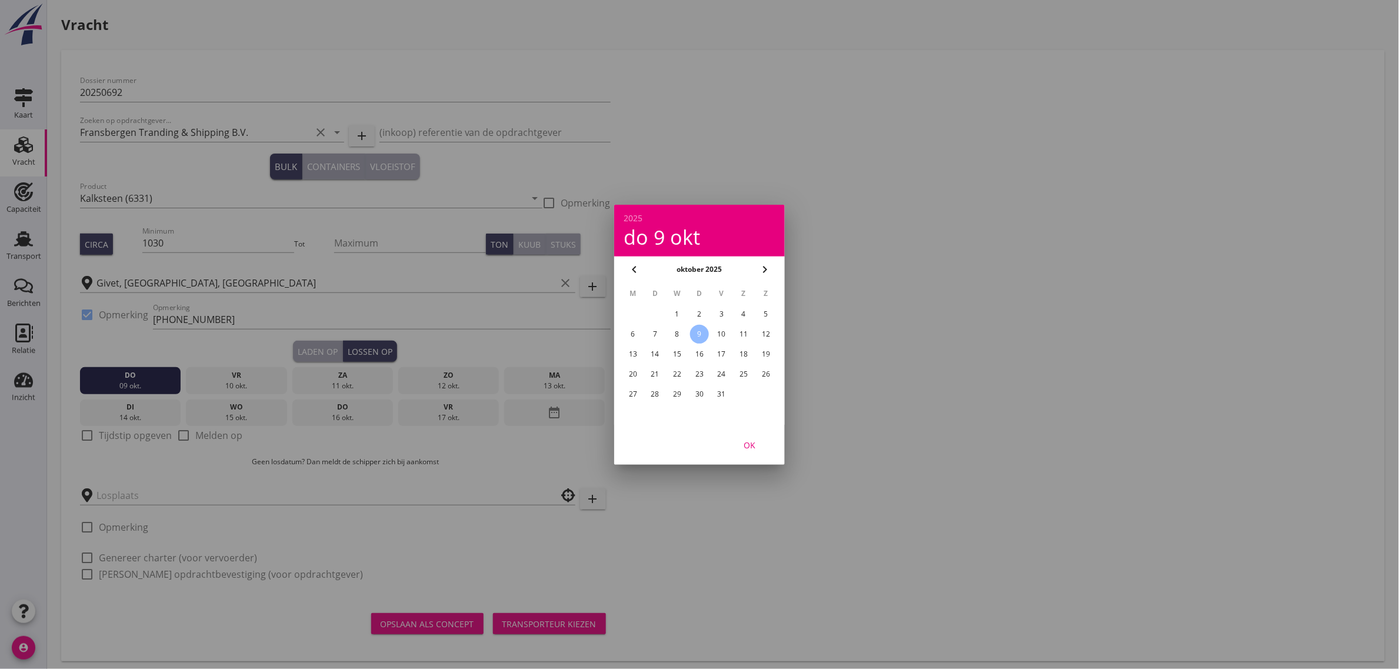
click at [746, 451] on button "OK" at bounding box center [750, 444] width 52 height 21
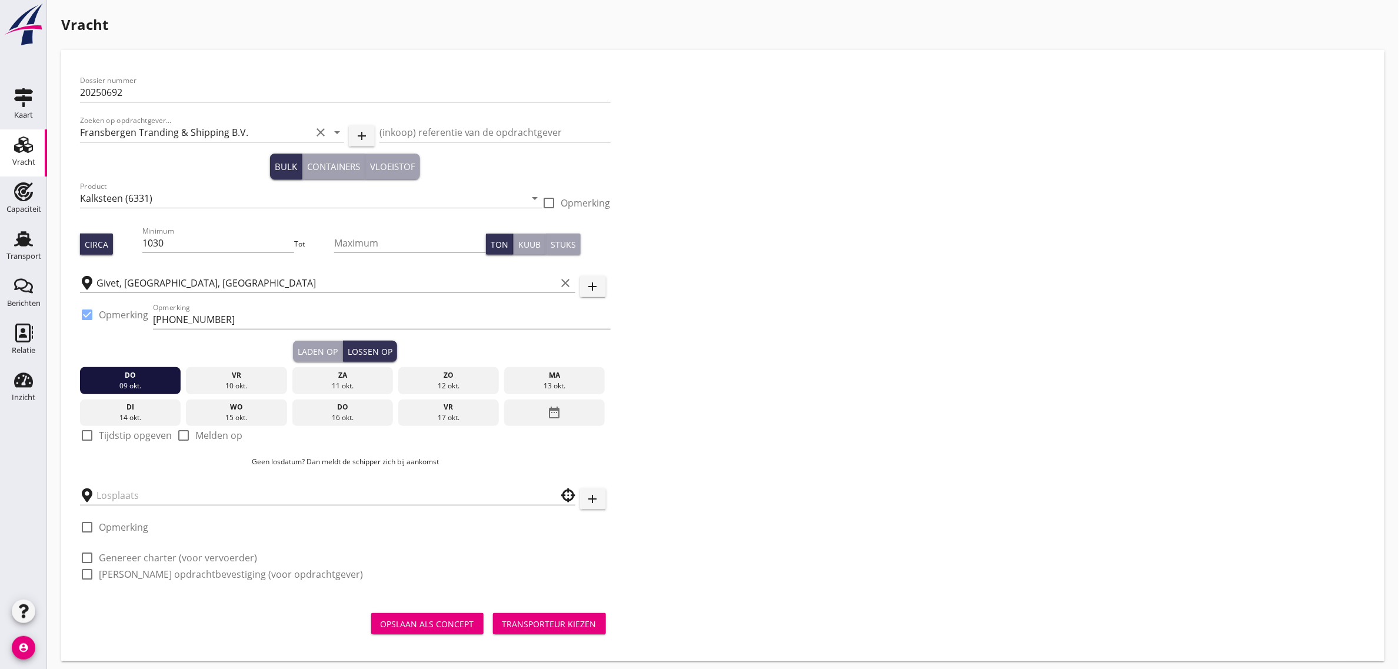
click at [101, 434] on label "Tijdstip opgeven" at bounding box center [135, 436] width 73 height 12
checkbox input "true"
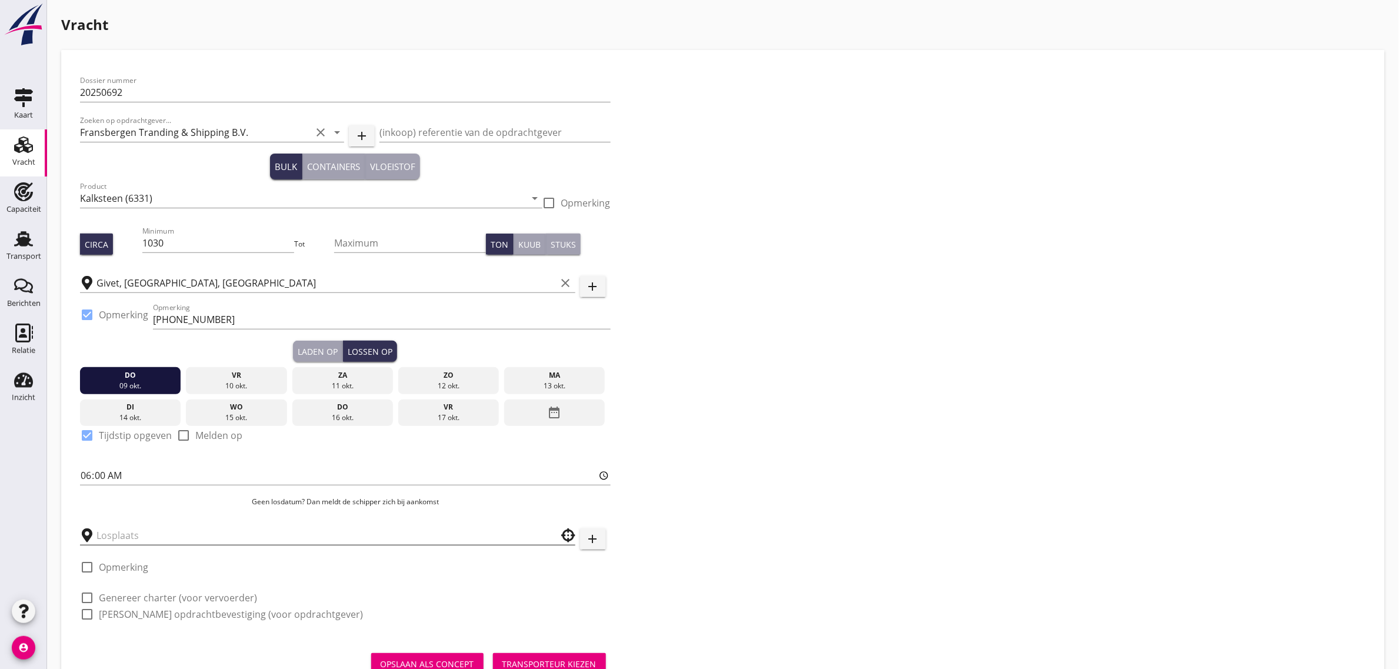
click at [116, 528] on input "text" at bounding box center [320, 535] width 446 height 19
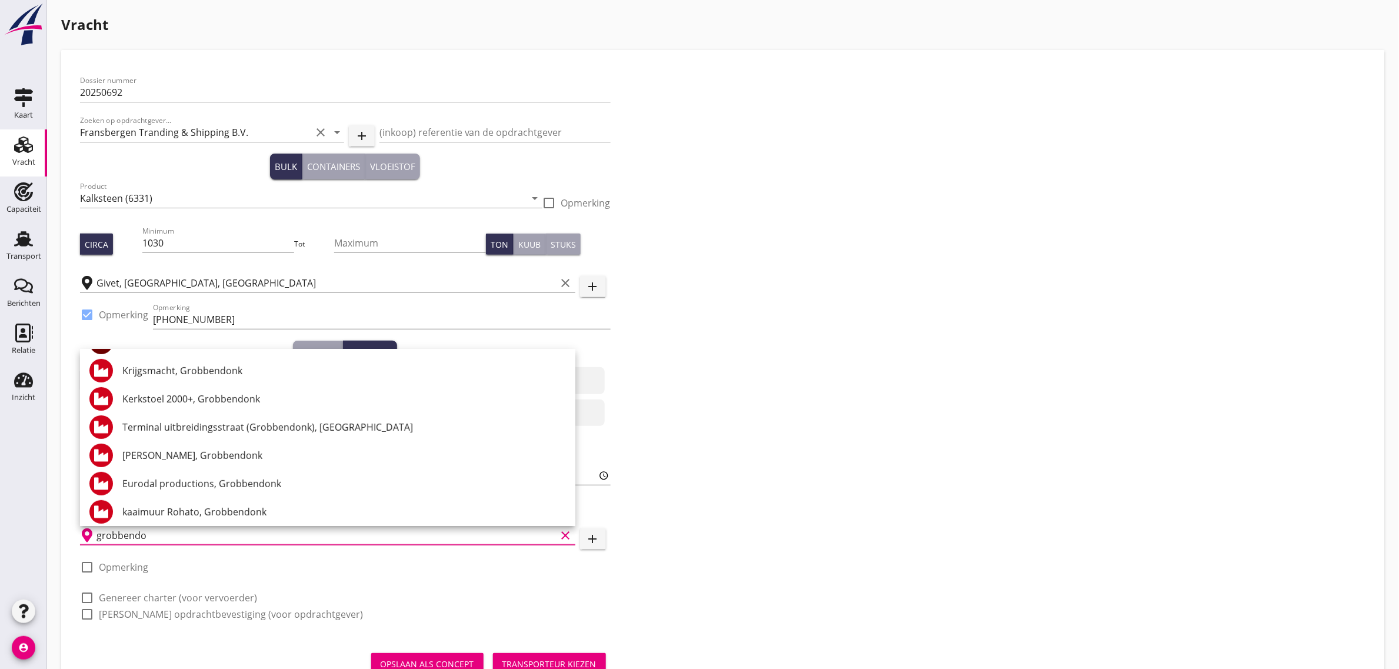
scroll to position [137, 0]
click at [231, 401] on div "Kerkstoel 2000+, Grobbendonk" at bounding box center [344, 401] width 444 height 14
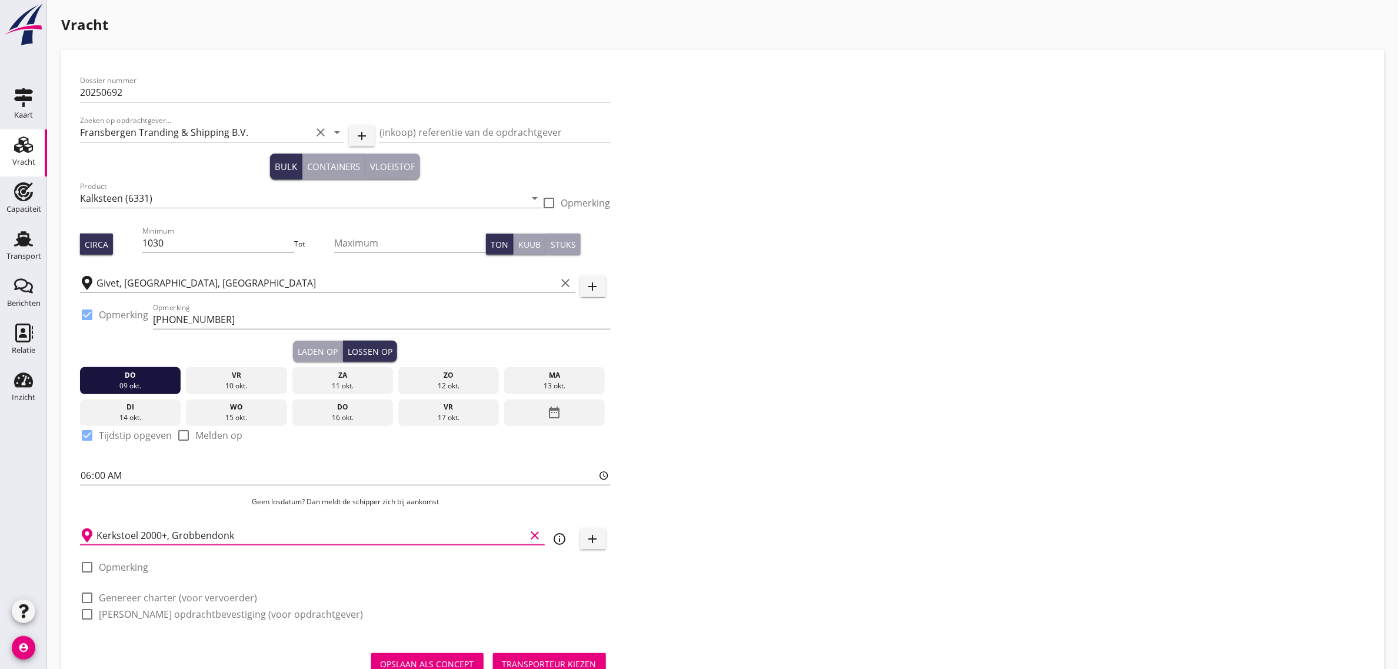
type input "Kerkstoel 2000+, Grobbendonk"
click at [119, 568] on label "Opmerking" at bounding box center [123, 567] width 49 height 12
checkbox input "true"
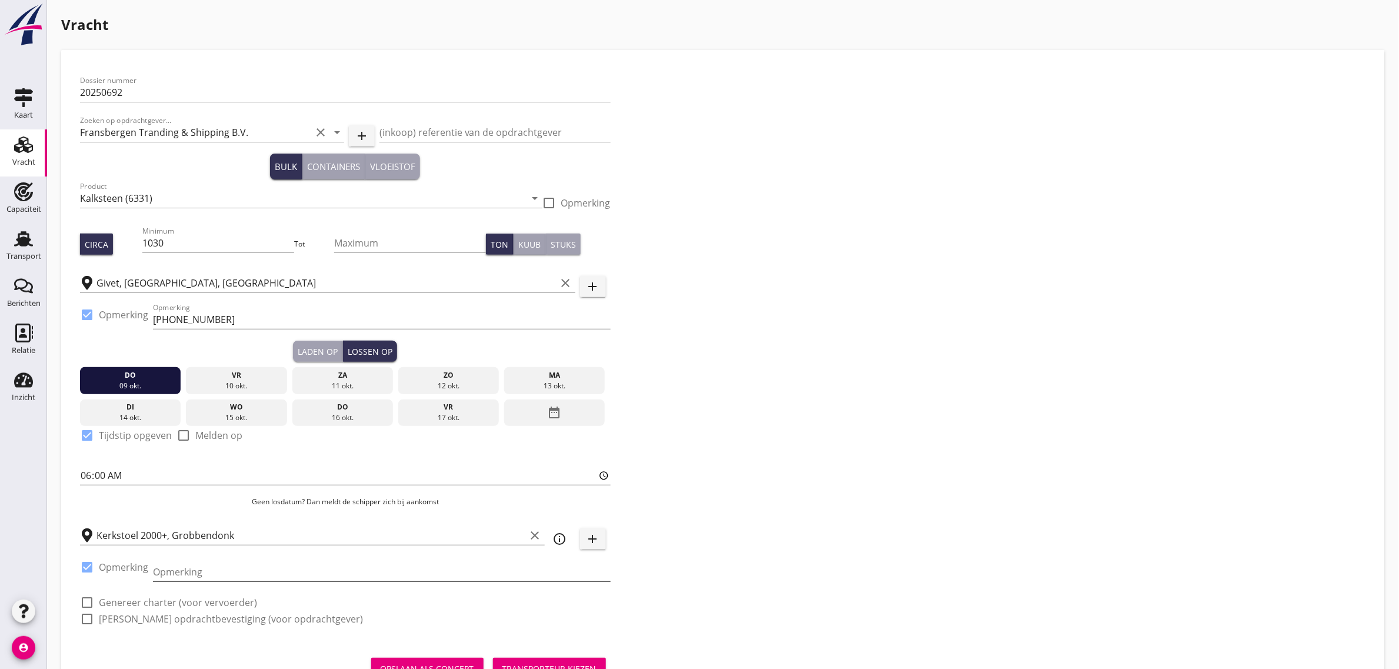
click at [209, 579] on input "Opmerking" at bounding box center [382, 572] width 458 height 19
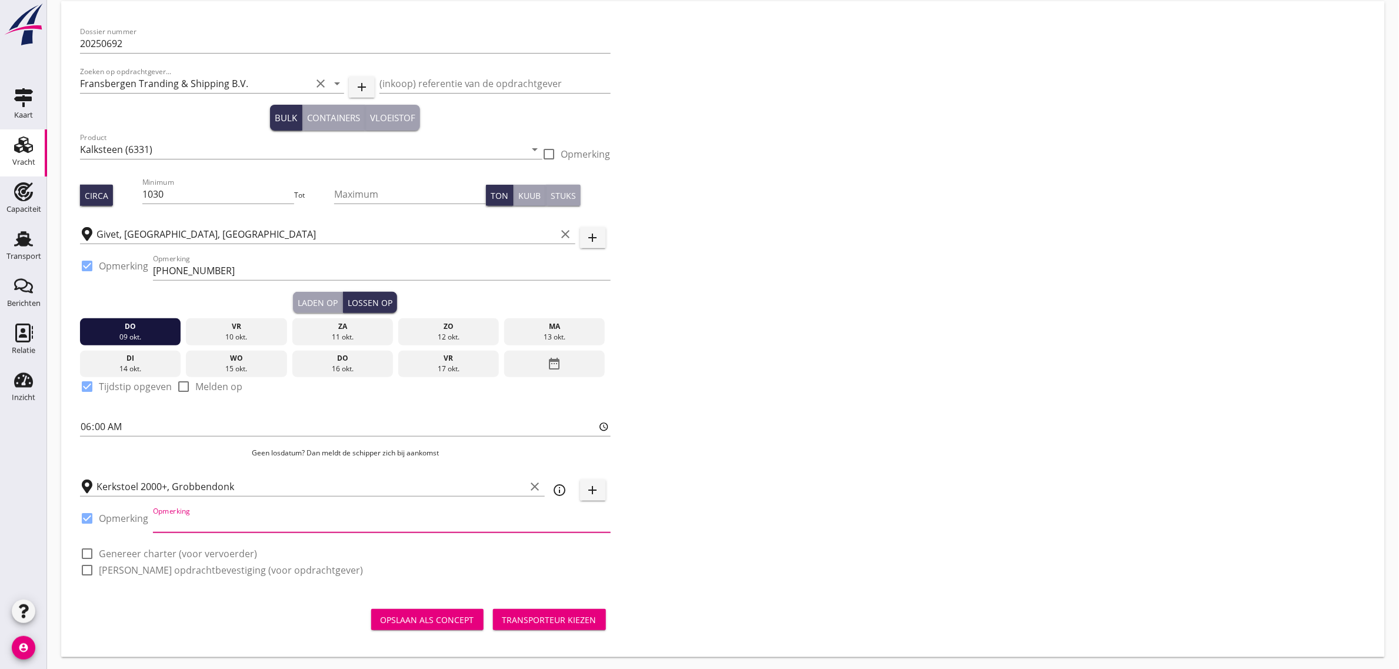
scroll to position [51, 0]
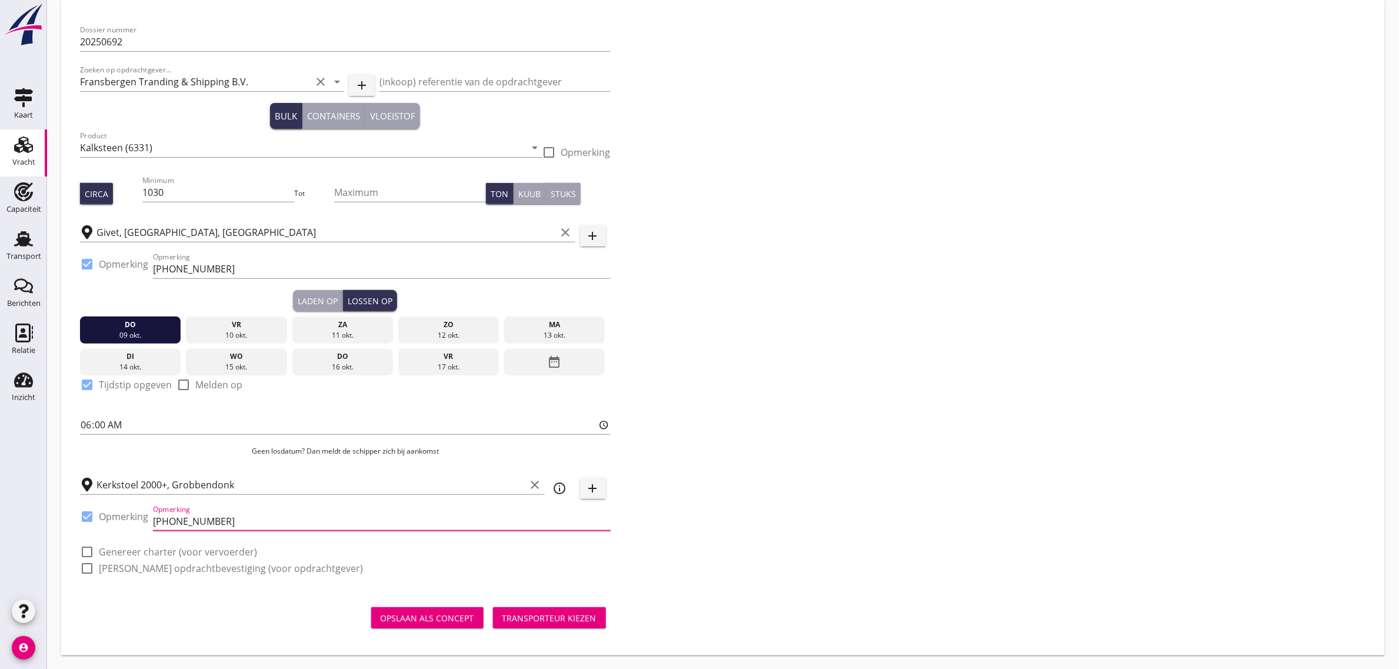
type input "[PHONE_NUMBER]"
click at [834, 431] on div "Dossier nummer 20250692 Zoeken op opdrachtgever... Fransbergen Tranding & Shipp…" at bounding box center [723, 303] width 1296 height 571
drag, startPoint x: 222, startPoint y: 554, endPoint x: 687, endPoint y: 398, distance: 489.8
click at [224, 554] on label "Genereer charter (voor vervoerder)" at bounding box center [178, 552] width 158 height 12
click at [222, 569] on label "[PERSON_NAME] opdrachtbevestiging (voor opdrachtgever)" at bounding box center [231, 569] width 264 height 12
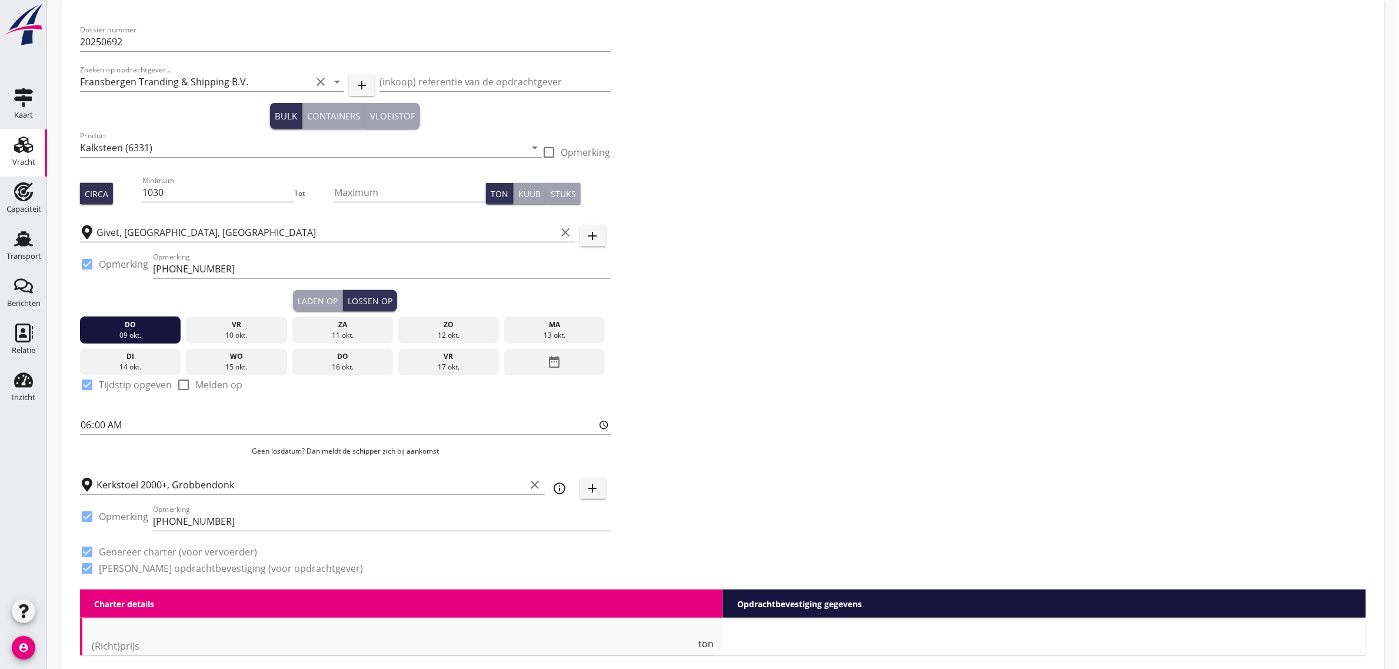
checkbox input "true"
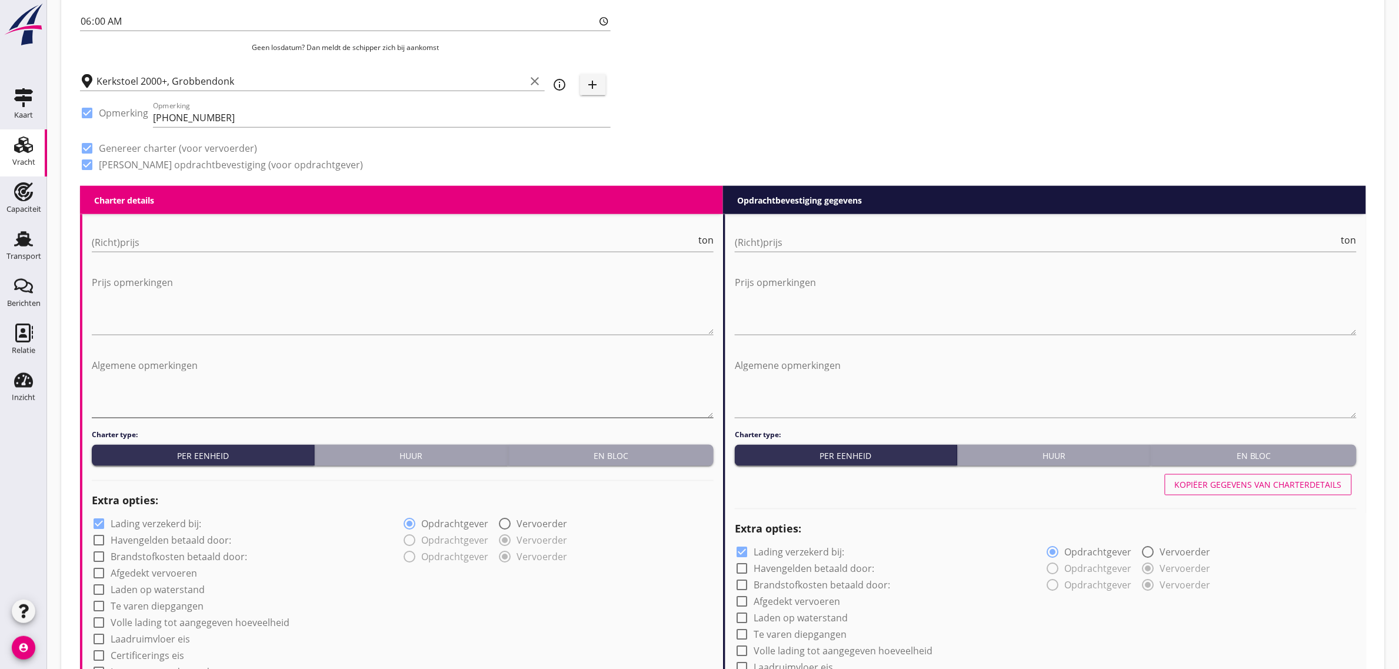
scroll to position [566, 0]
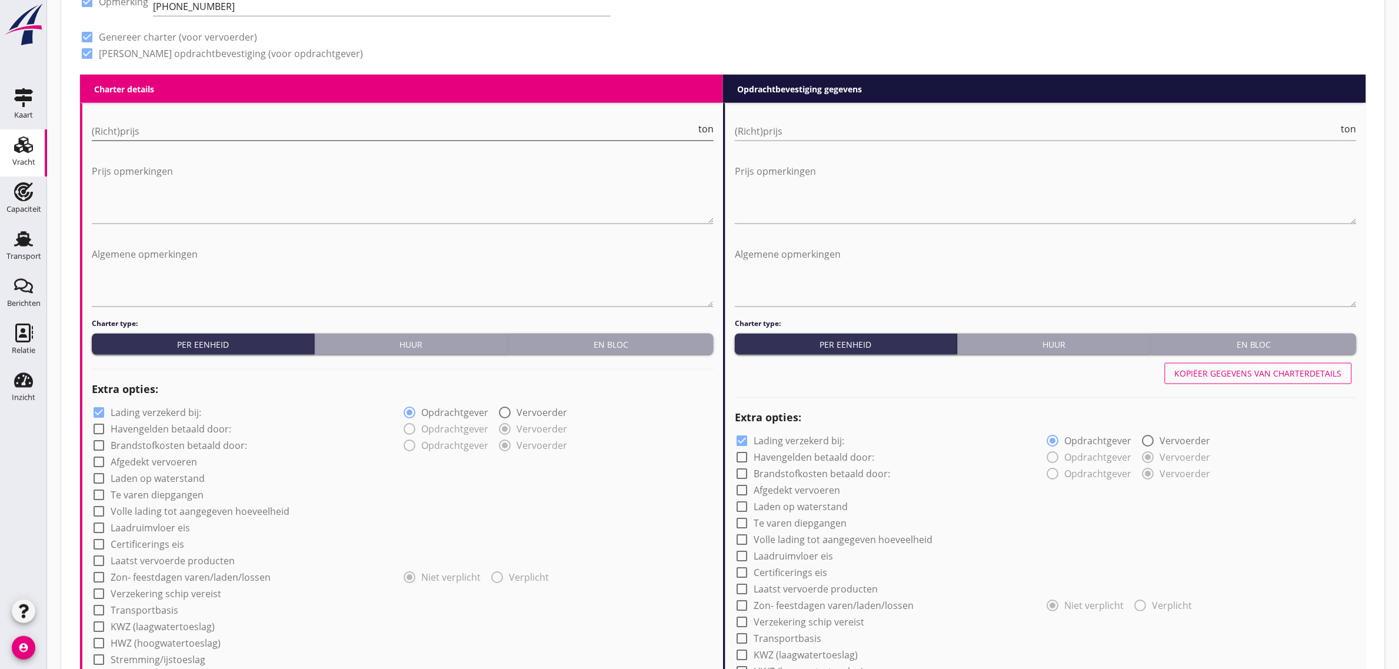
click at [150, 137] on input "(Richt)prijs" at bounding box center [394, 131] width 604 height 19
type input "6"
type input "6.15"
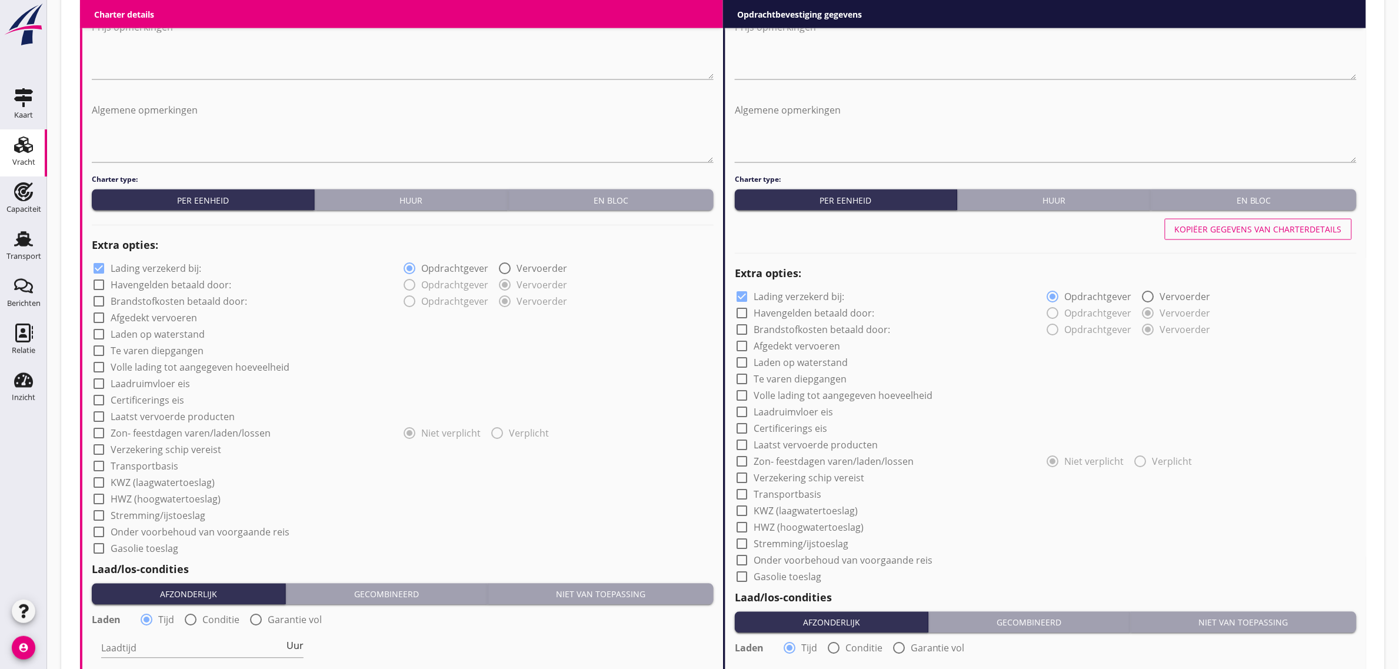
scroll to position [713, 0]
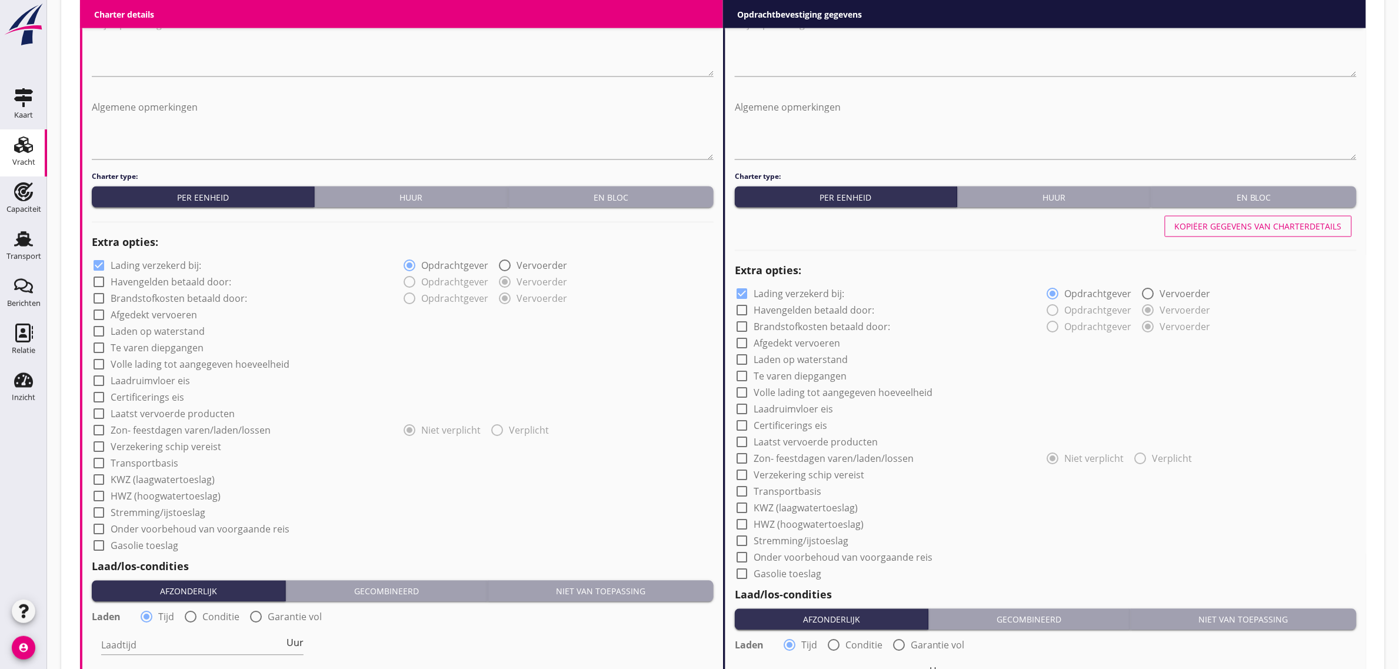
click at [185, 317] on label "Afgedekt vervoeren" at bounding box center [154, 316] width 87 height 12
checkbox input "true"
click at [165, 383] on label "Laadruimvloer eis" at bounding box center [150, 381] width 79 height 12
checkbox input "true"
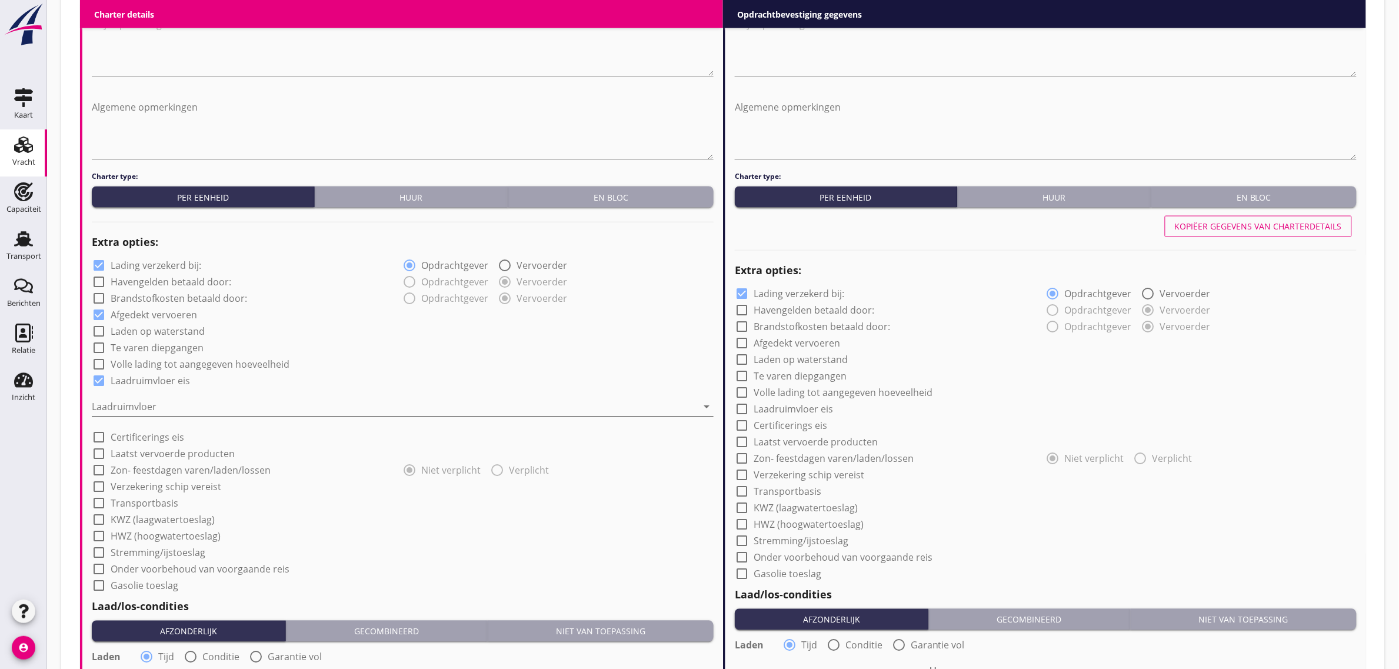
click at [159, 398] on div at bounding box center [395, 407] width 606 height 19
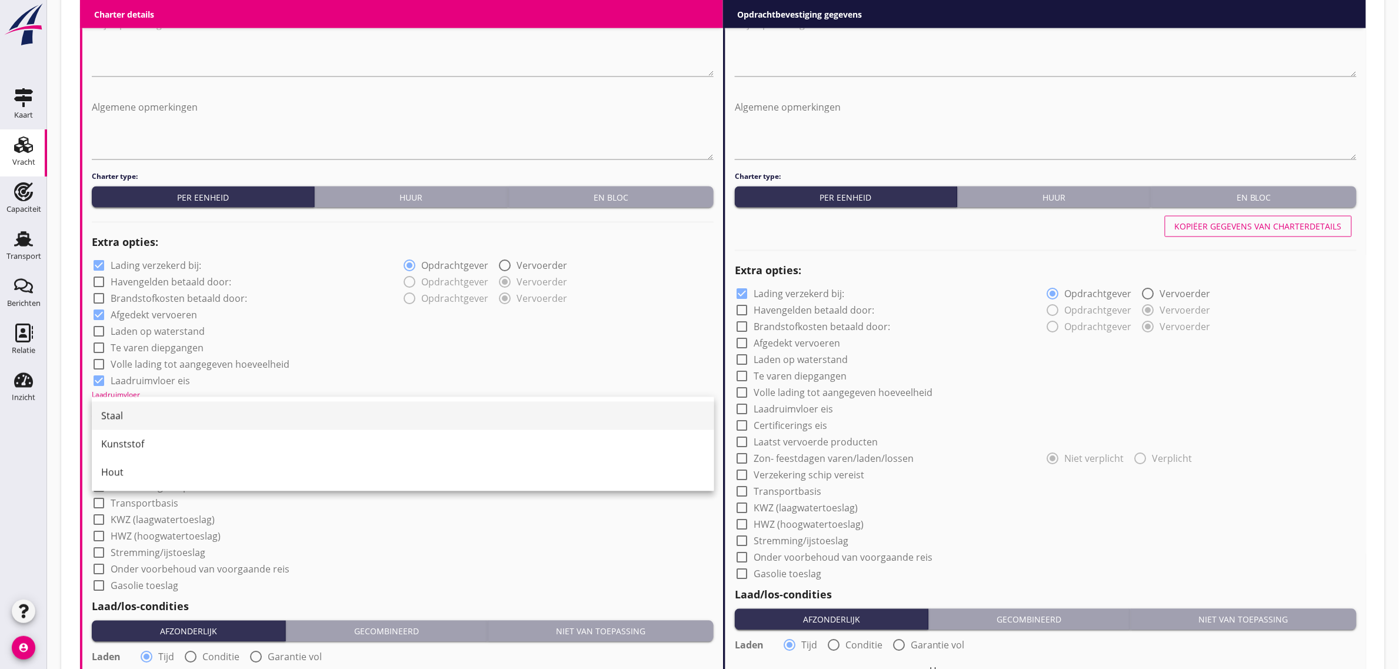
click at [152, 411] on div "Staal" at bounding box center [403, 416] width 604 height 14
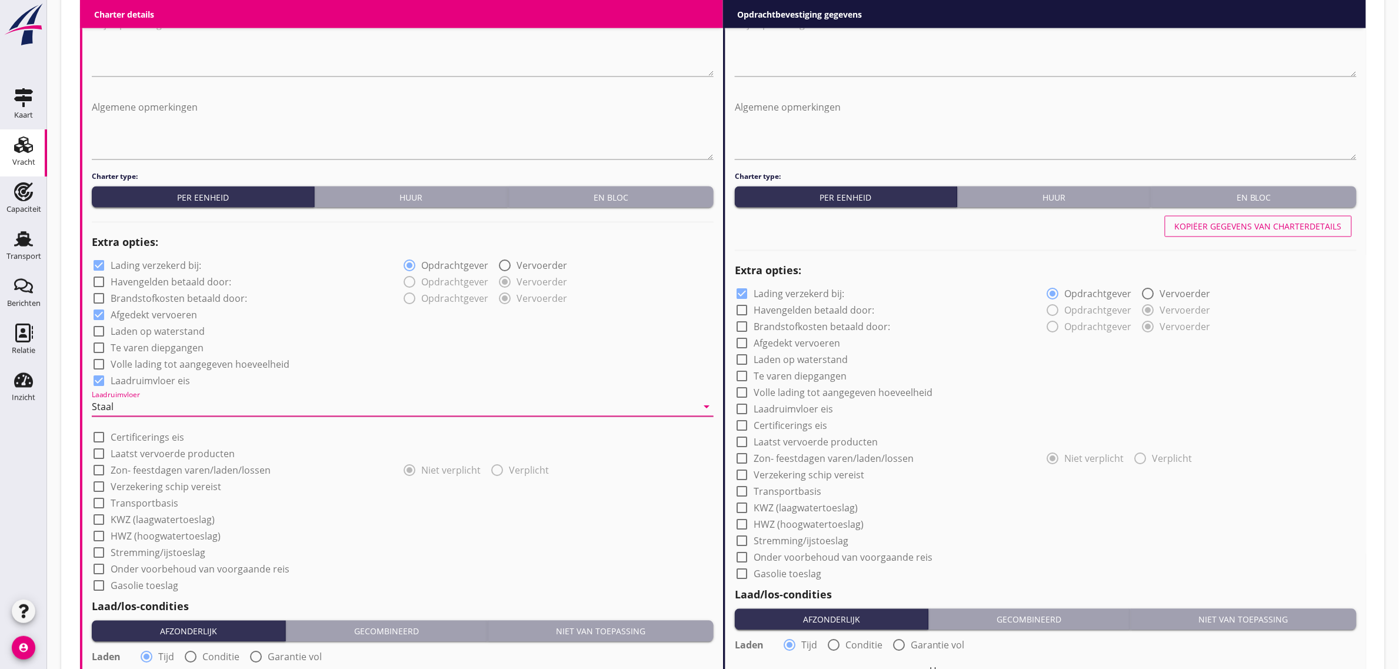
click at [378, 374] on div "check_box Laadruimvloer eis" at bounding box center [403, 380] width 622 height 16
click at [142, 502] on label "Transportbasis" at bounding box center [145, 504] width 68 height 12
checkbox input "true"
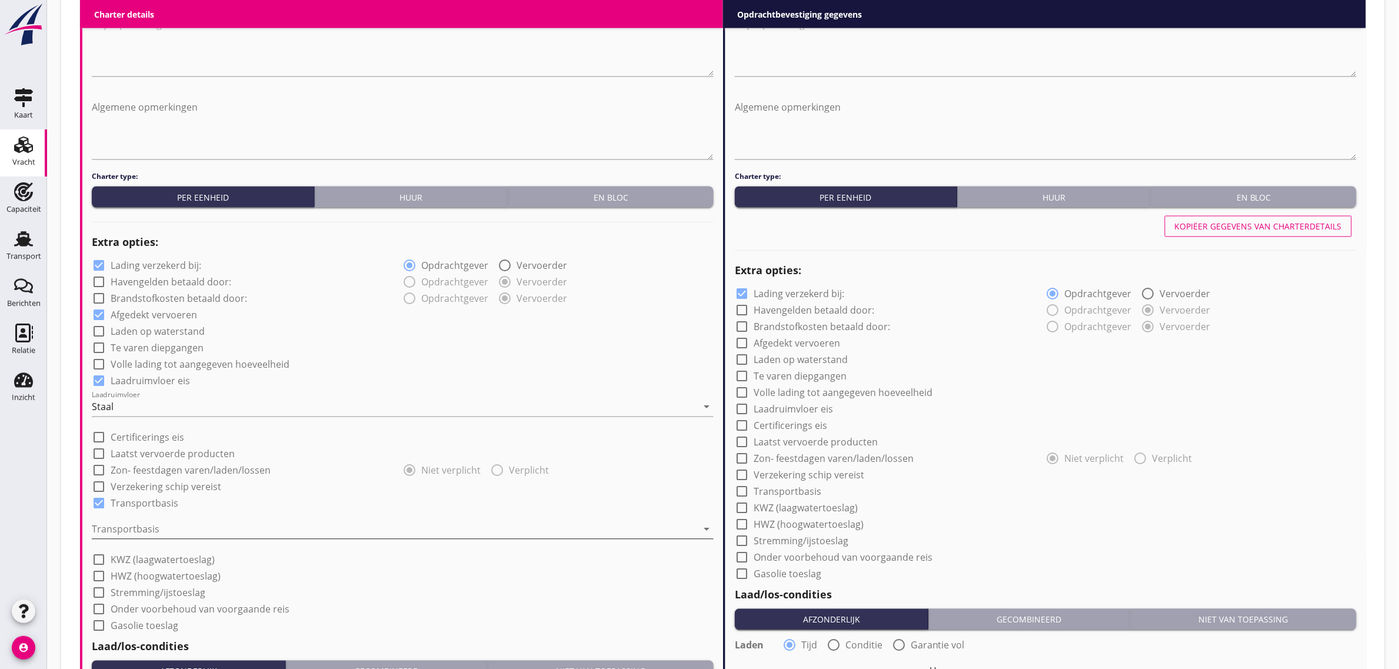
click at [142, 522] on div at bounding box center [395, 529] width 606 height 19
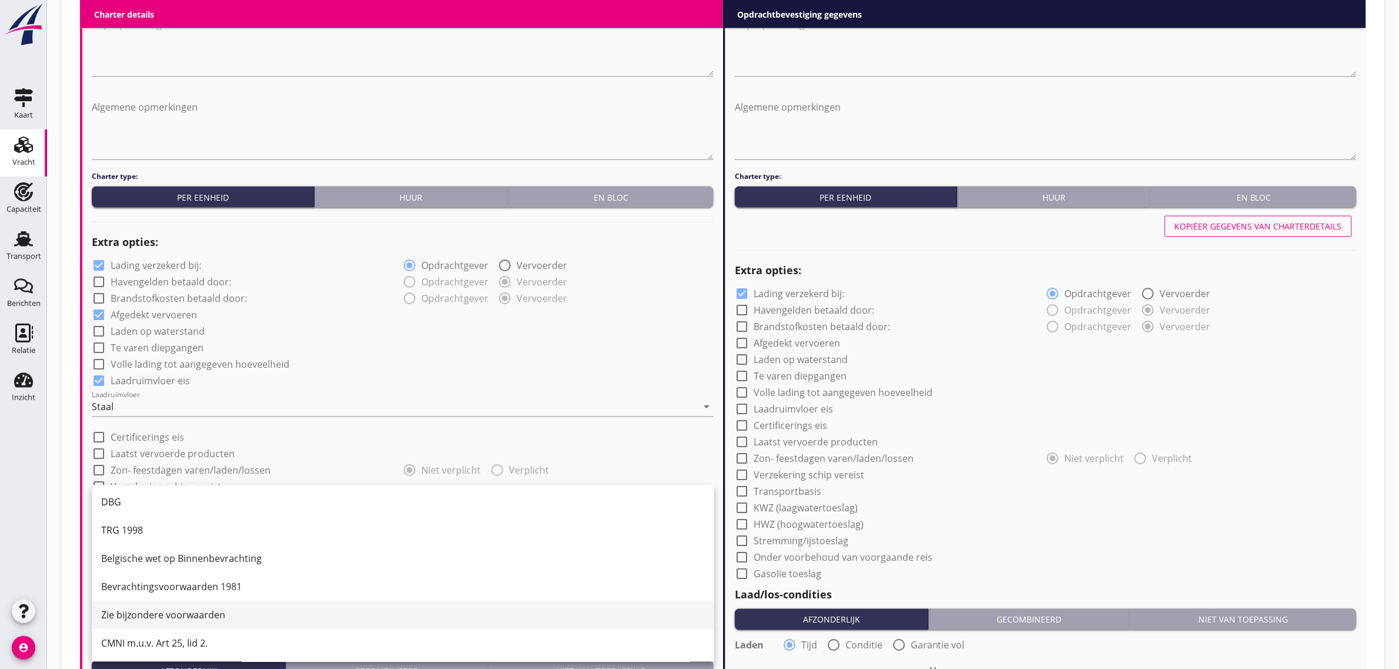
scroll to position [31, 0]
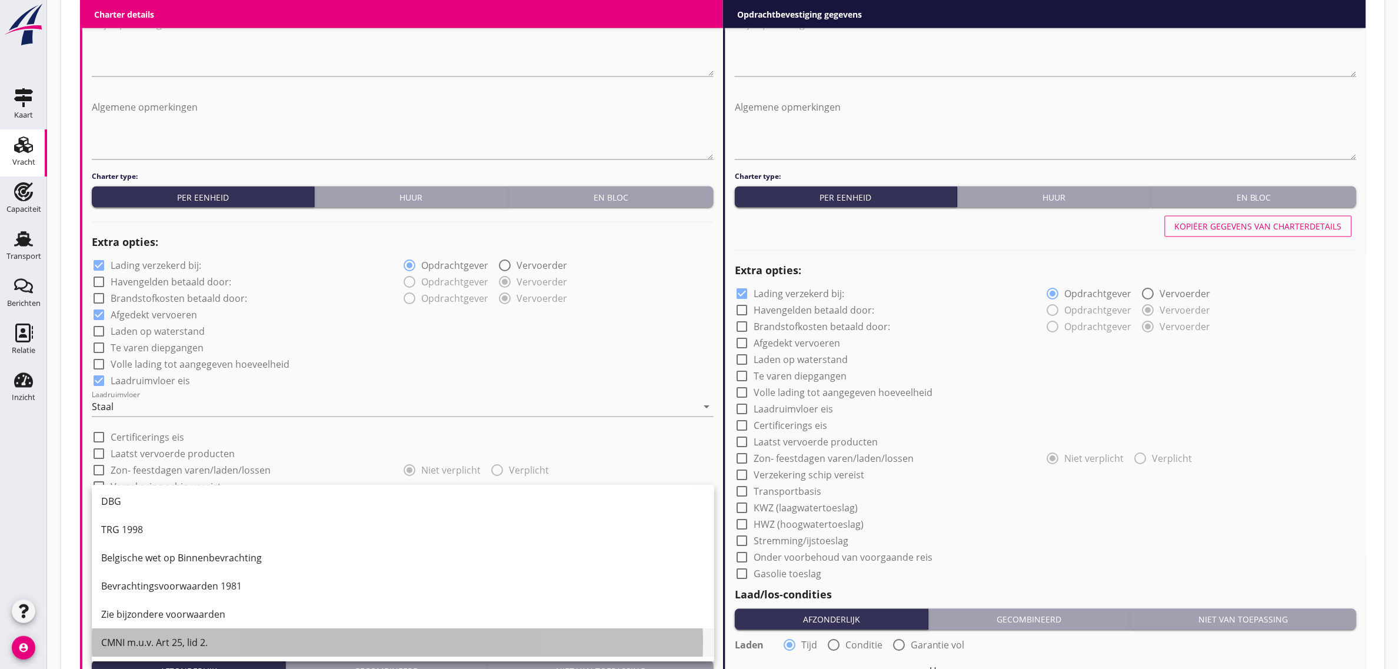
click at [166, 637] on div "CMNI m.u.v. Art 25, lid 2." at bounding box center [403, 643] width 604 height 14
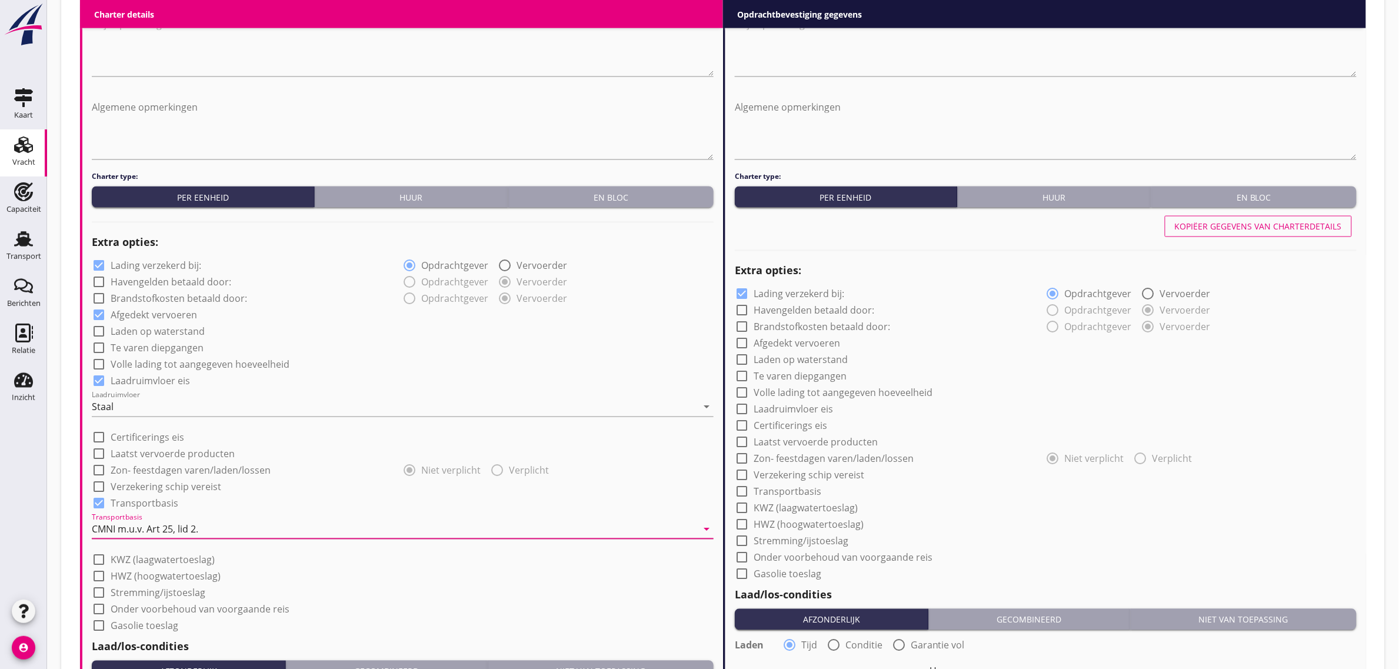
click at [443, 354] on div "check_box_outline_blank Te varen diepgangen" at bounding box center [403, 347] width 622 height 16
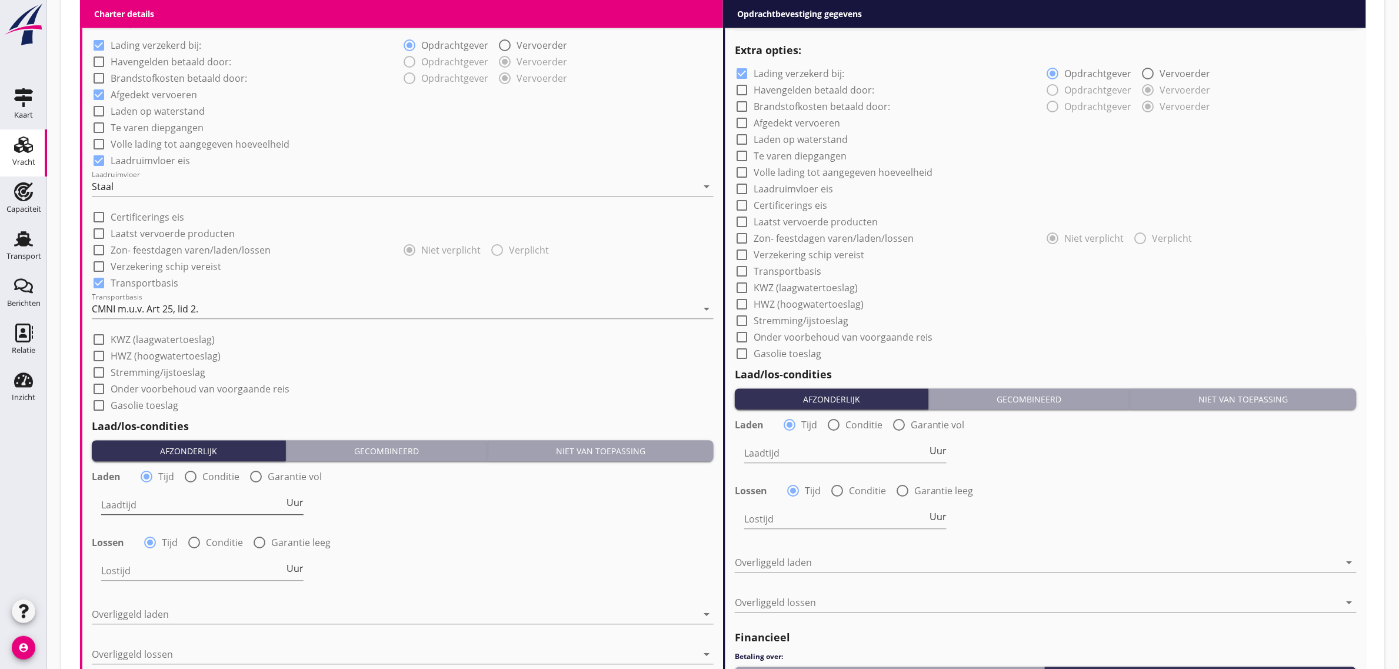
scroll to position [933, 0]
click at [144, 509] on input "Laadtijd" at bounding box center [192, 505] width 183 height 19
type input "24"
drag, startPoint x: 386, startPoint y: 509, endPoint x: 406, endPoint y: 497, distance: 23.2
click at [390, 507] on div "Laadtijd 24 Uur" at bounding box center [403, 506] width 624 height 42
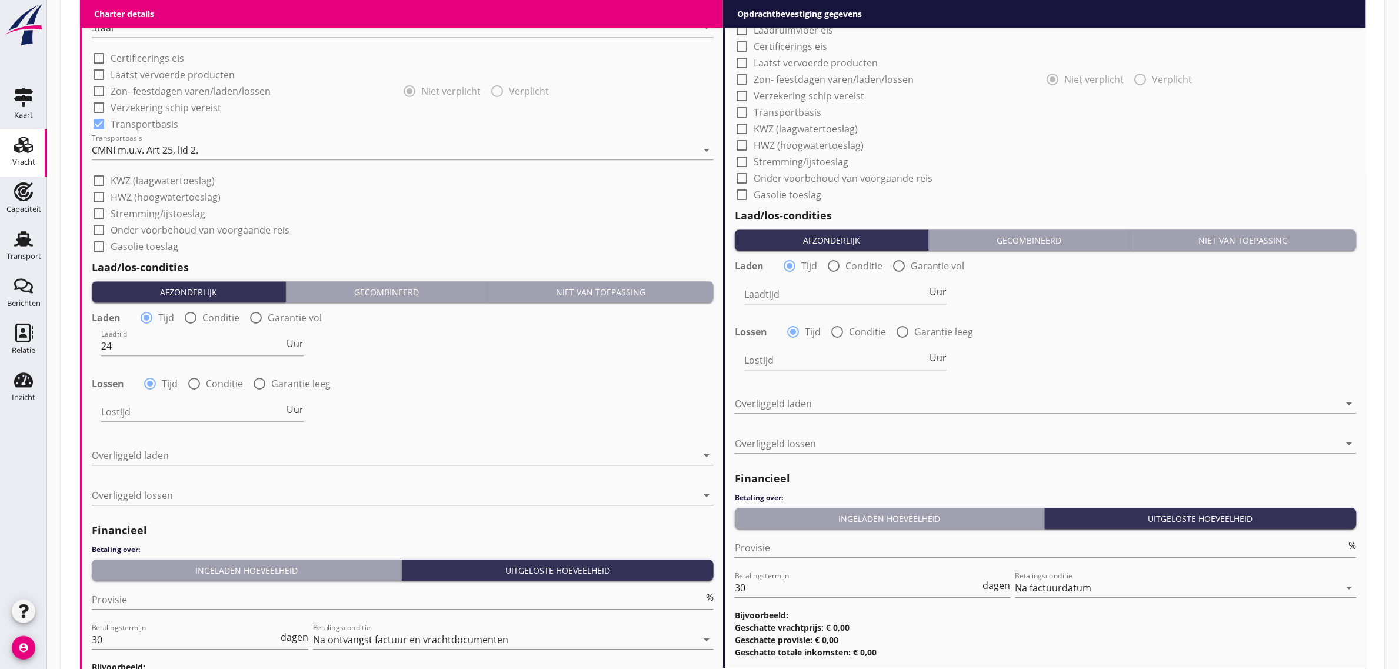
scroll to position [1154, 0]
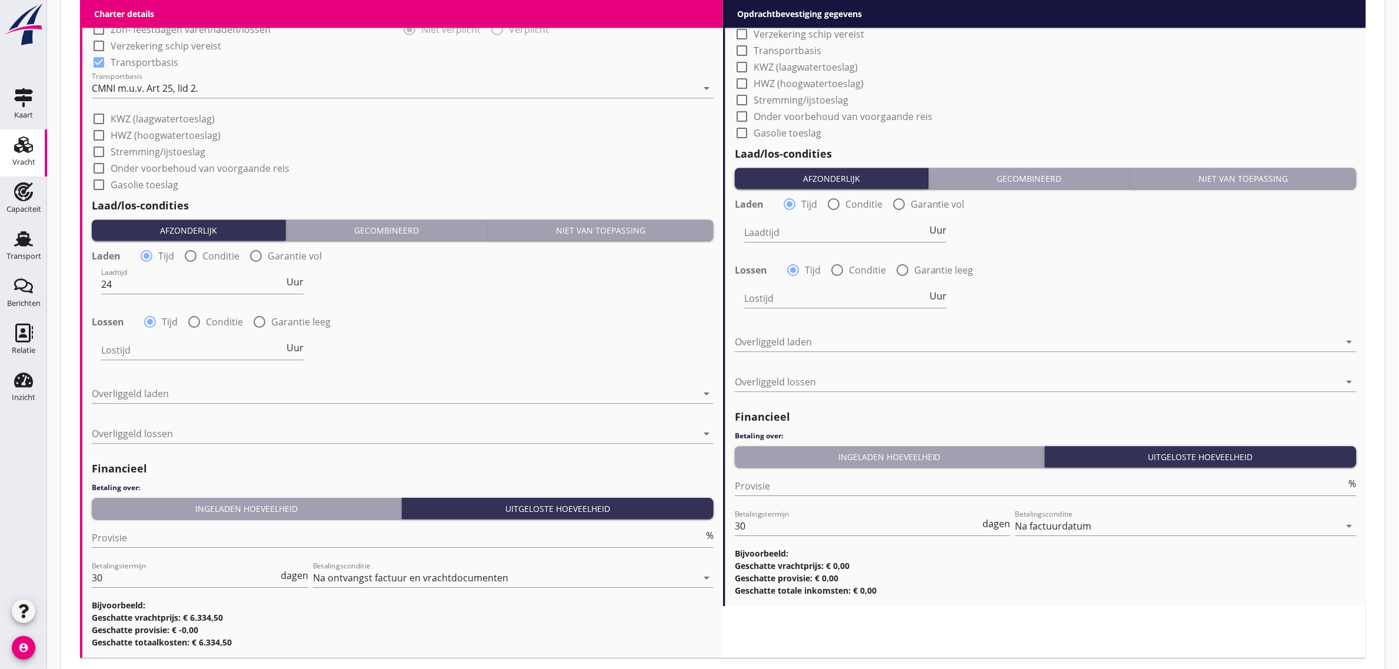
click at [260, 321] on div at bounding box center [260, 322] width 20 height 20
radio input "false"
radio input "true"
click at [648, 351] on div "date_range" at bounding box center [669, 349] width 90 height 37
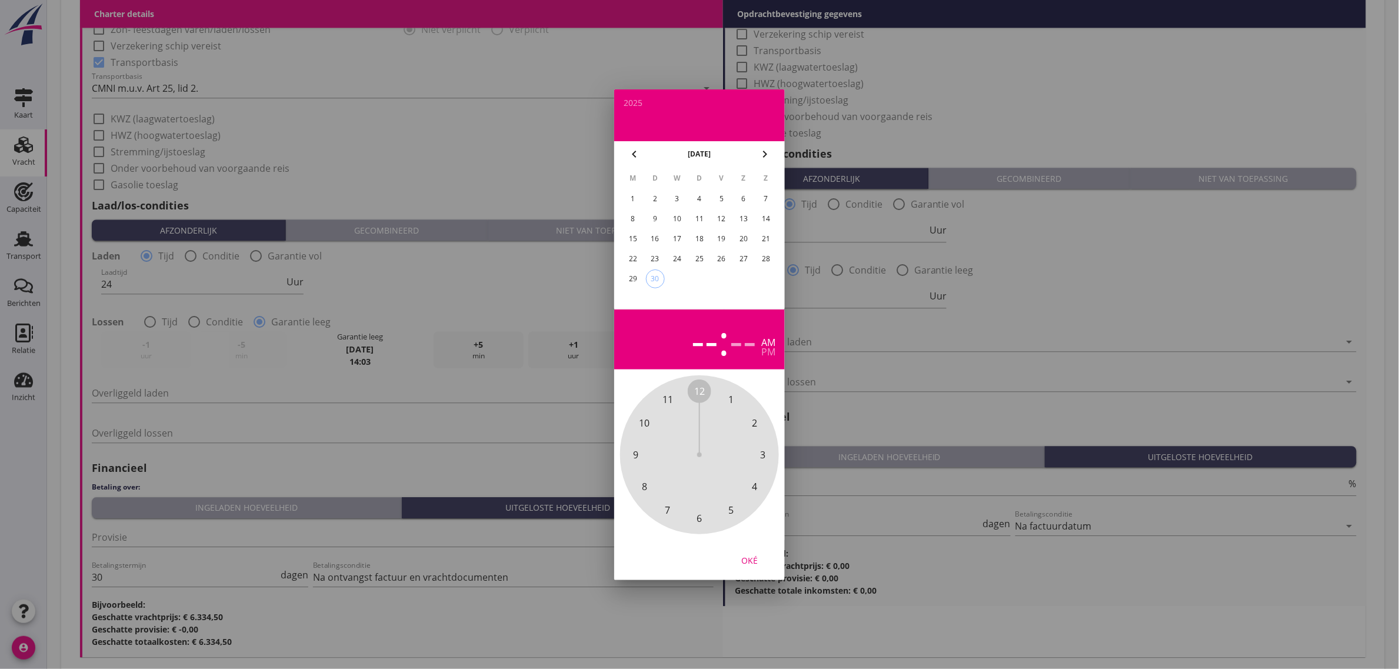
click at [761, 157] on icon "chevron_right" at bounding box center [765, 154] width 14 height 14
click at [696, 221] on div "9" at bounding box center [699, 219] width 19 height 19
click at [762, 355] on div "pm" at bounding box center [769, 351] width 14 height 9
click at [670, 400] on span "11" at bounding box center [668, 400] width 11 height 14
click at [696, 393] on span "00" at bounding box center [699, 391] width 11 height 14
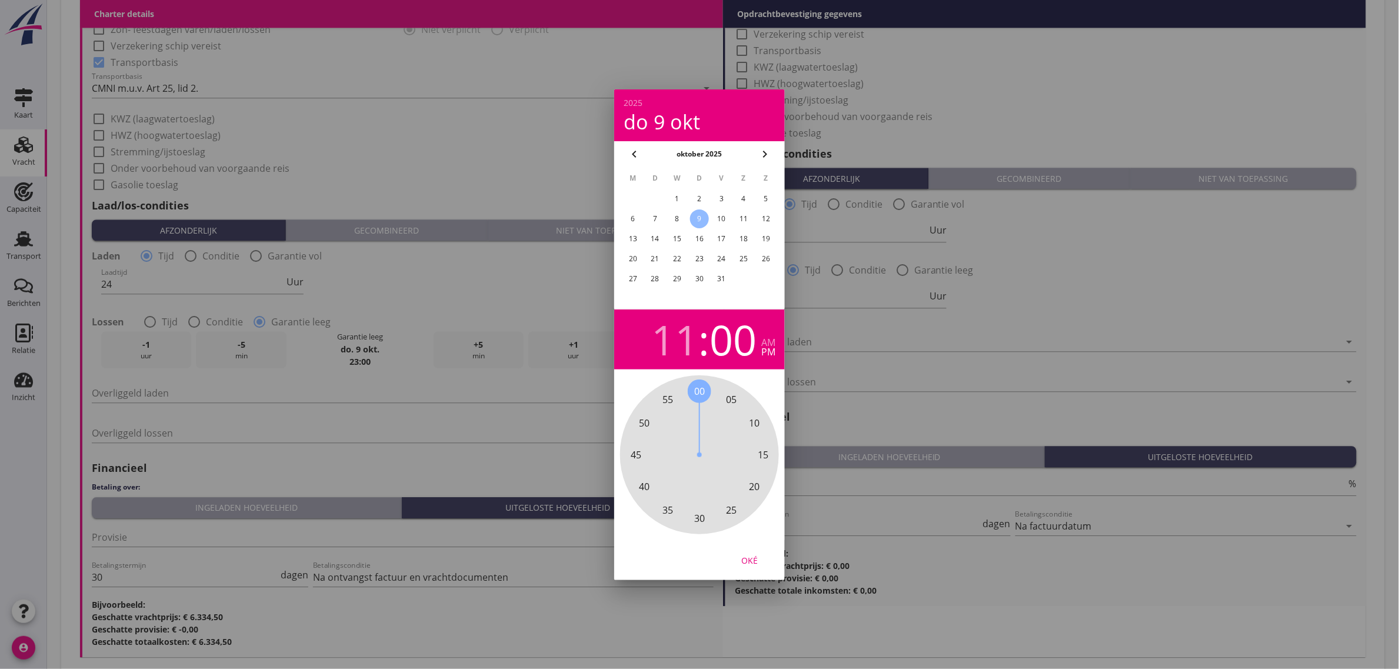
click at [693, 391] on div "00 05 10 15 20 25 30 35 40 45 50 55" at bounding box center [699, 454] width 127 height 127
click at [753, 560] on div "Oké" at bounding box center [749, 560] width 33 height 12
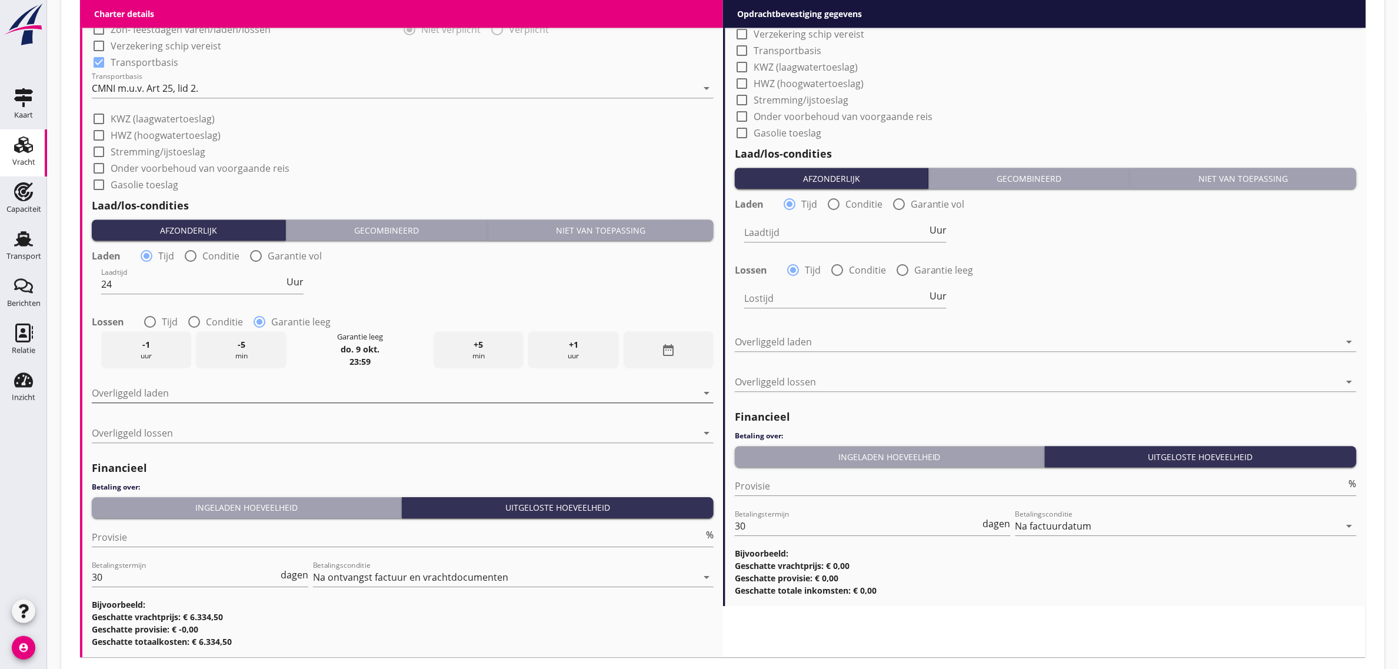
click at [131, 390] on div at bounding box center [395, 393] width 606 height 19
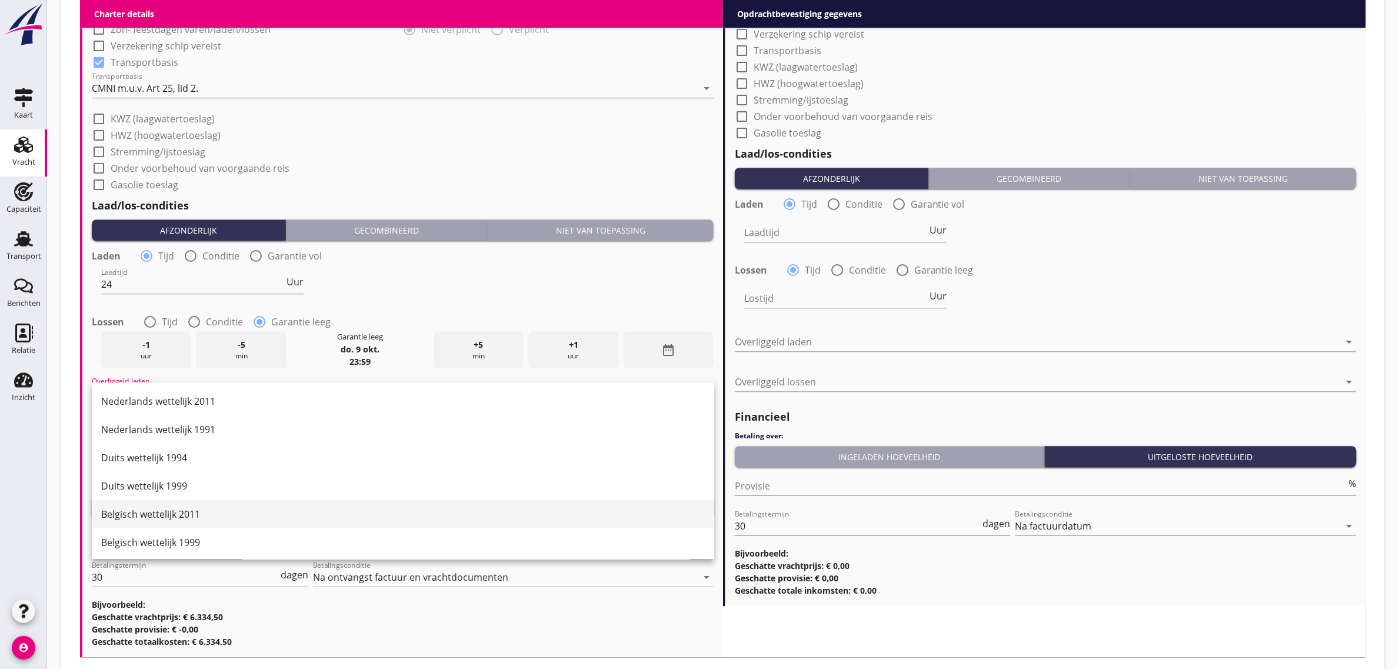
click at [216, 507] on div "Belgisch wettelijk 2011" at bounding box center [403, 514] width 604 height 14
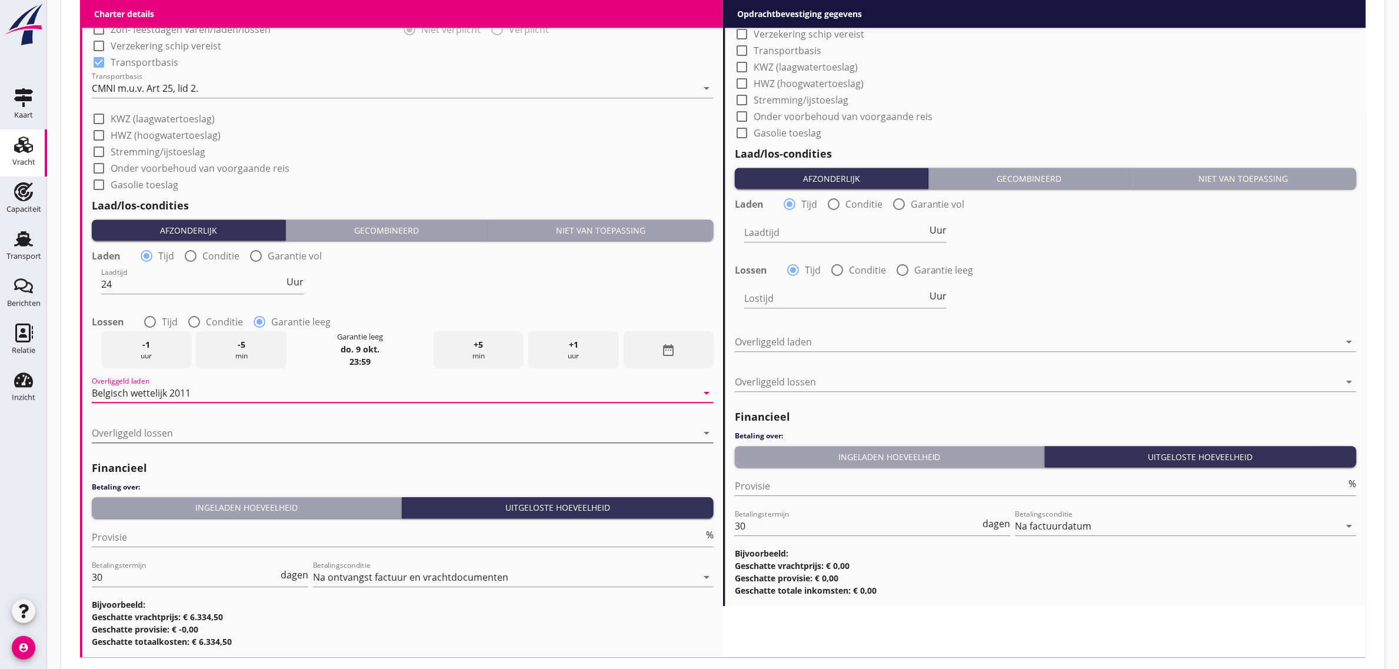
click at [175, 431] on div at bounding box center [395, 433] width 606 height 19
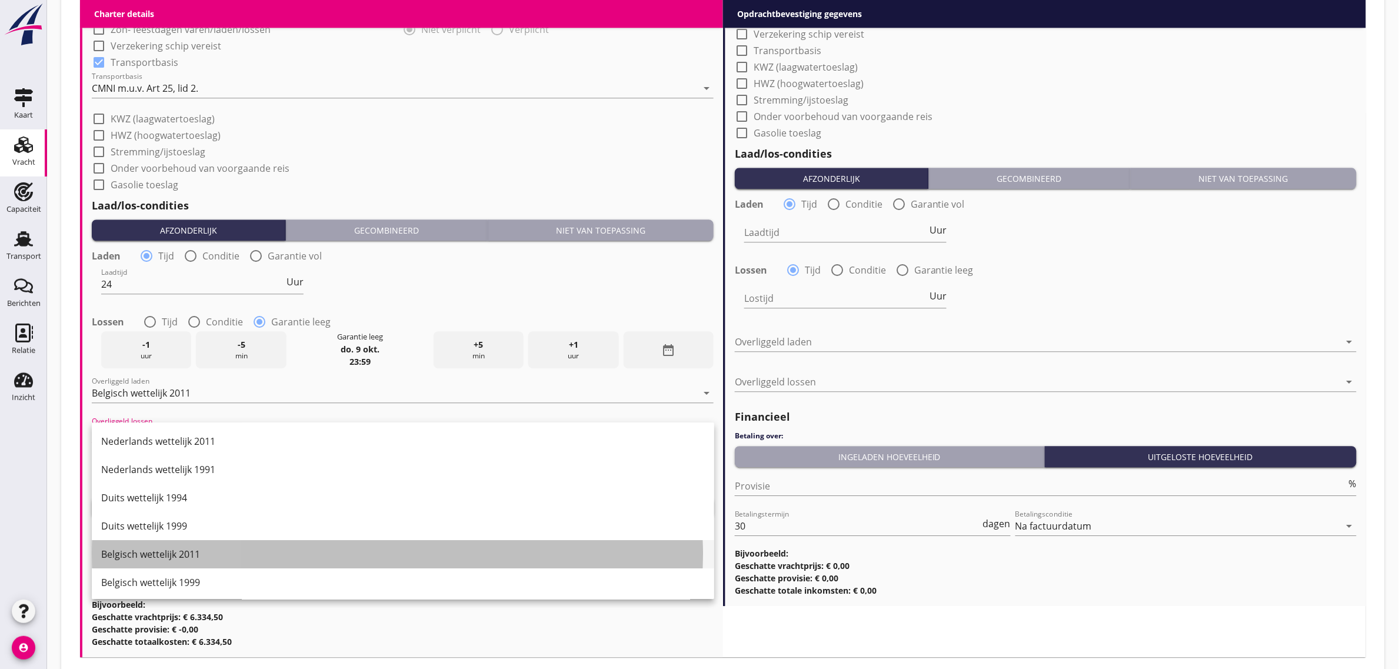
click at [210, 555] on div "Belgisch wettelijk 2011" at bounding box center [403, 554] width 604 height 14
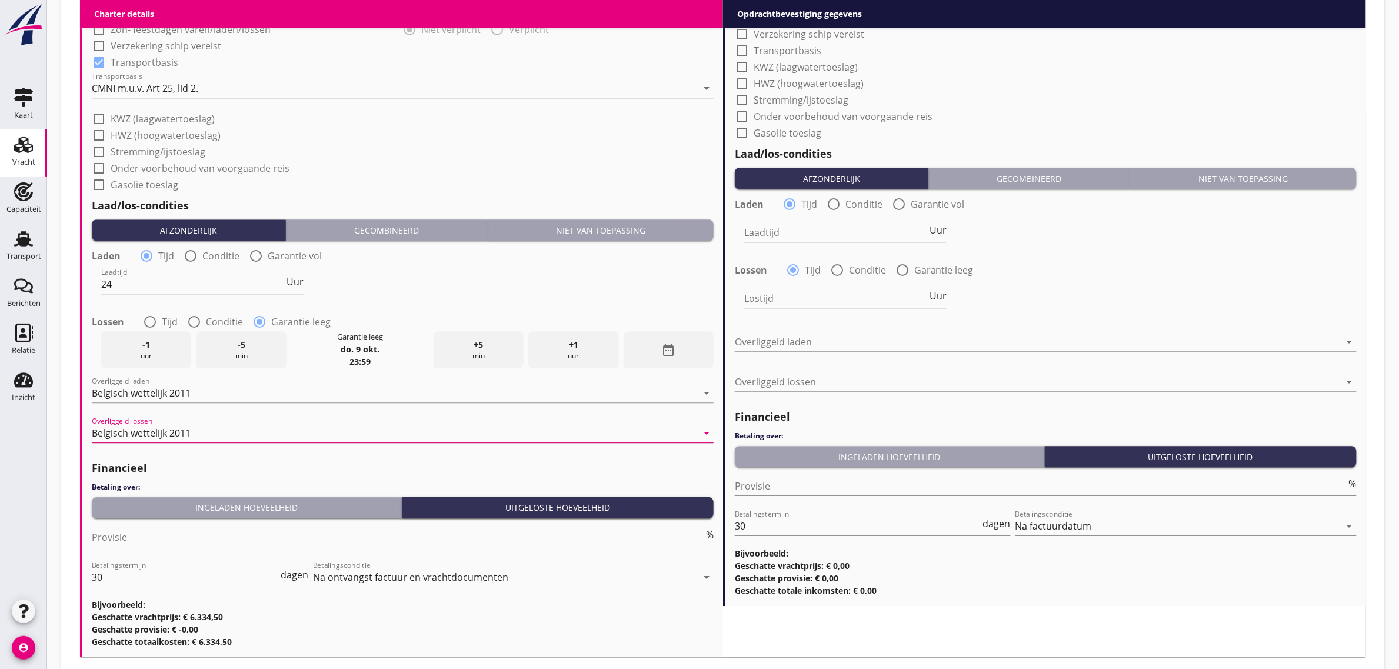
click at [182, 511] on div "Ingeladen hoeveelheid" at bounding box center [247, 507] width 300 height 12
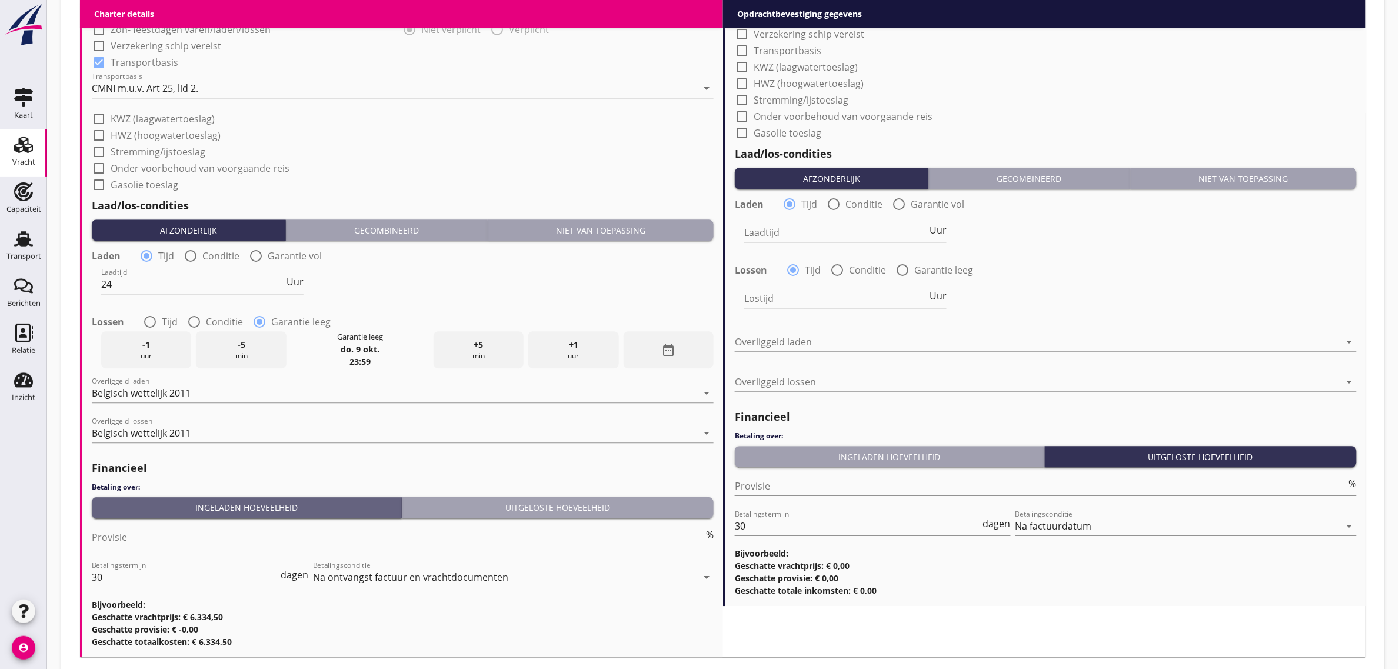
click at [152, 543] on input "Provisie" at bounding box center [398, 537] width 612 height 19
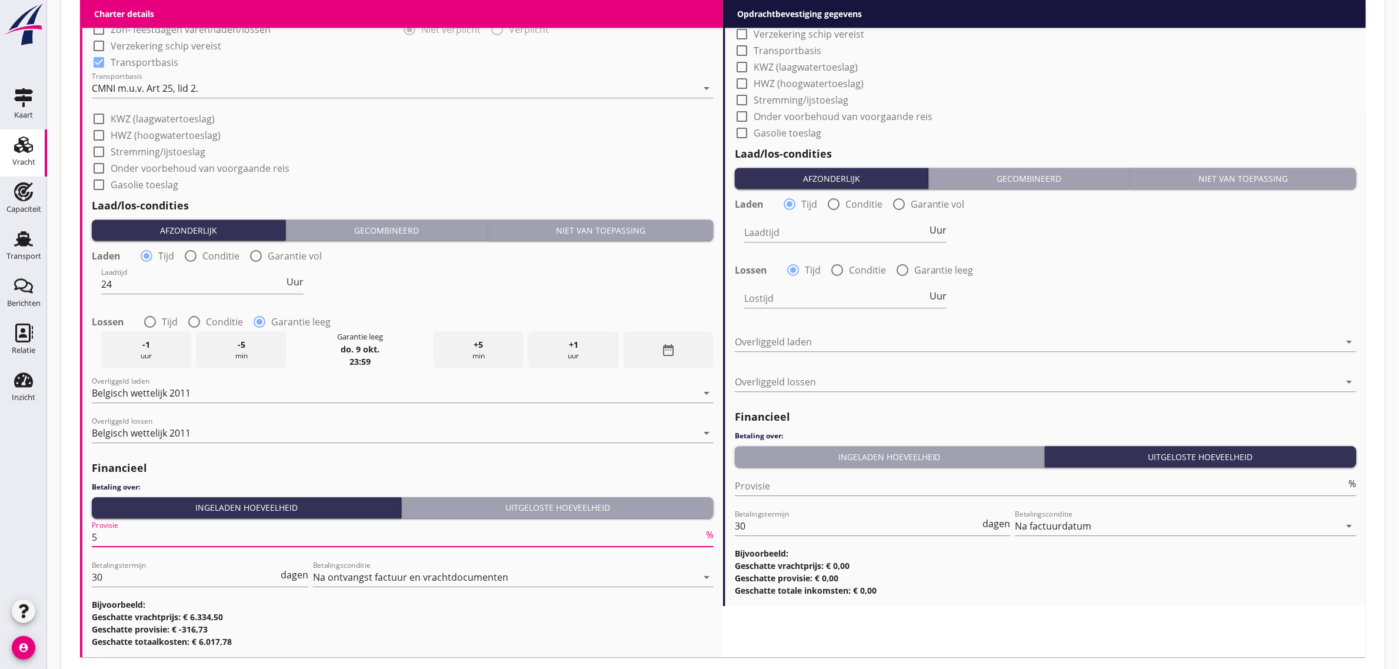
type input "5"
click at [525, 164] on div "check_box_outline_blank Onder voorbehoud van voorgaande reis" at bounding box center [403, 167] width 622 height 16
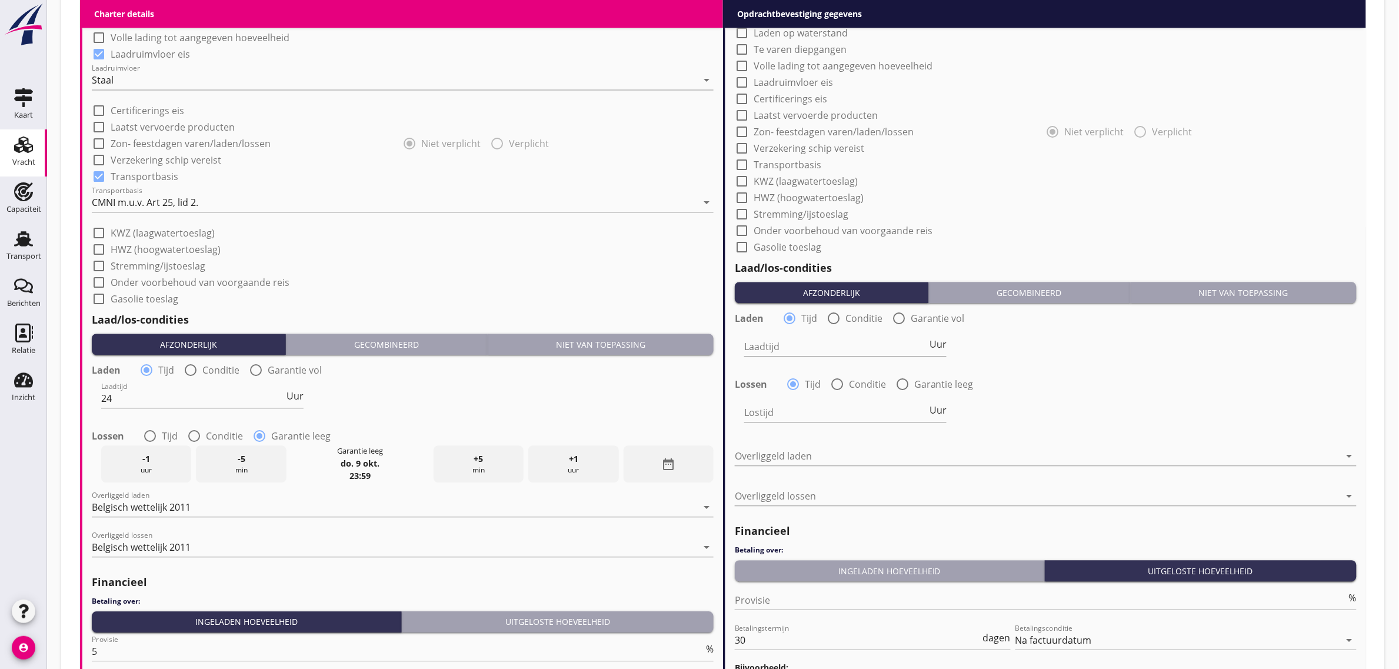
scroll to position [713, 0]
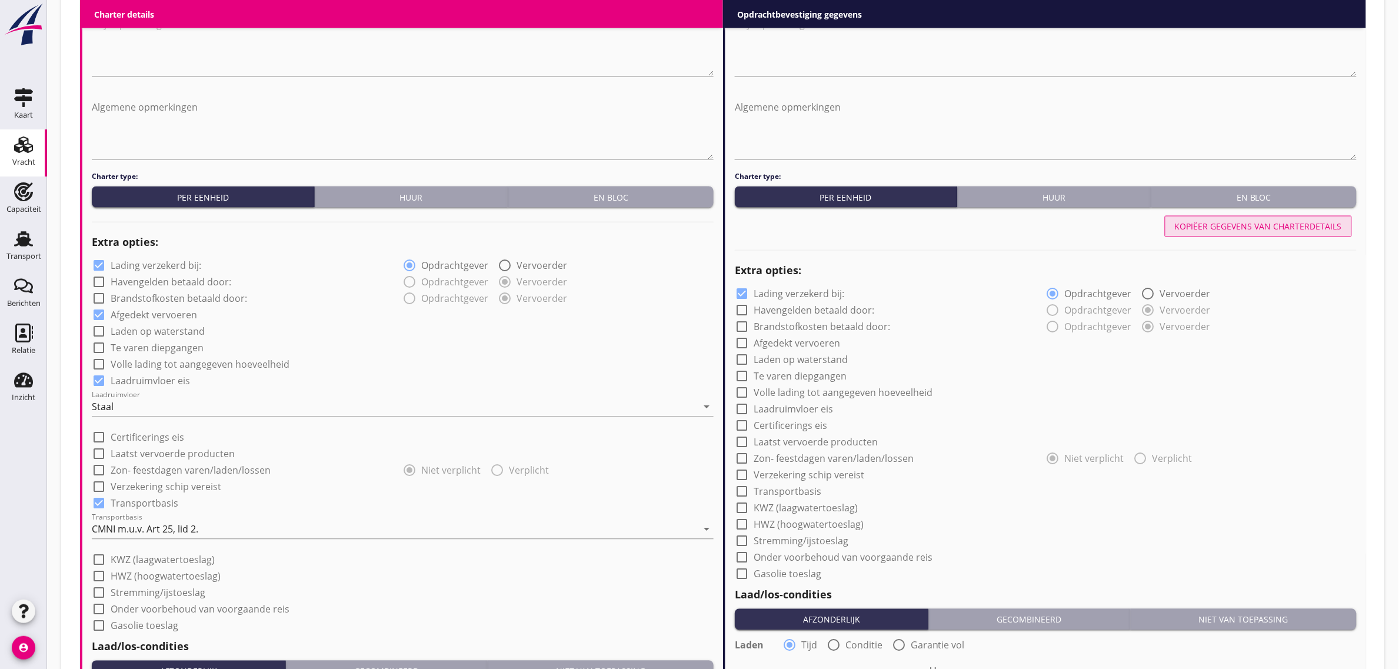
click at [1263, 221] on div "Kopiëer gegevens van charterdetails" at bounding box center [1258, 227] width 167 height 12
checkbox input "true"
type input "24"
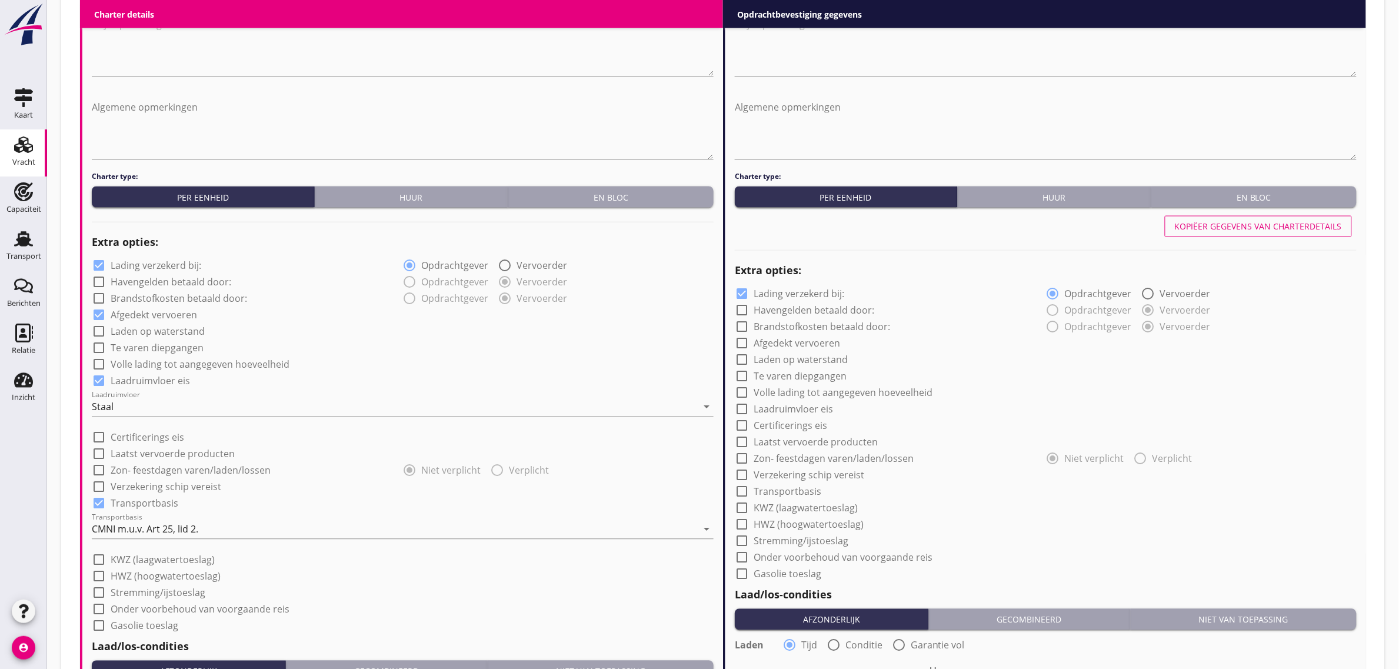
radio input "false"
radio input "true"
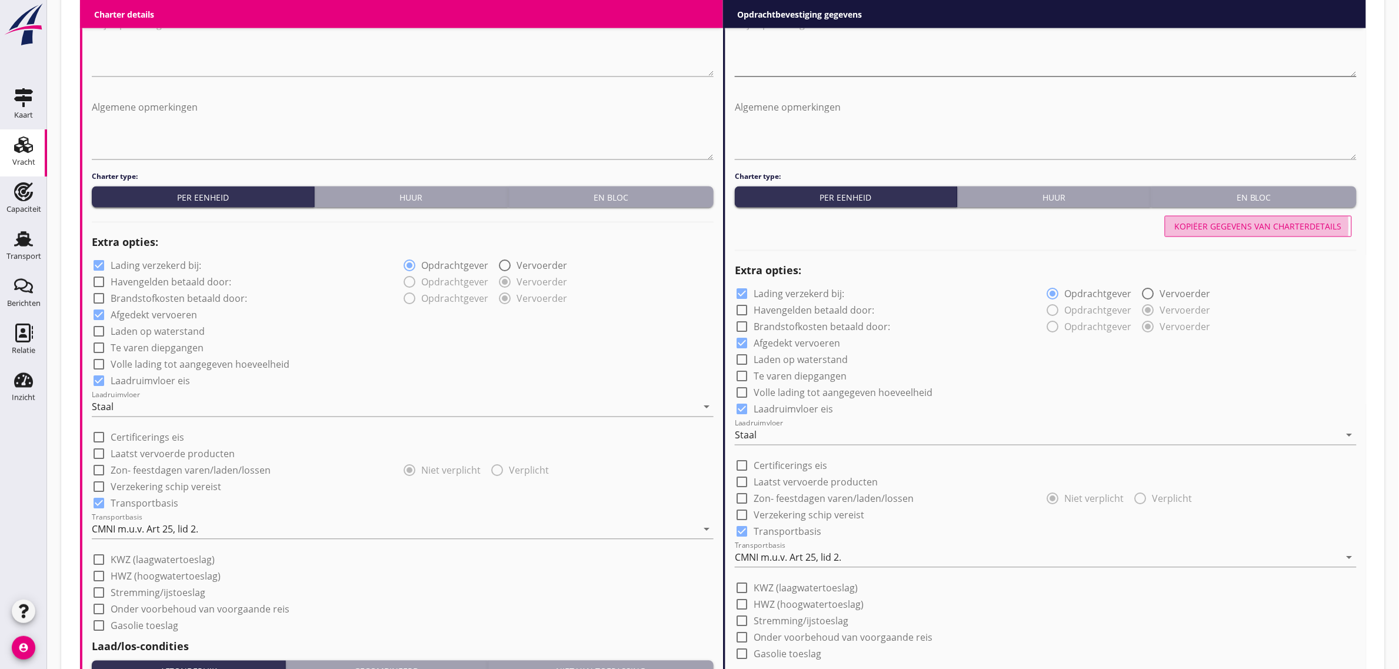
scroll to position [566, 0]
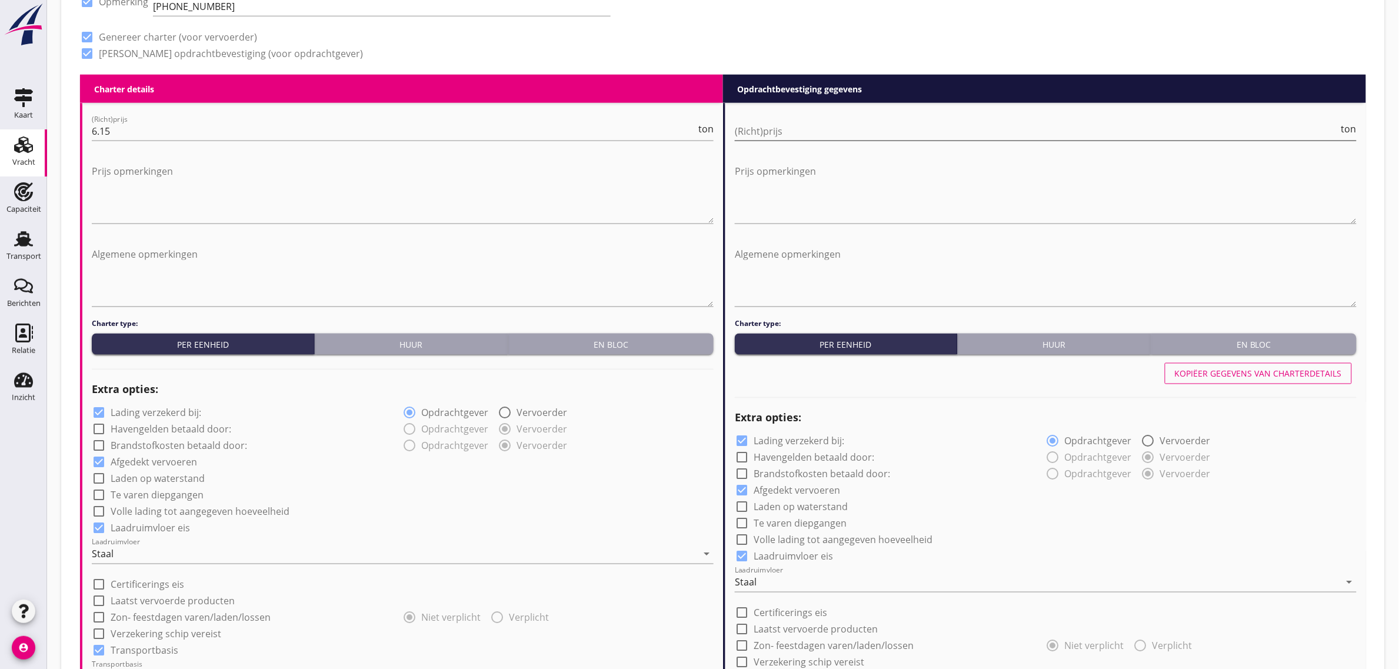
click at [775, 122] on input "(Richt)prijs" at bounding box center [1037, 131] width 604 height 19
type input "6"
type input "6.15"
drag, startPoint x: 792, startPoint y: 31, endPoint x: 878, endPoint y: 248, distance: 233.5
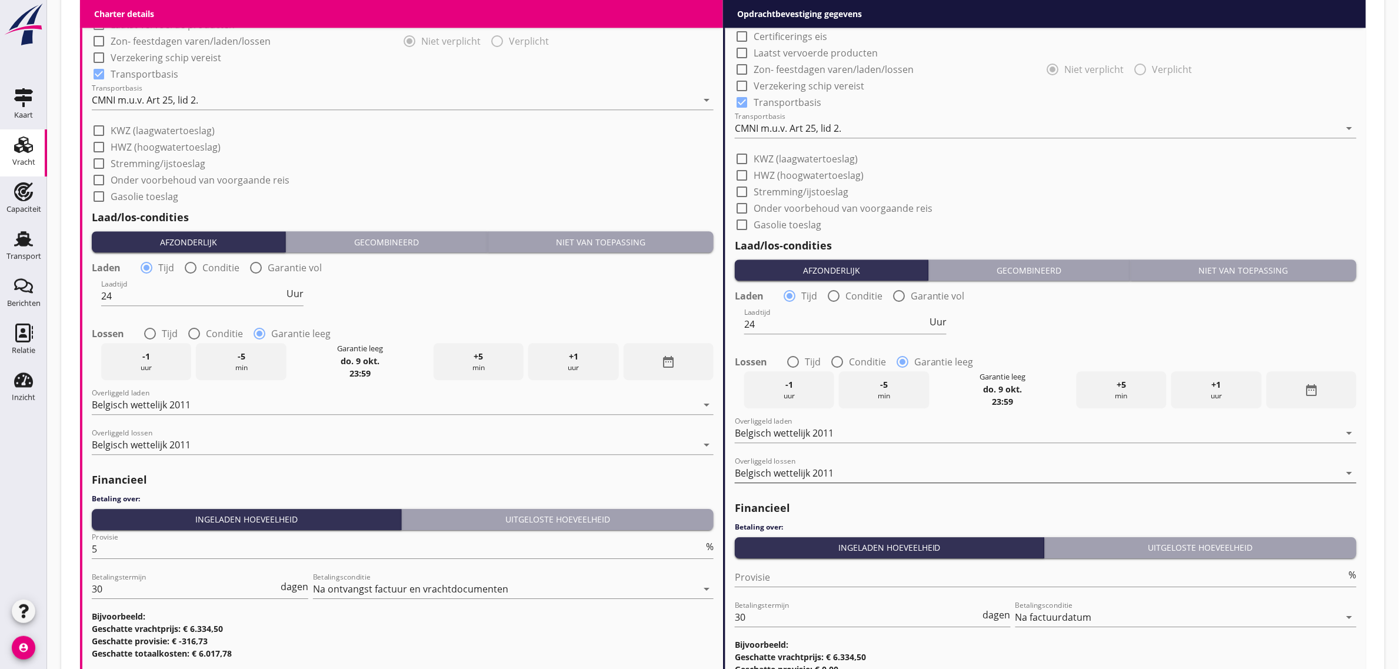
scroll to position [1249, 0]
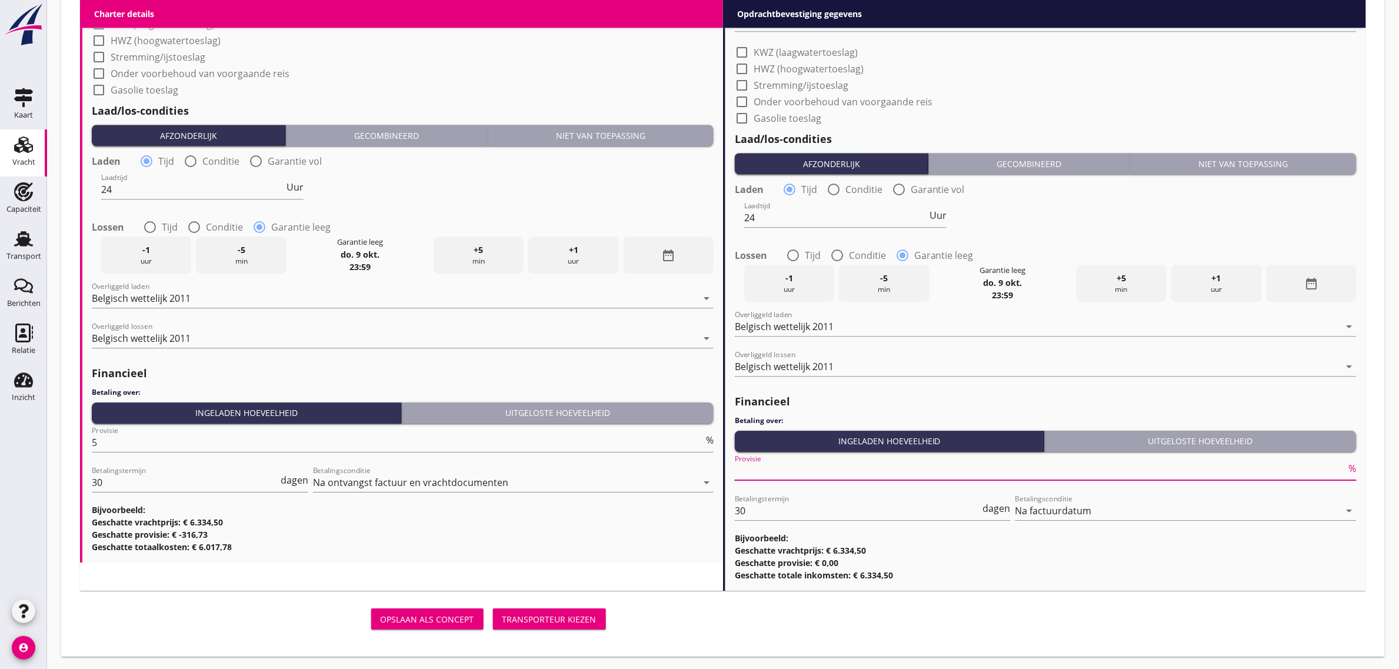
click at [807, 477] on input "Provisie" at bounding box center [1041, 470] width 612 height 19
type input "0"
click at [644, 548] on h3 "Geschatte totaalkosten: € 6.017,78" at bounding box center [403, 547] width 622 height 12
click at [559, 605] on div "Opslaan als concept Transporteur kiezen" at bounding box center [345, 619] width 531 height 28
click at [557, 614] on div "Transporteur kiezen" at bounding box center [550, 619] width 94 height 12
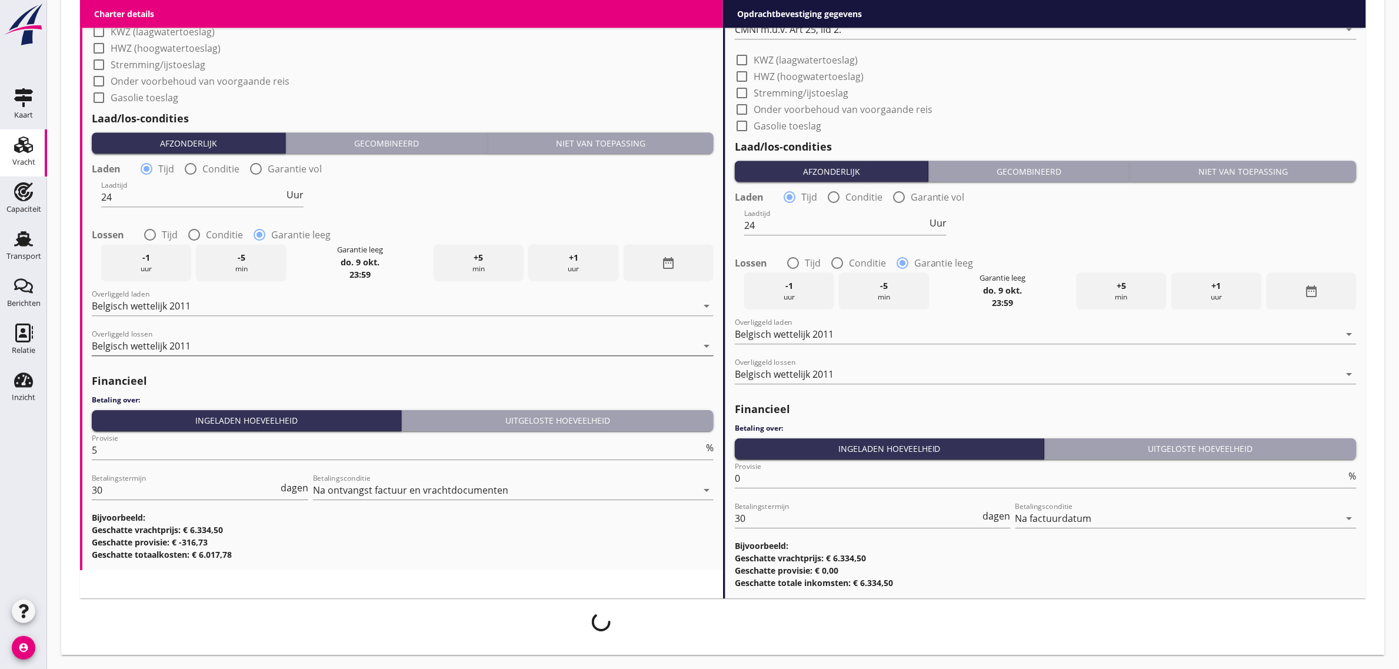
scroll to position [1239, 0]
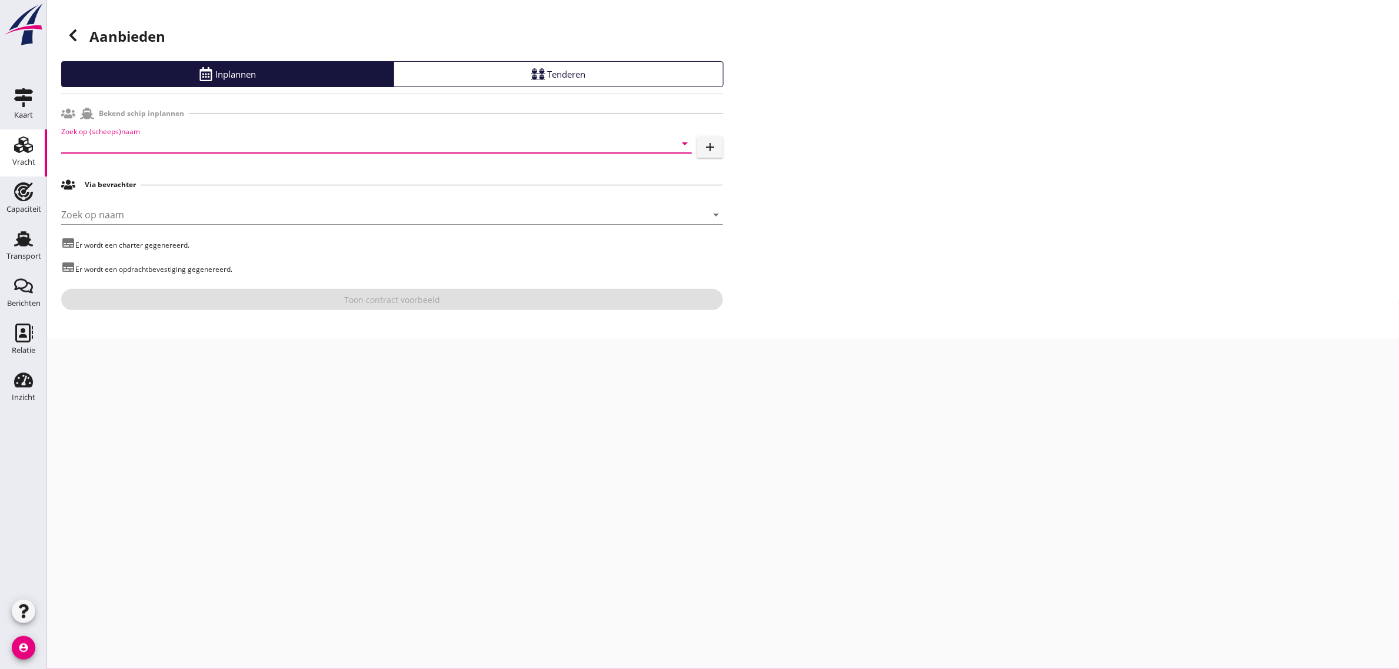
click at [198, 140] on input "Zoek op (scheeps)naam" at bounding box center [360, 143] width 598 height 19
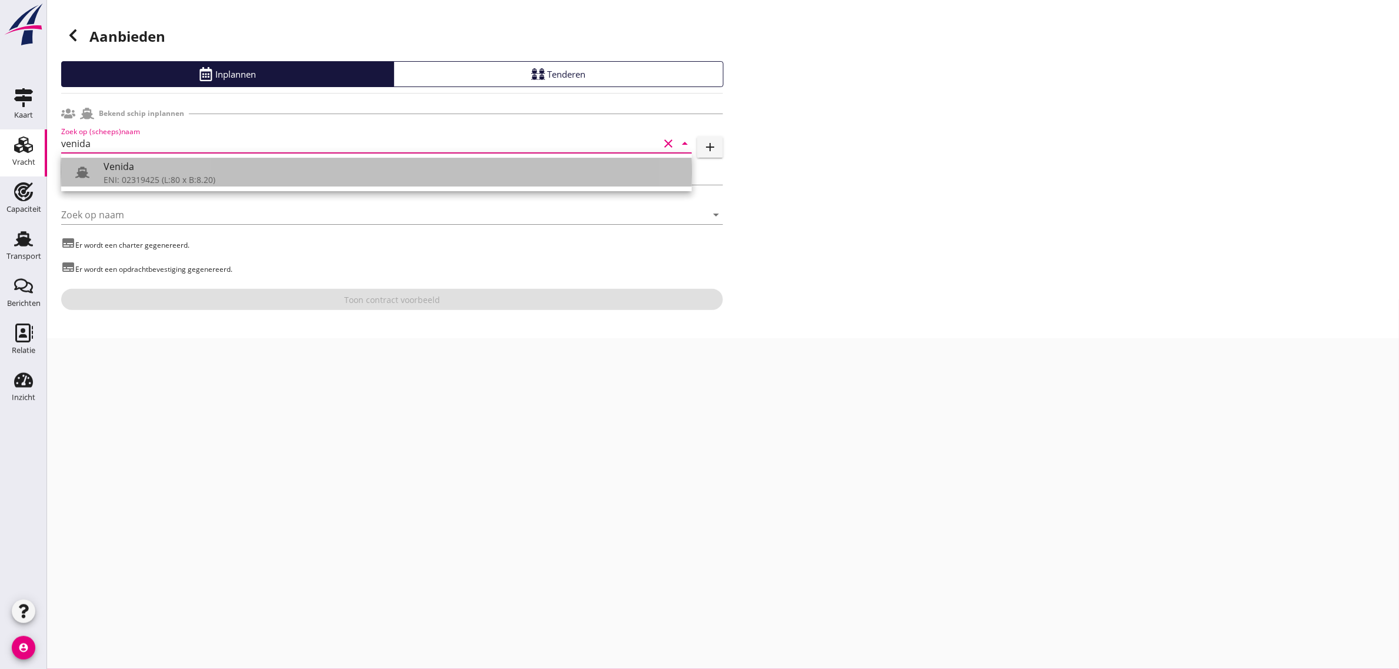
click at [156, 183] on div "ENI: 02319425 (L:80 x B:8.20)" at bounding box center [393, 180] width 579 height 12
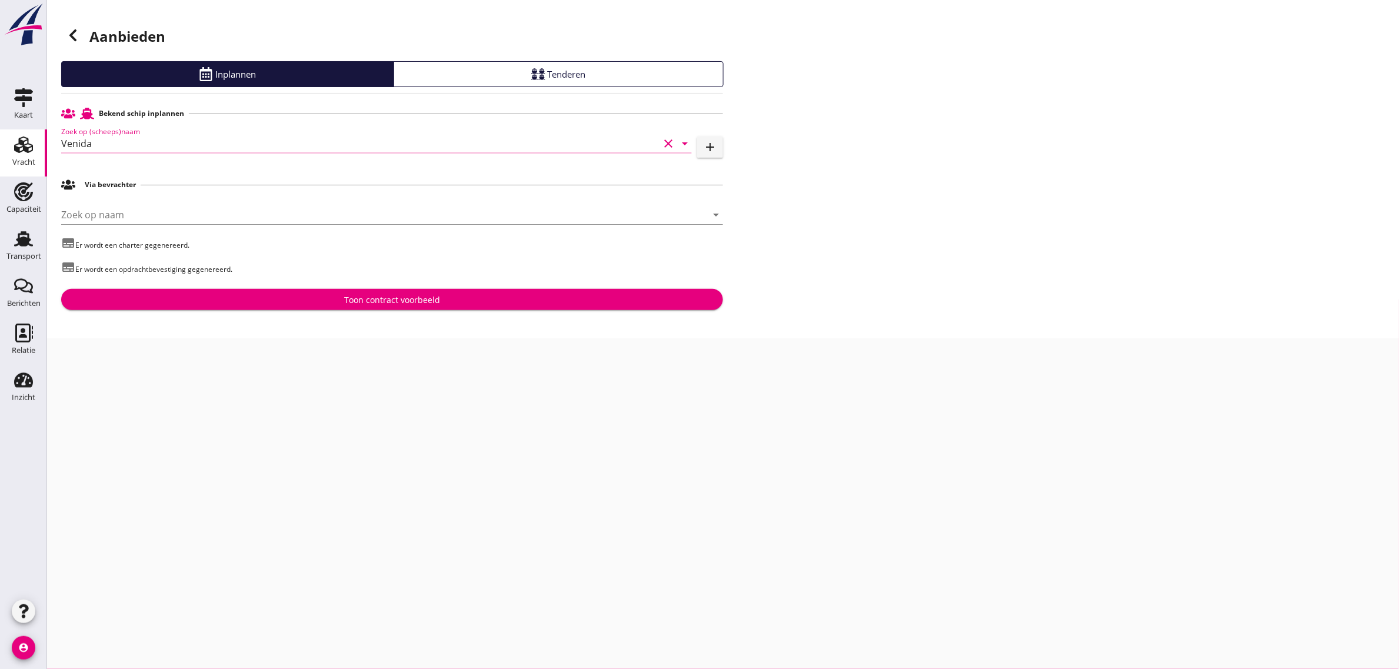
type input "Venida"
click at [281, 297] on div "Toon contract voorbeeld" at bounding box center [392, 300] width 643 height 12
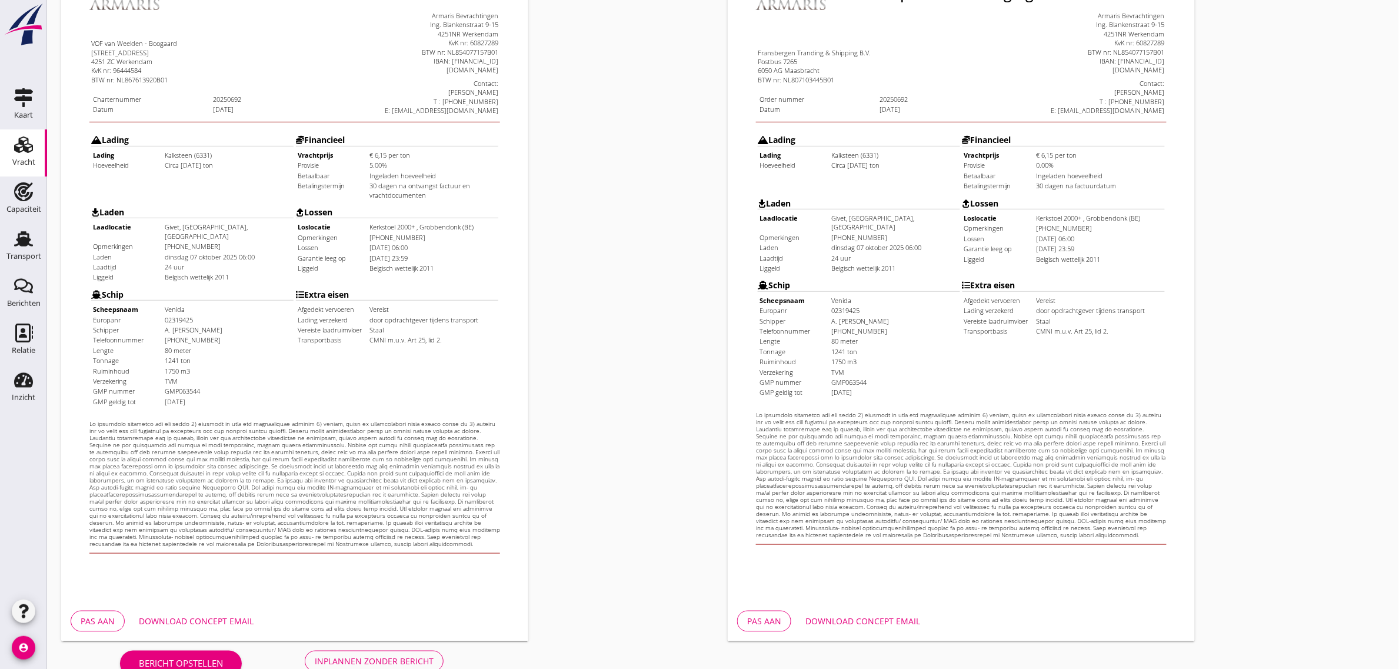
scroll to position [201, 0]
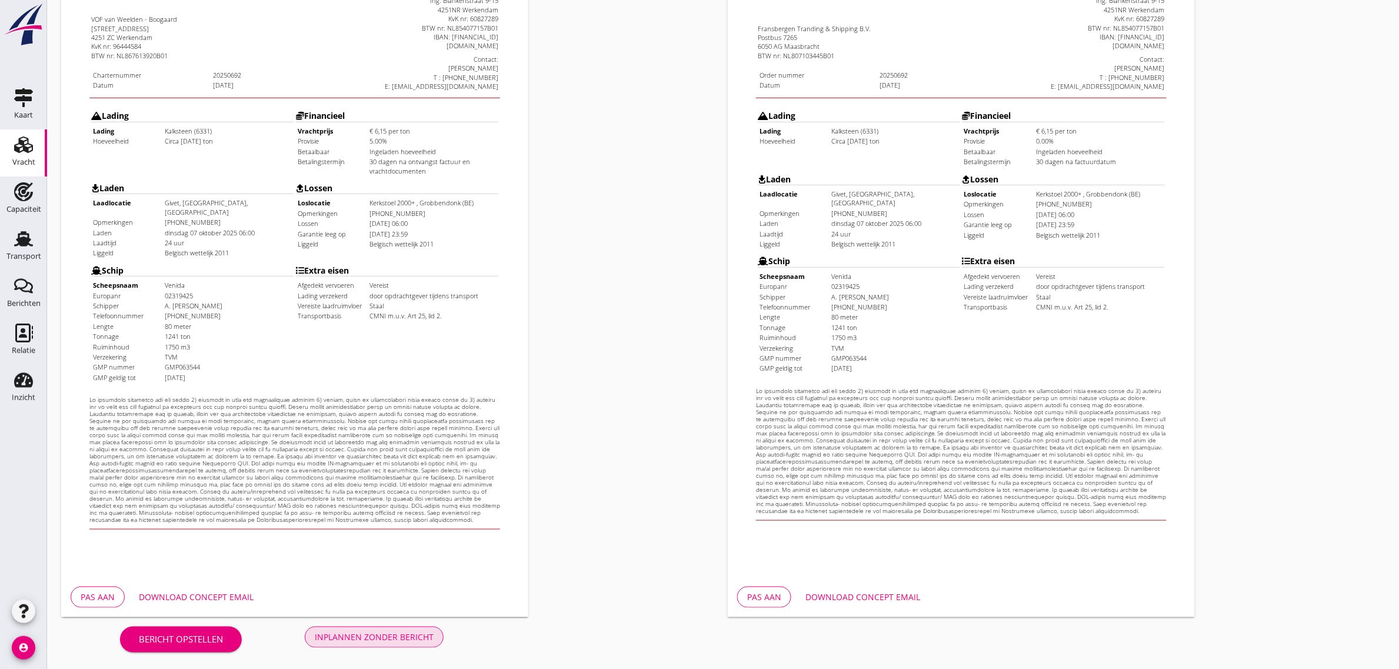
drag, startPoint x: 408, startPoint y: 627, endPoint x: 380, endPoint y: 617, distance: 30.0
click at [408, 627] on button "Inplannen zonder bericht" at bounding box center [374, 637] width 139 height 21
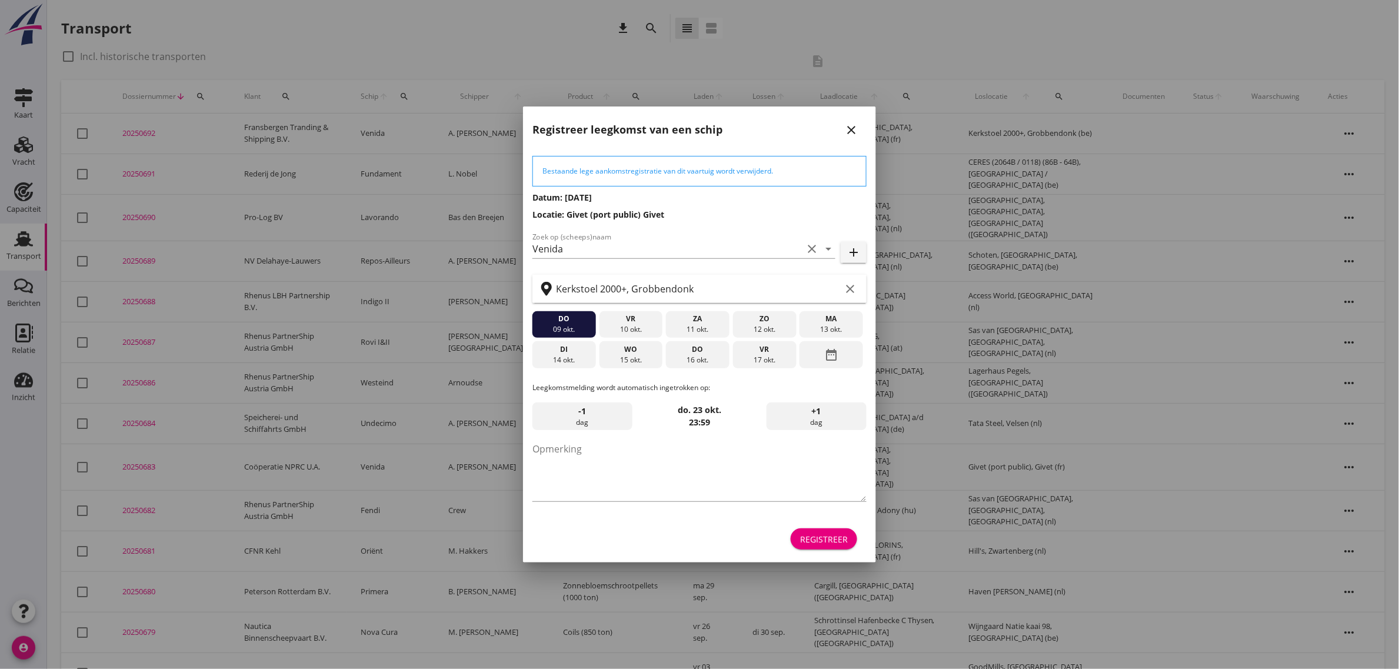
click at [824, 542] on div "Registreer" at bounding box center [824, 539] width 48 height 12
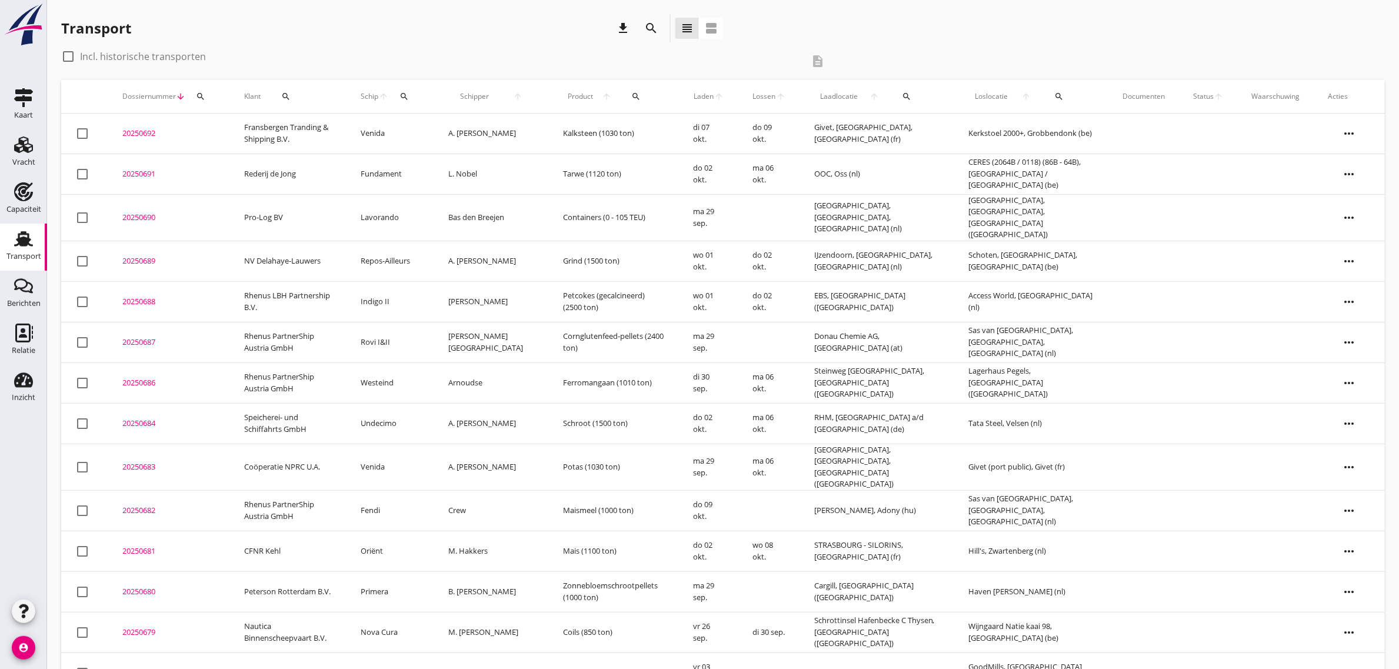
click at [387, 132] on td "Venida" at bounding box center [391, 134] width 88 height 41
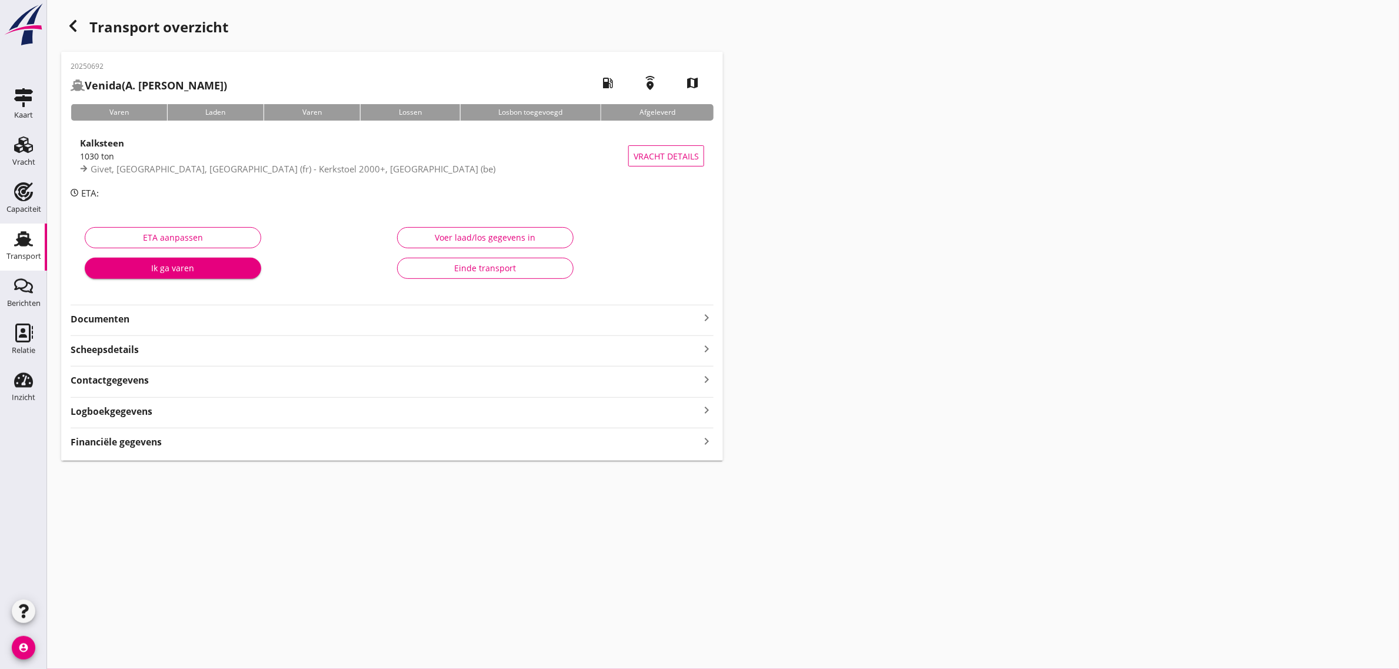
click at [119, 312] on strong "Documenten" at bounding box center [385, 319] width 629 height 14
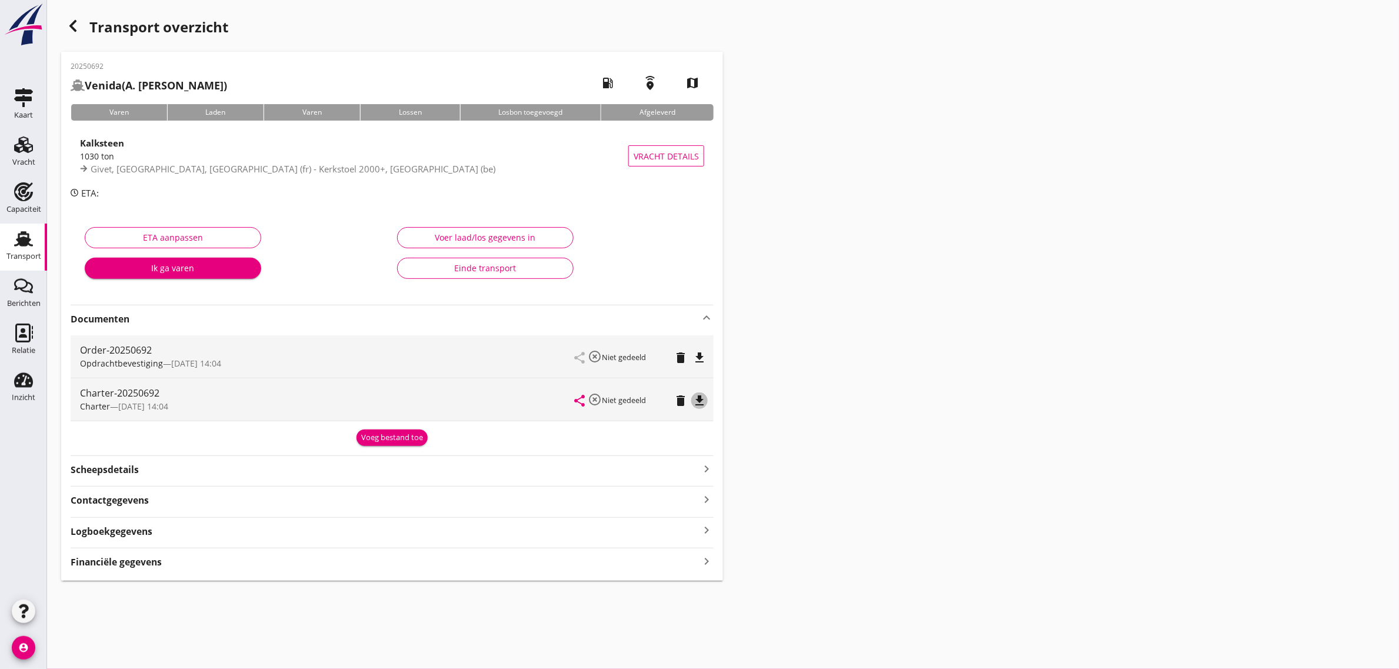
click at [702, 408] on button "file_download" at bounding box center [700, 401] width 16 height 16
drag, startPoint x: 29, startPoint y: 242, endPoint x: 69, endPoint y: 666, distance: 425.6
click at [29, 242] on icon "Transport" at bounding box center [23, 239] width 19 height 19
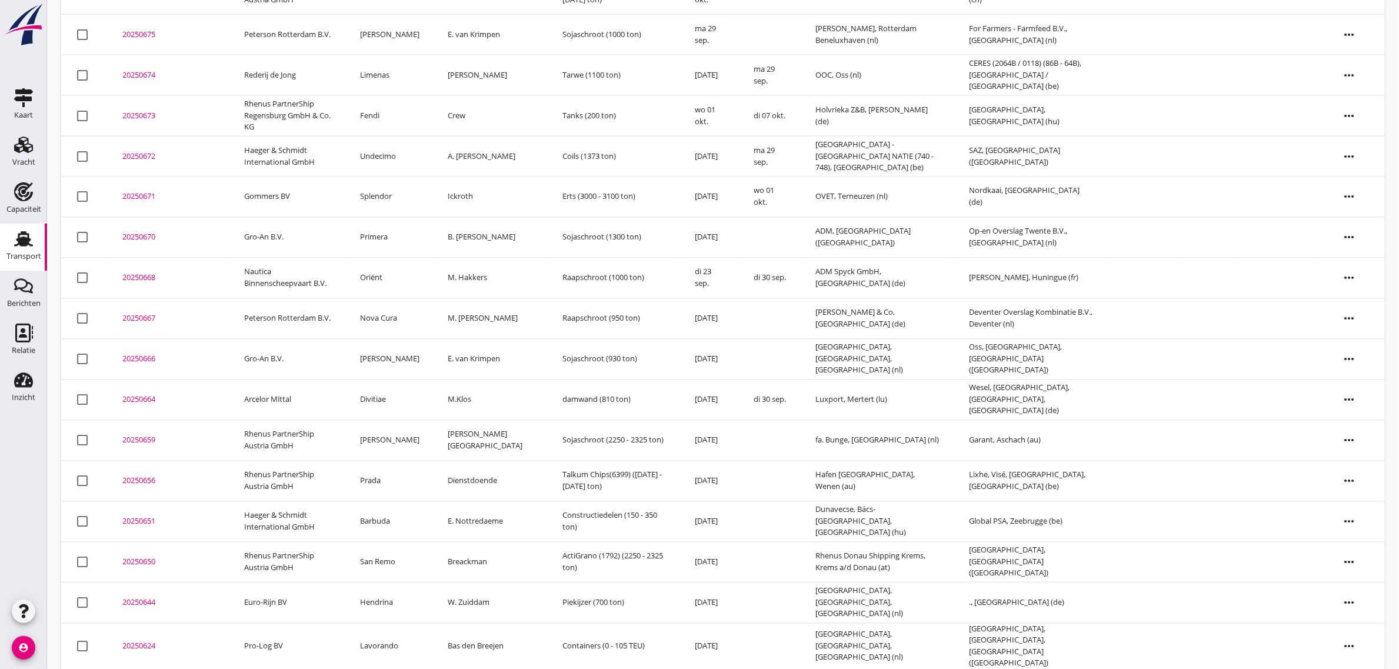
scroll to position [761, 0]
click at [394, 634] on td "Lavorando" at bounding box center [390, 646] width 88 height 46
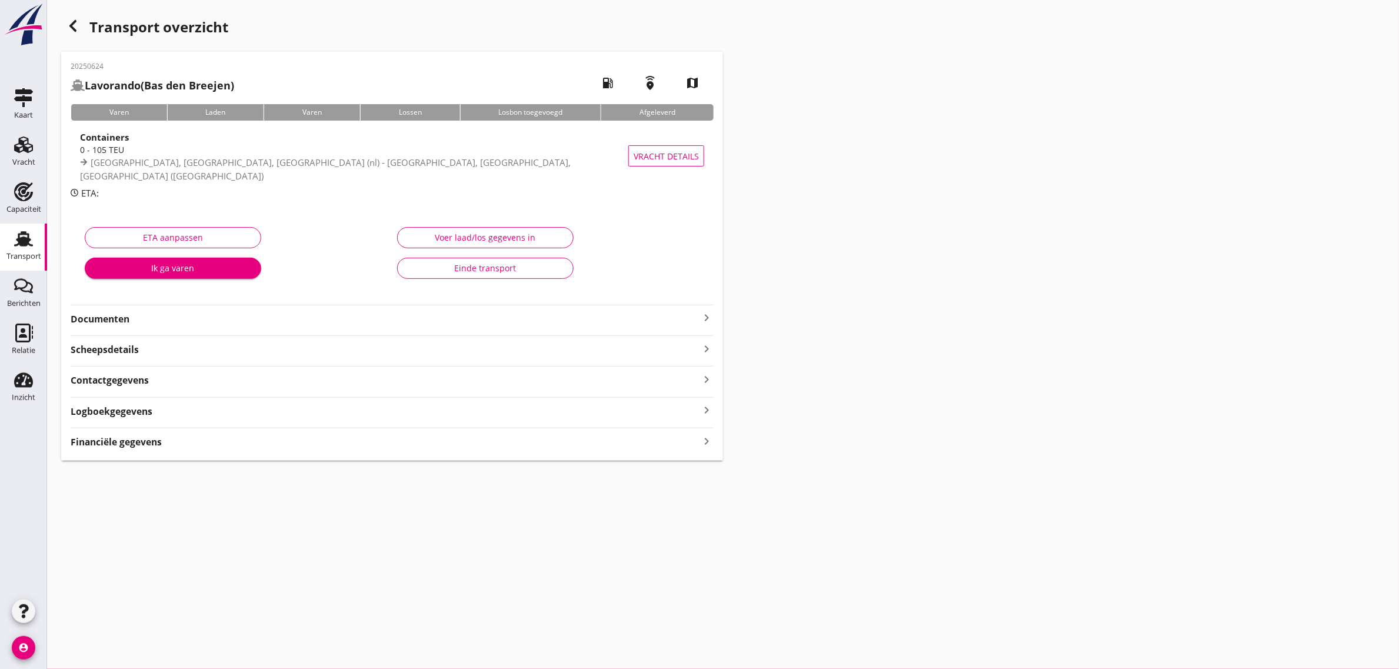
click at [508, 270] on div "Einde transport" at bounding box center [485, 268] width 157 height 12
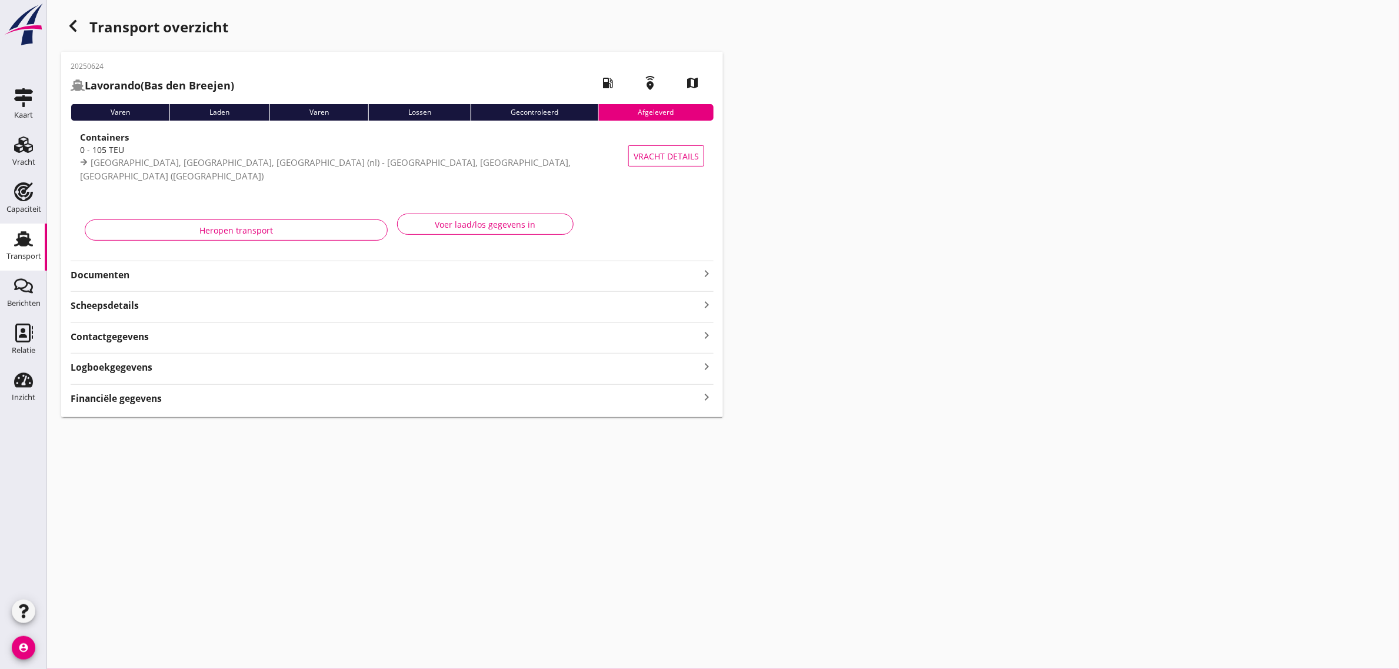
click at [77, 34] on div "button" at bounding box center [73, 26] width 24 height 24
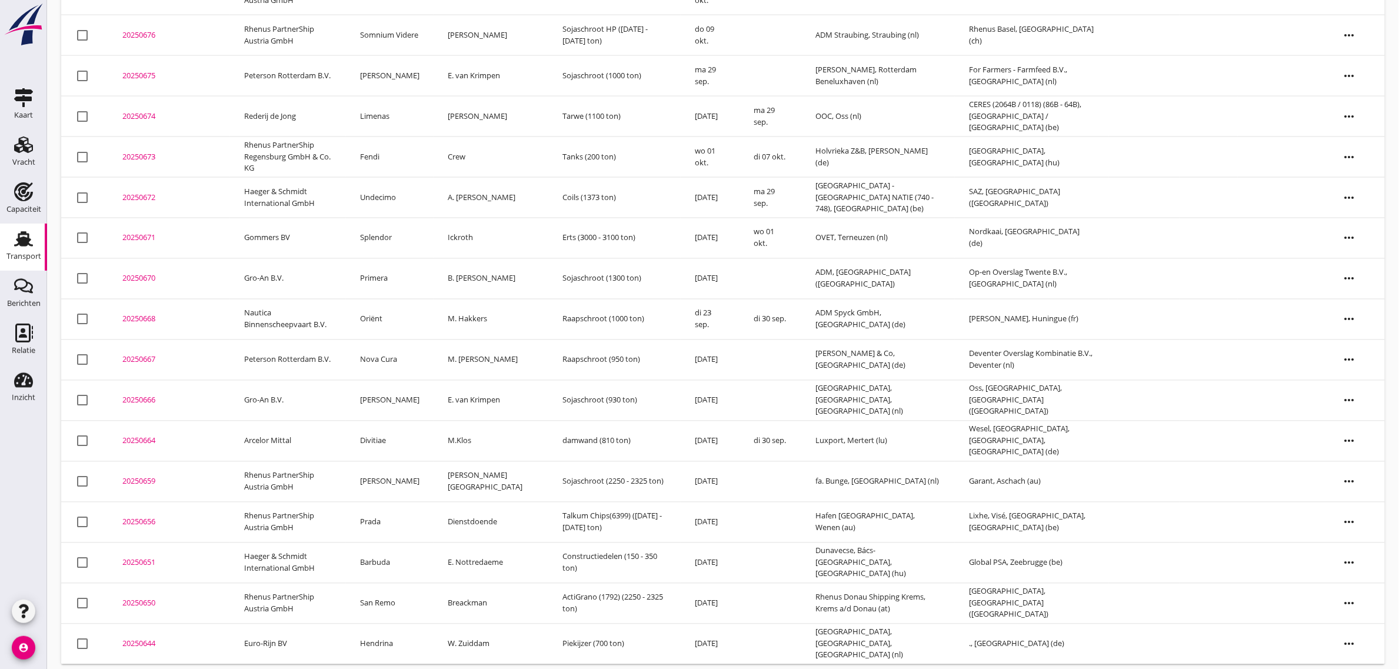
scroll to position [720, 0]
click at [390, 599] on td "San Remo" at bounding box center [390, 603] width 88 height 41
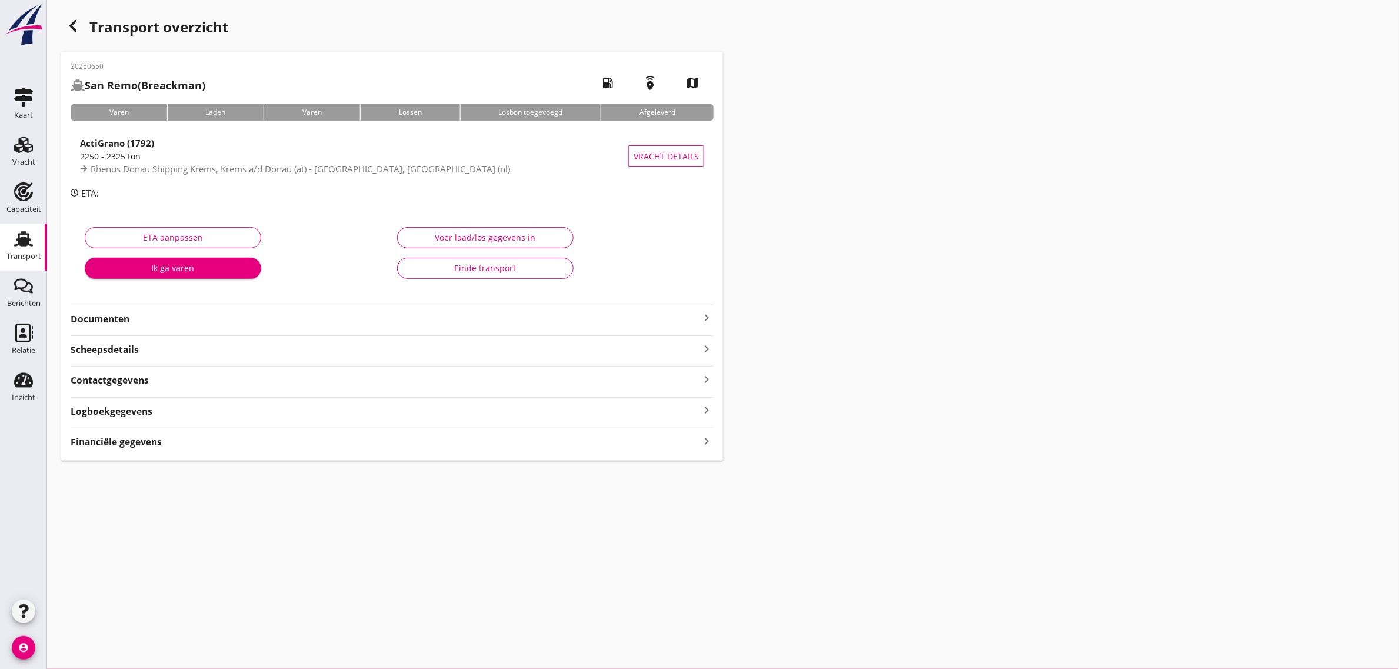
click at [504, 267] on div "Einde transport" at bounding box center [485, 268] width 157 height 12
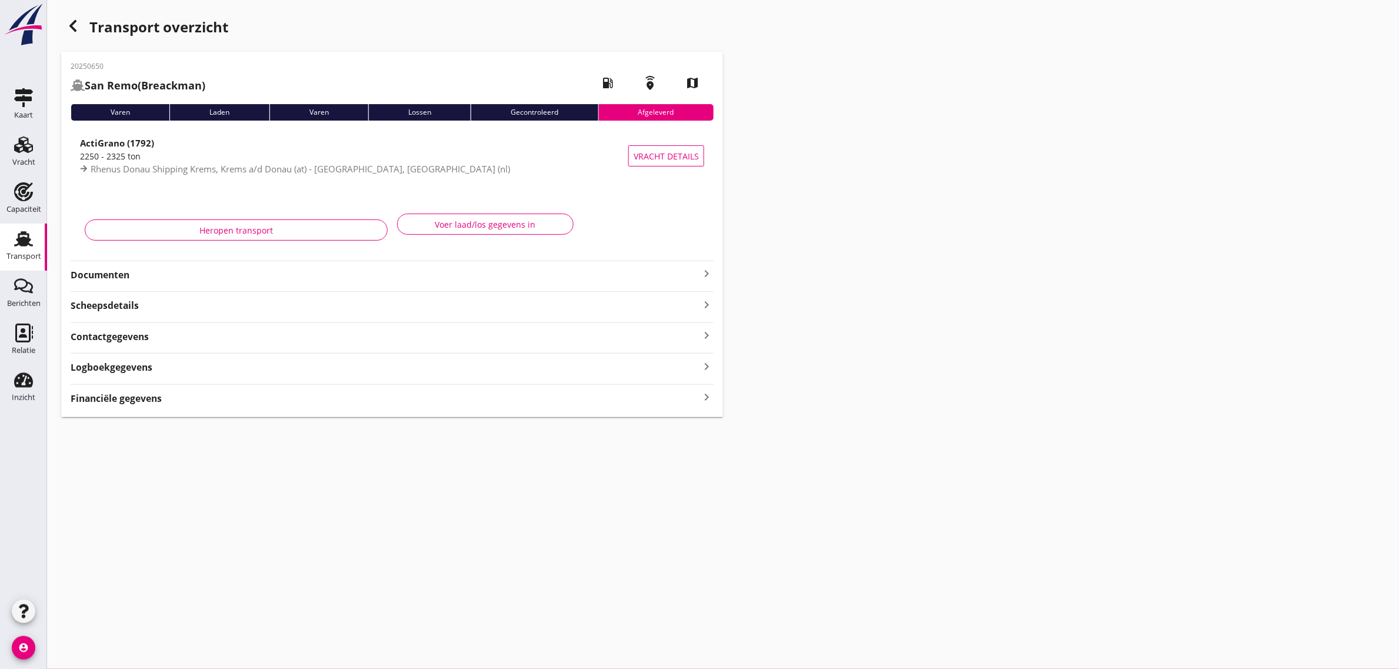
click at [77, 24] on icon "button" at bounding box center [73, 26] width 14 height 14
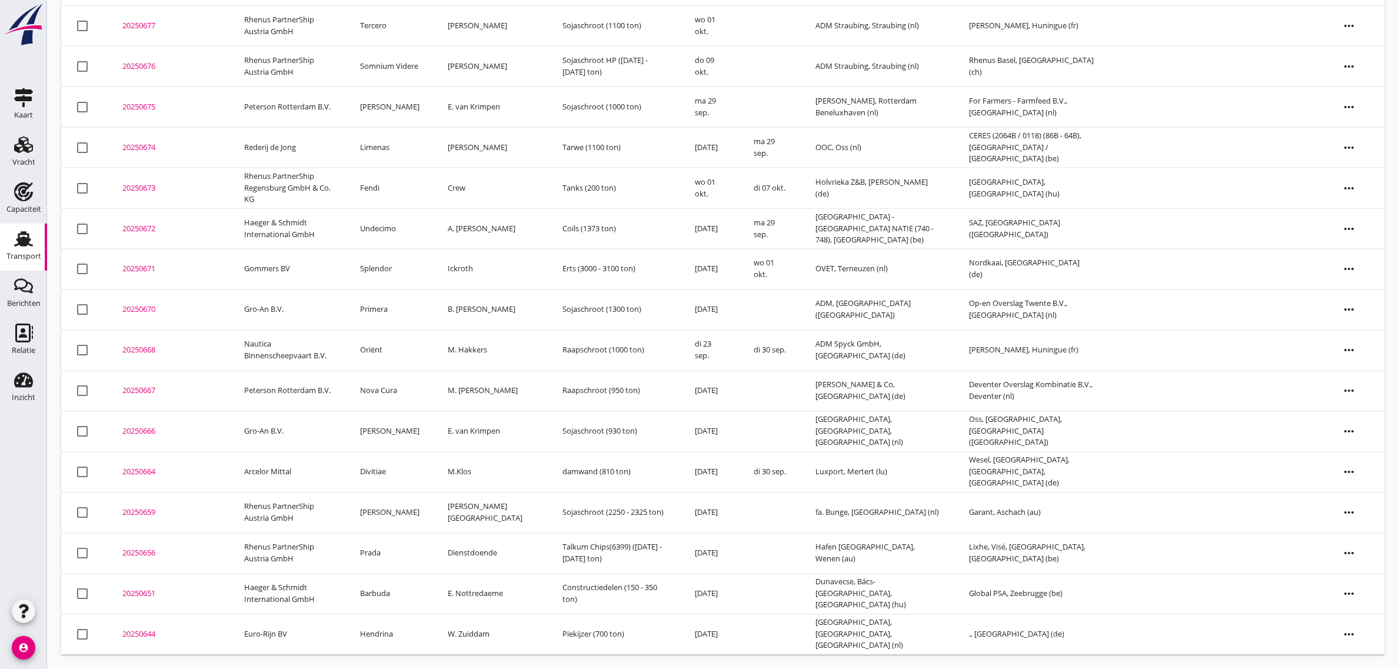
scroll to position [680, 0]
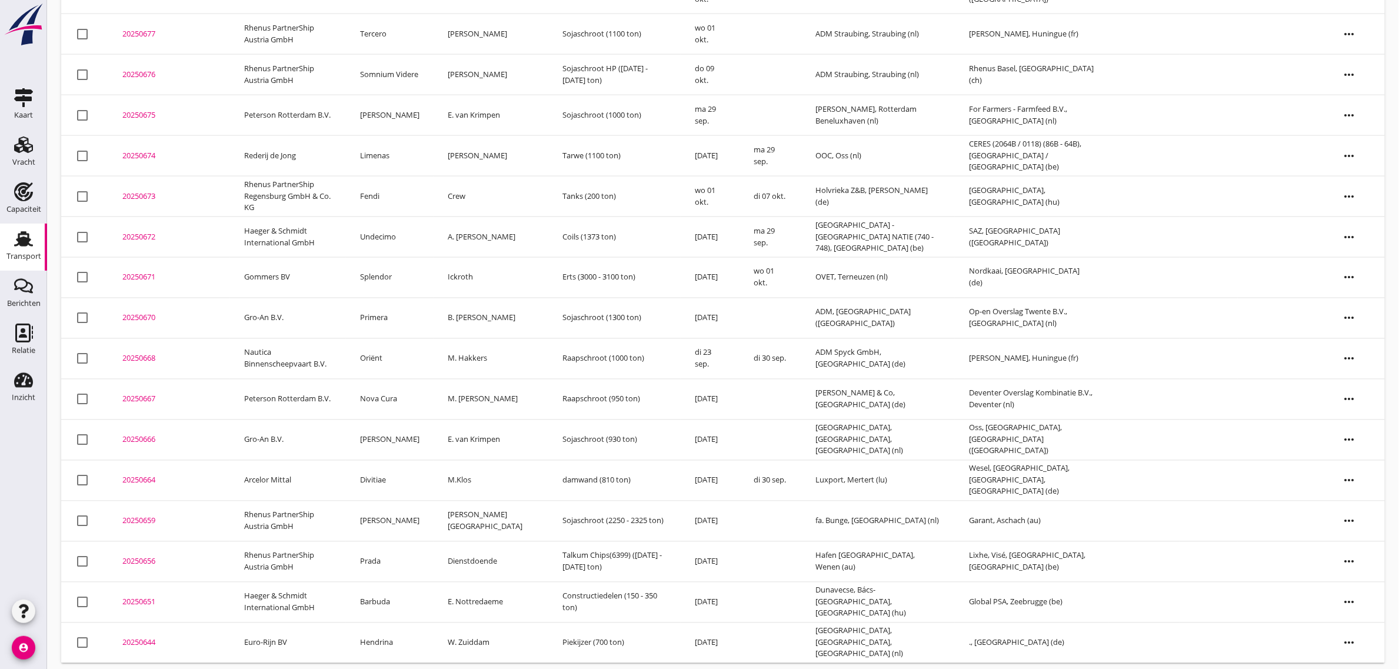
click at [383, 596] on td "Barbuda" at bounding box center [390, 602] width 88 height 41
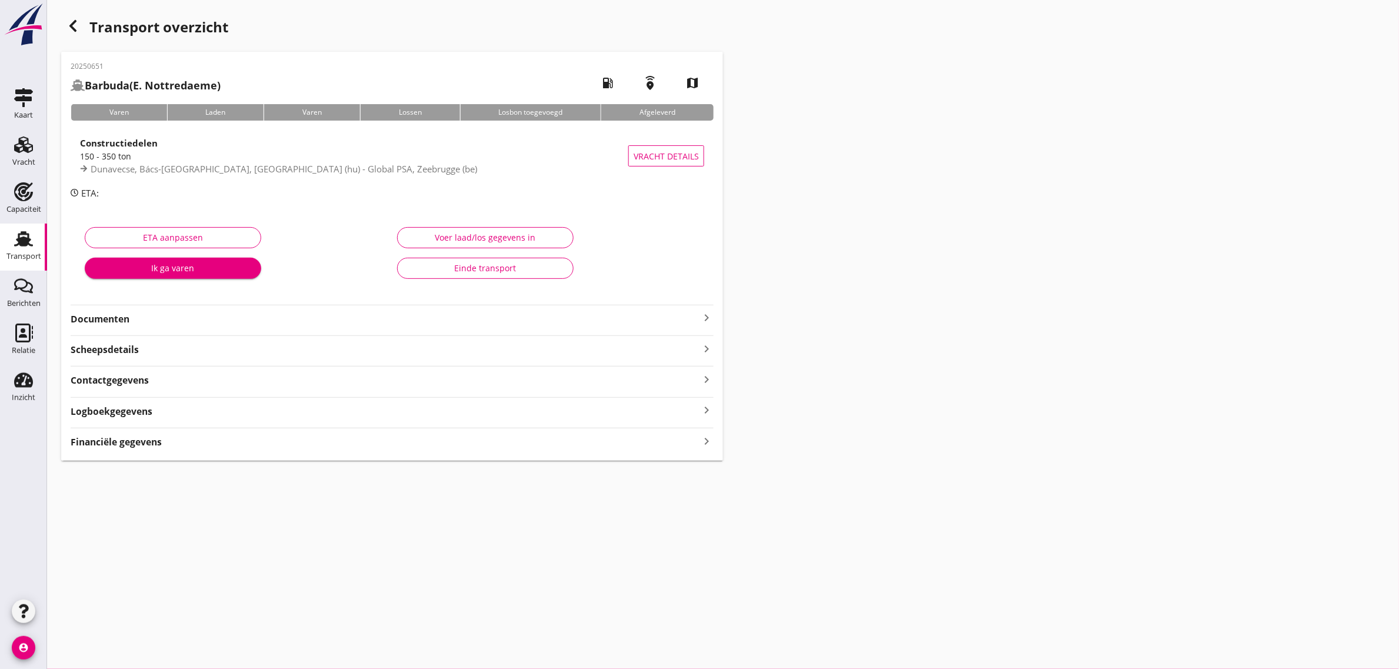
click at [498, 265] on div "Einde transport" at bounding box center [485, 268] width 157 height 12
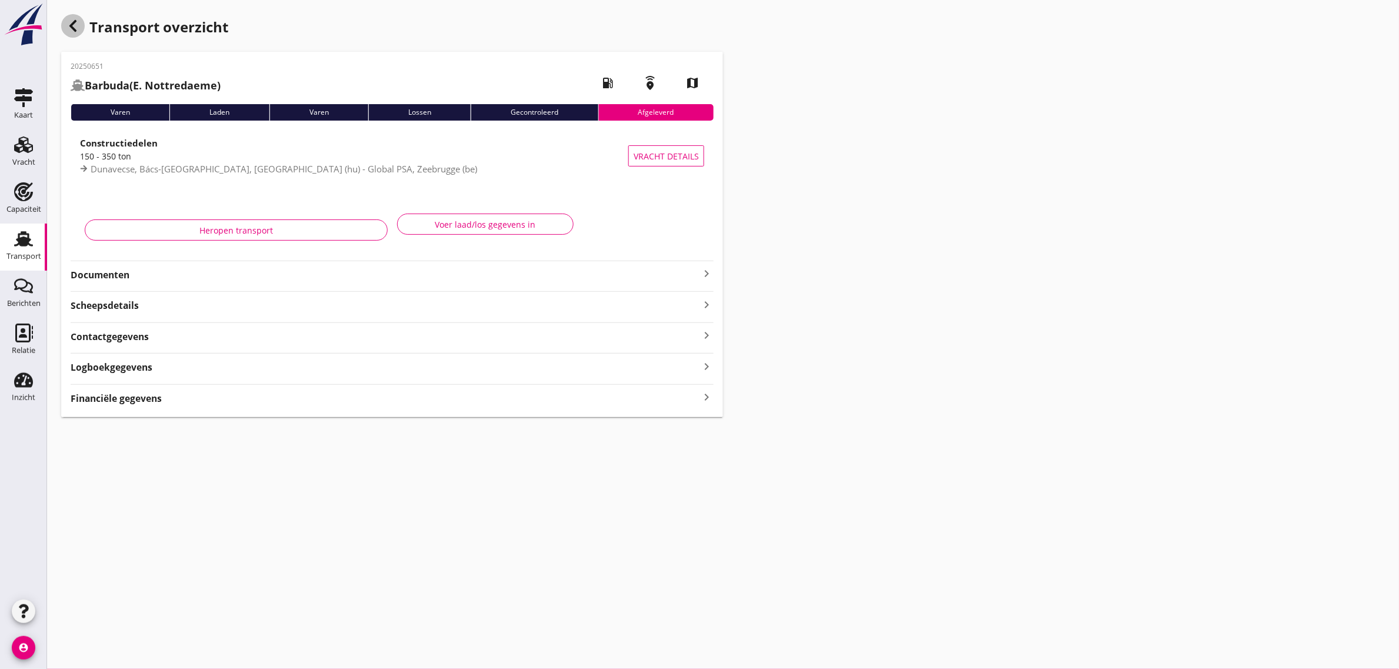
click at [78, 25] on icon "button" at bounding box center [73, 26] width 14 height 14
